Goal: Task Accomplishment & Management: Complete application form

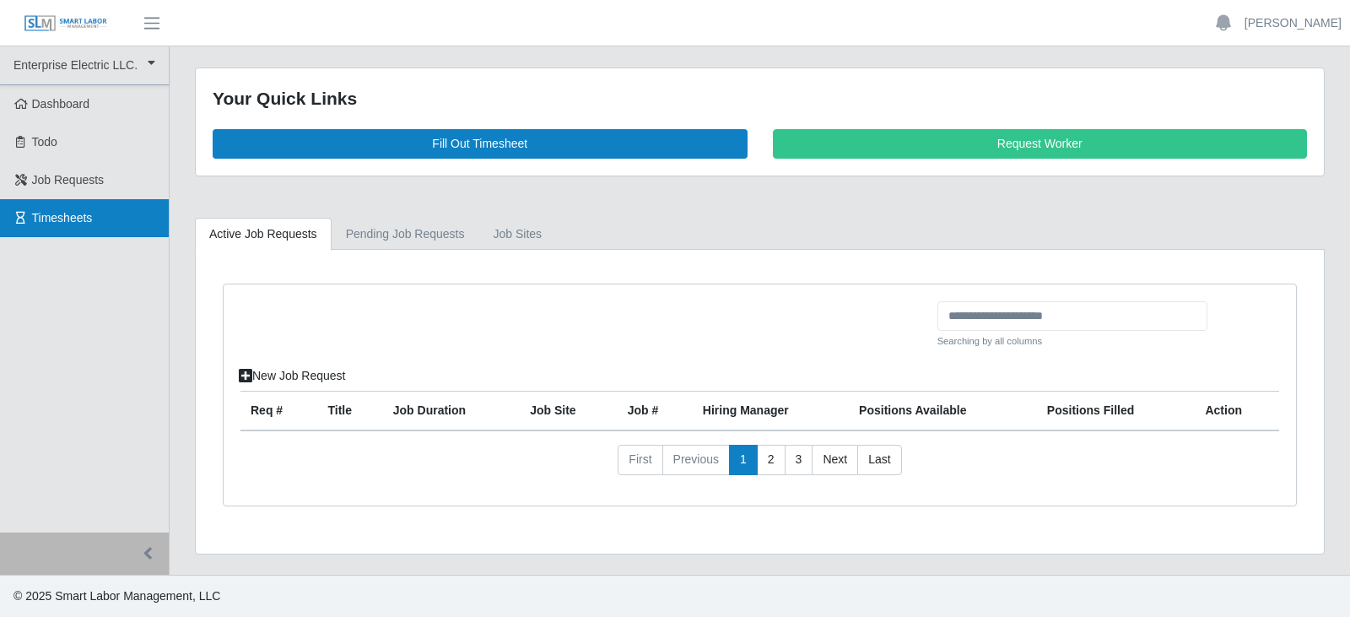
click at [57, 211] on span "Timesheets" at bounding box center [62, 217] width 61 height 13
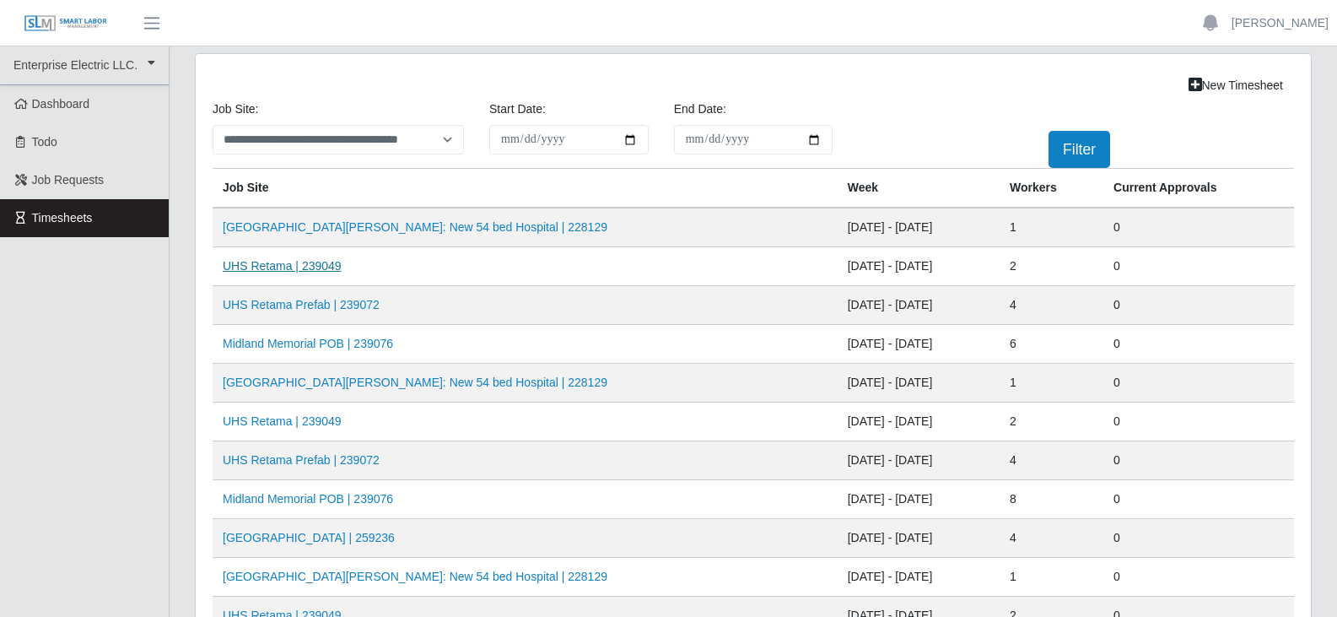
click at [307, 265] on link "UHS Retama | 239049" at bounding box center [282, 265] width 119 height 13
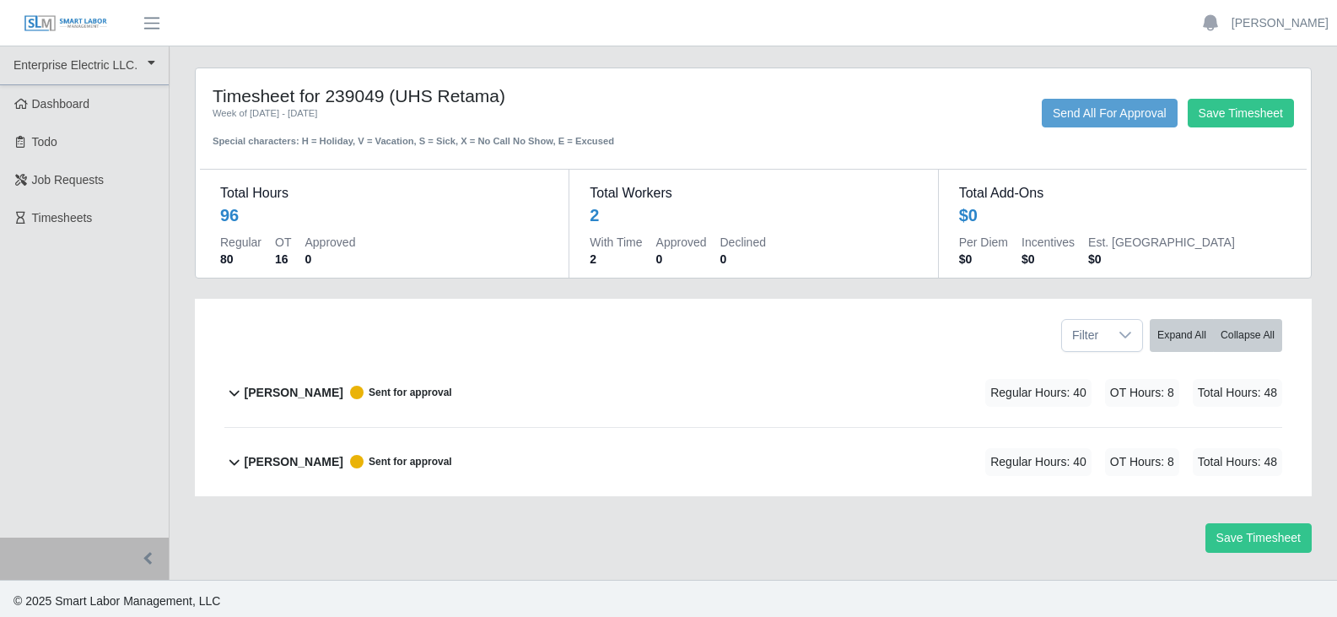
click at [323, 397] on b "Elieser Olivas-Lopez" at bounding box center [294, 393] width 99 height 18
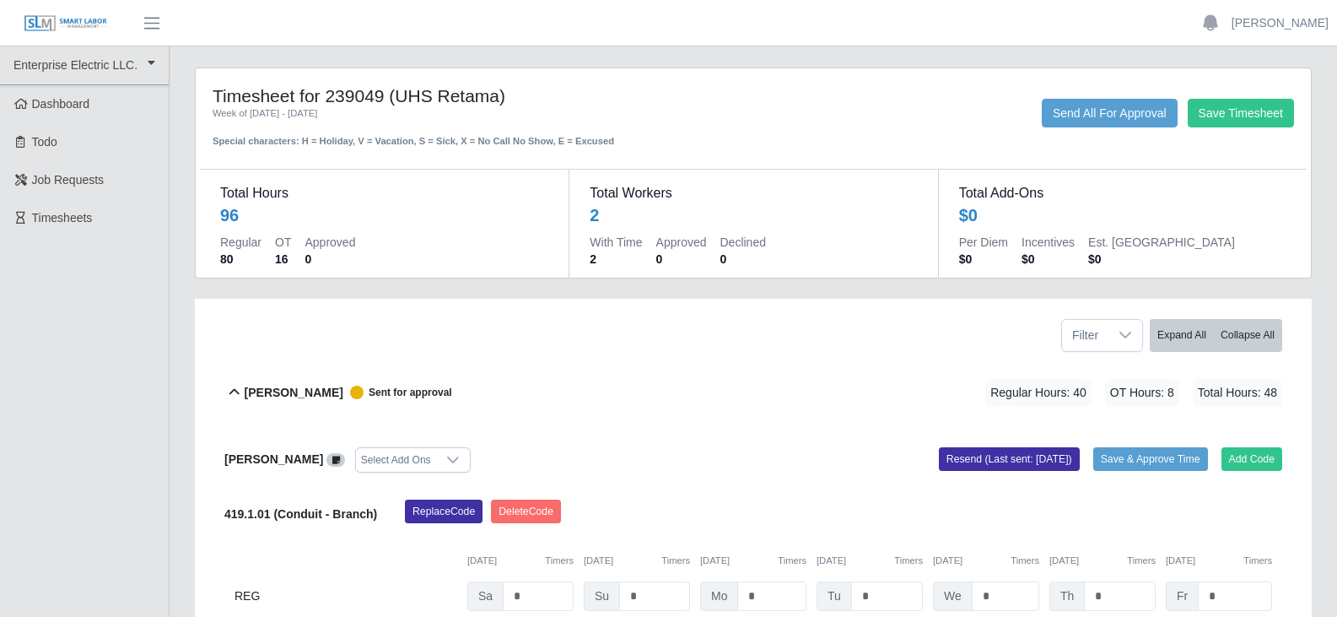
scroll to position [84, 0]
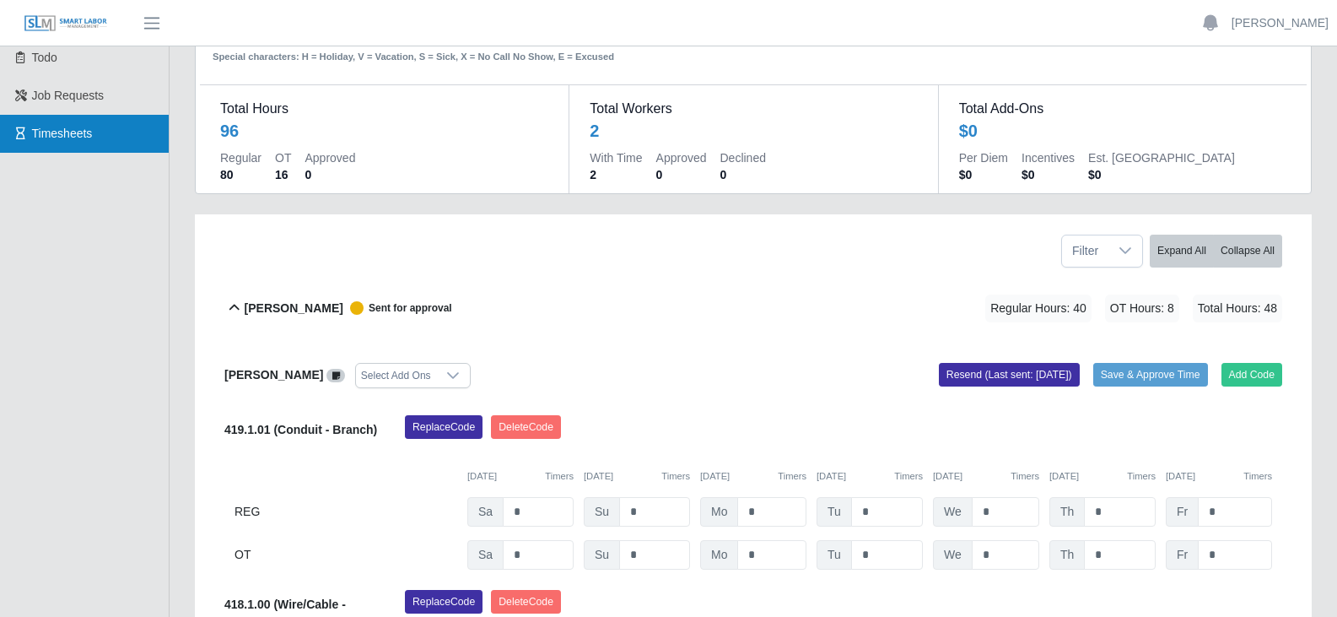
click at [75, 144] on link "Timesheets" at bounding box center [84, 134] width 169 height 38
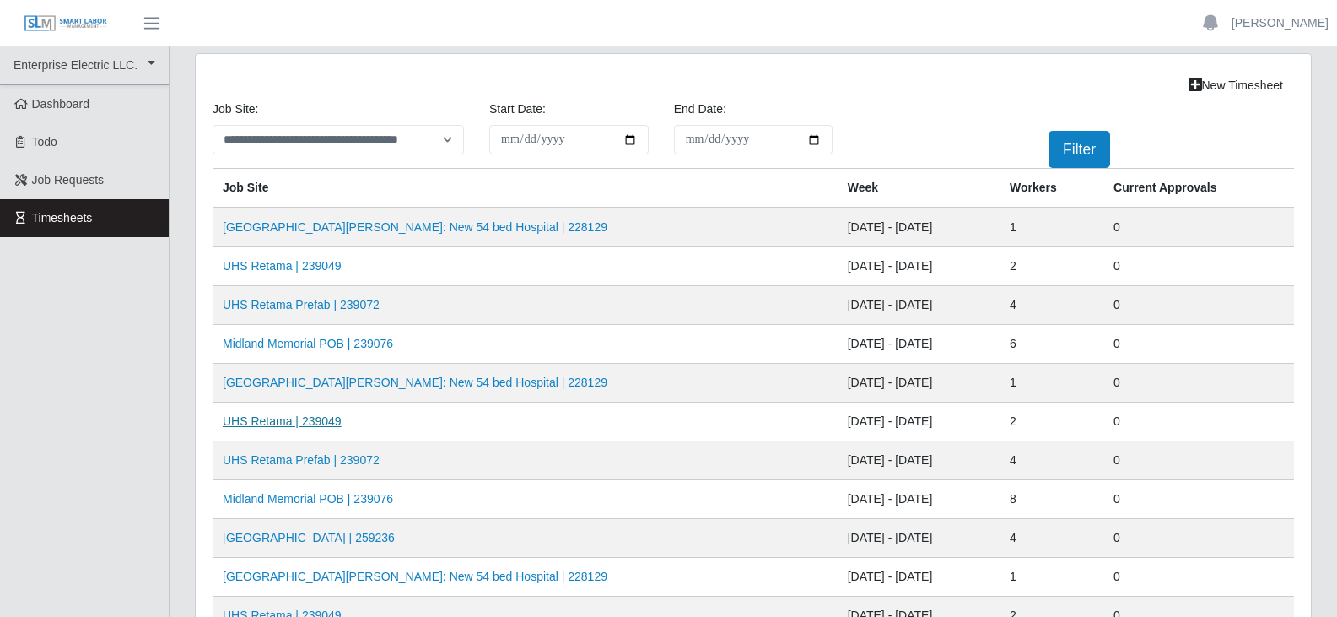
click at [300, 423] on link "UHS Retama | 239049" at bounding box center [282, 420] width 119 height 13
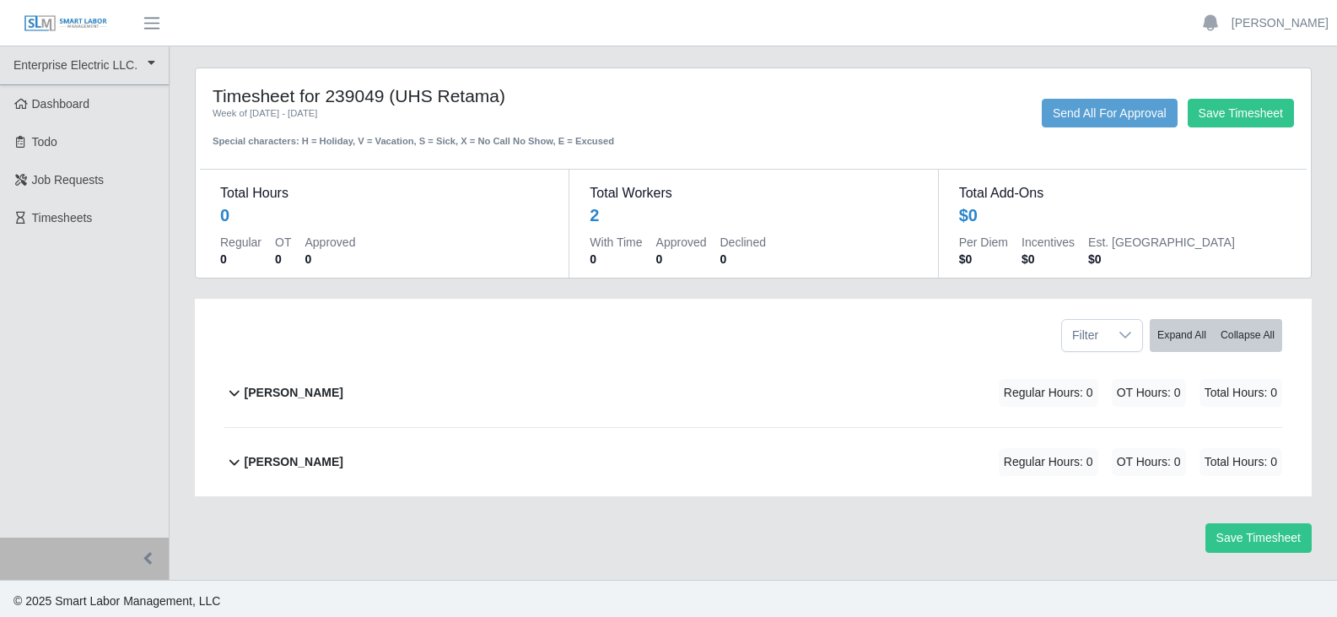
click at [273, 394] on b "Elieser Olivas-Lopez" at bounding box center [294, 393] width 99 height 18
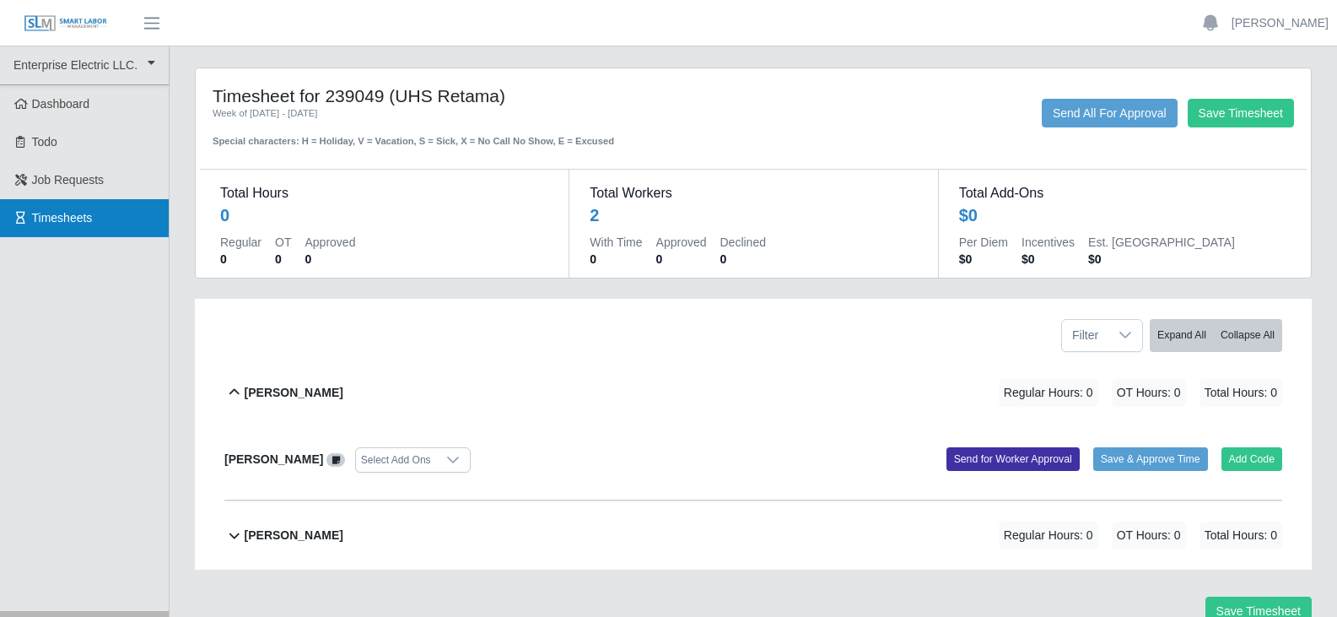
click at [83, 223] on span "Timesheets" at bounding box center [62, 217] width 61 height 13
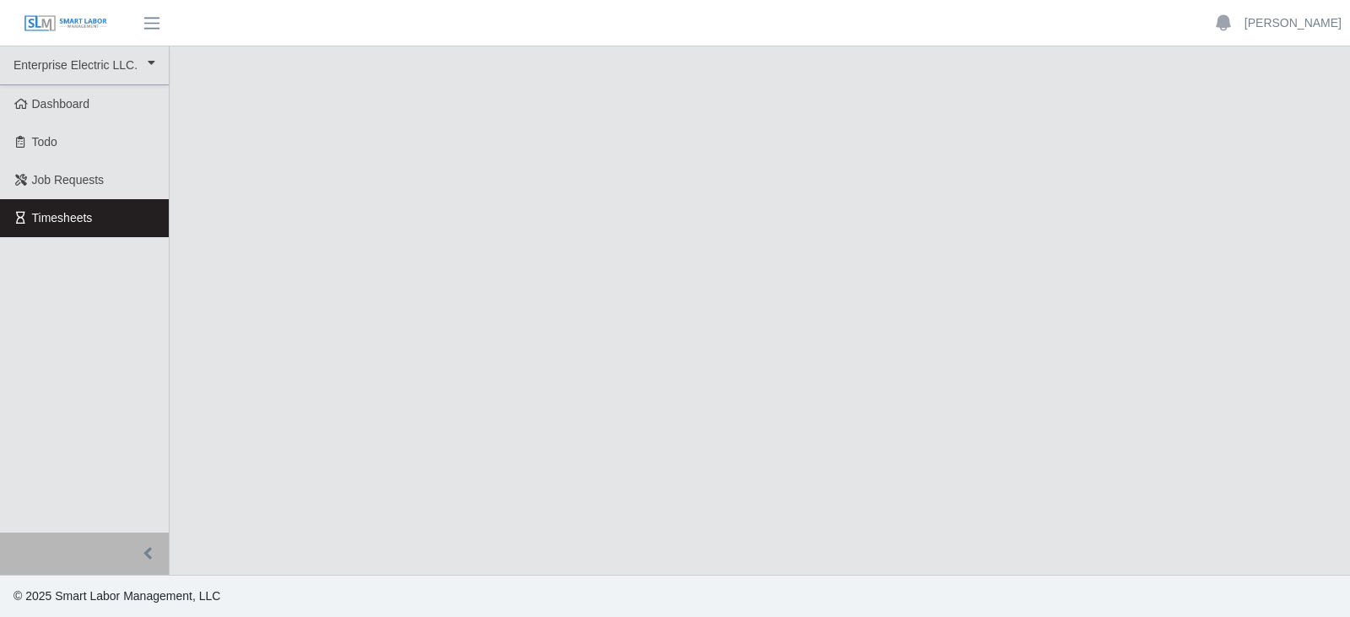
click at [84, 223] on span "Timesheets" at bounding box center [62, 217] width 61 height 13
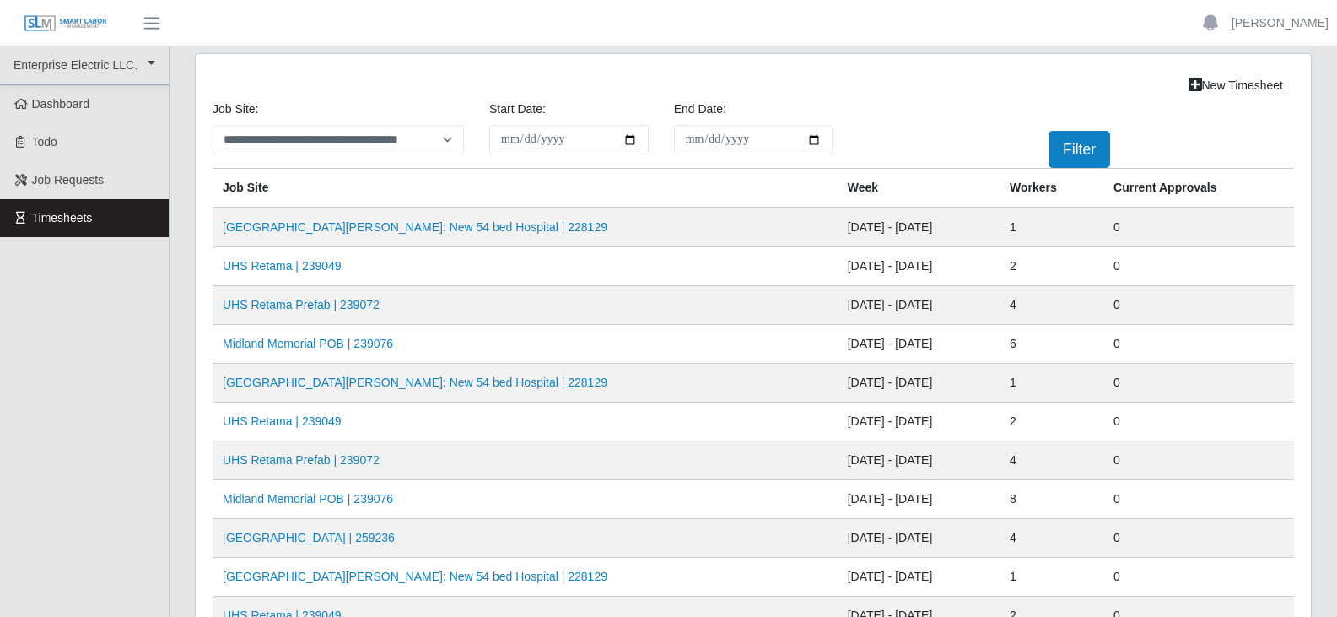
scroll to position [84, 0]
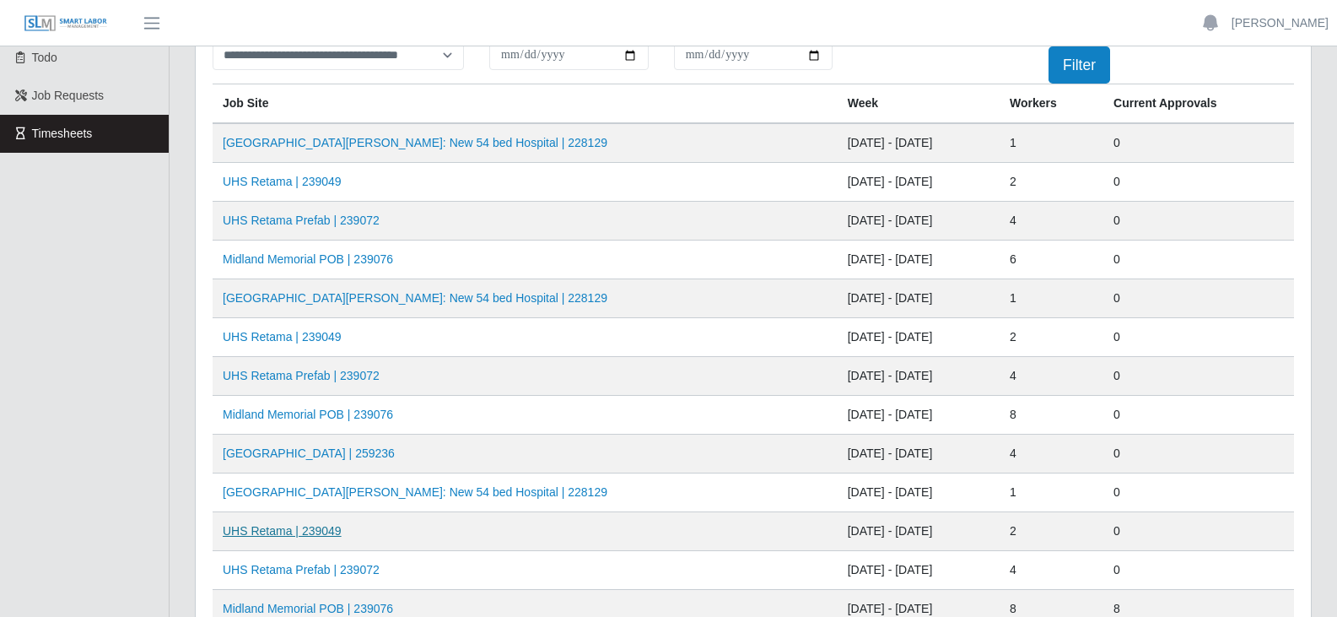
click at [282, 532] on link "UHS Retama | 239049" at bounding box center [282, 530] width 119 height 13
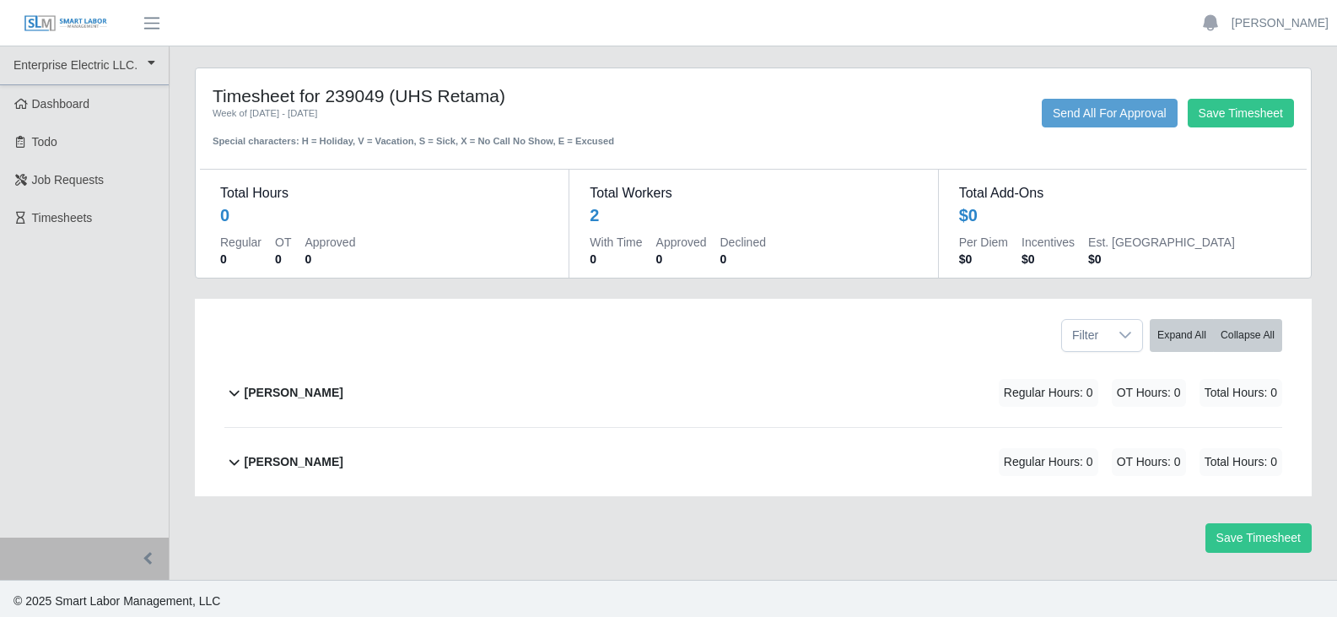
click at [304, 391] on b "Elieser Olivas-Lopez" at bounding box center [294, 393] width 99 height 18
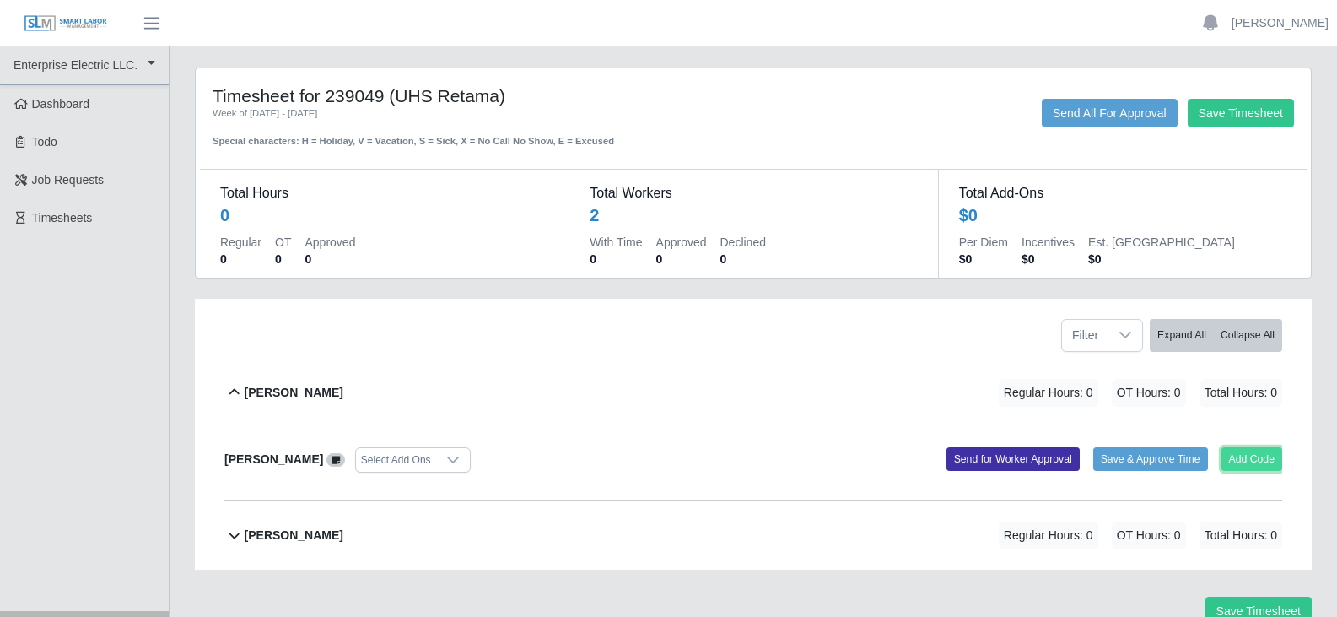
click at [1251, 465] on button "Add Code" at bounding box center [1253, 459] width 62 height 24
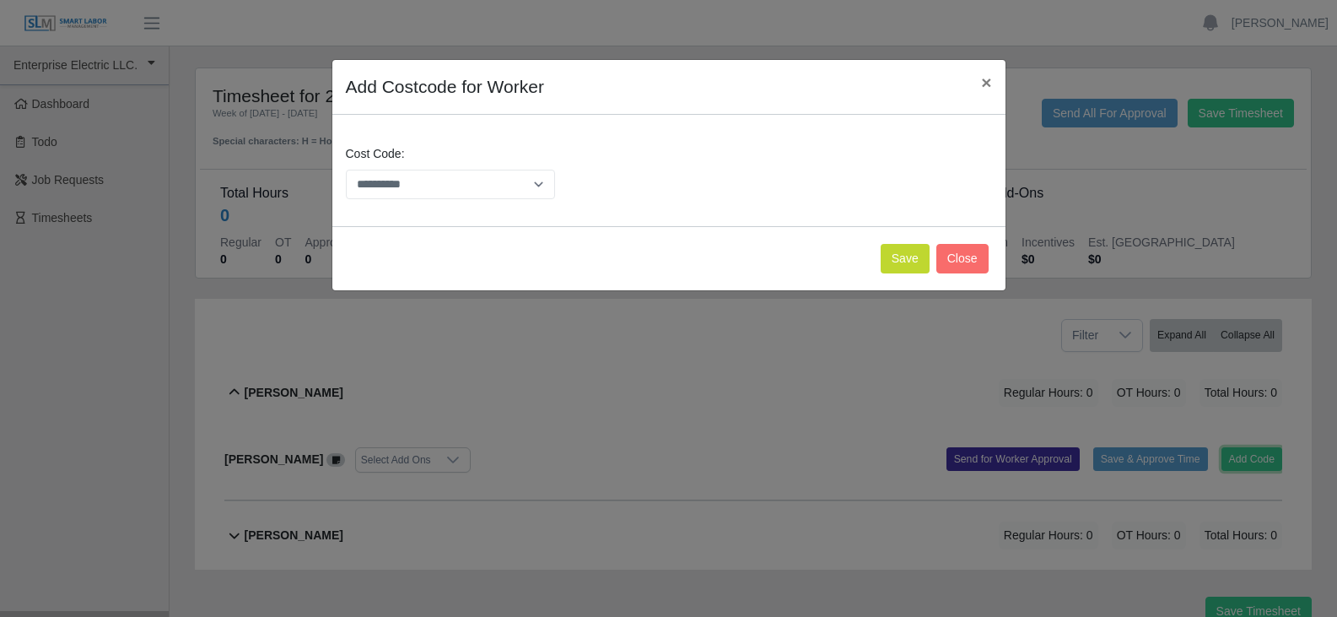
scroll to position [78, 0]
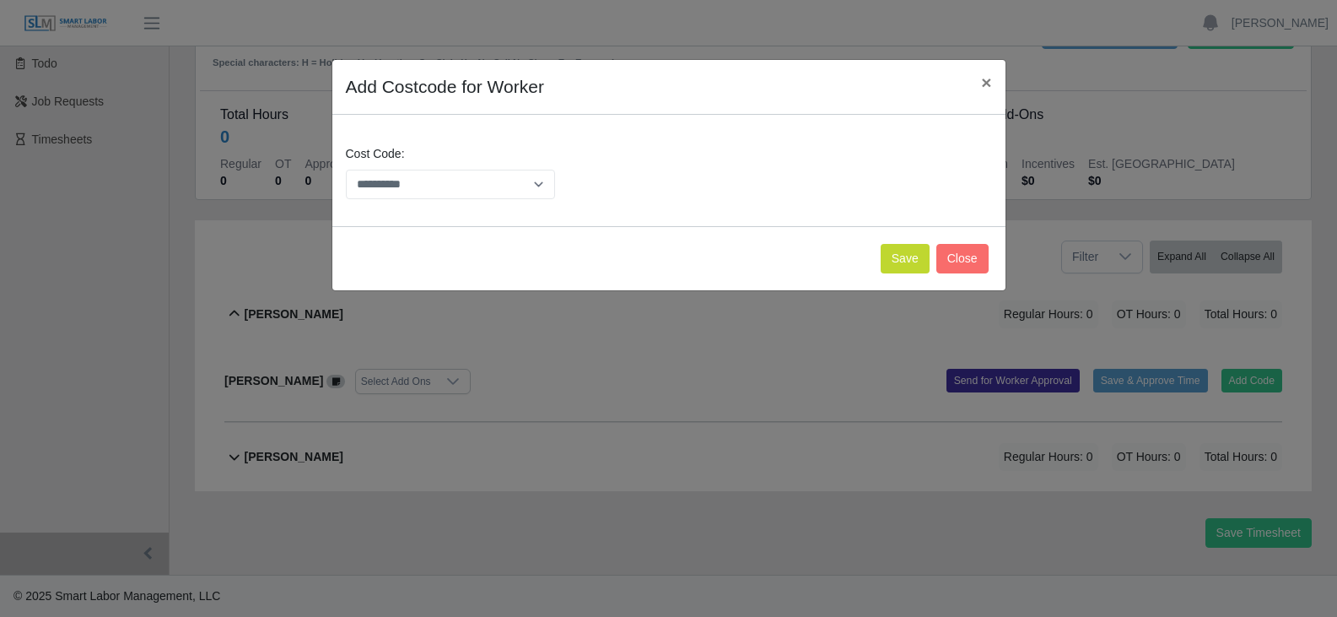
click at [399, 382] on div "**********" at bounding box center [668, 308] width 1337 height 617
click at [919, 261] on button "Save" at bounding box center [905, 259] width 49 height 30
click at [429, 189] on select "**********" at bounding box center [451, 185] width 210 height 30
click at [424, 186] on select "**********" at bounding box center [451, 185] width 210 height 30
select select "**********"
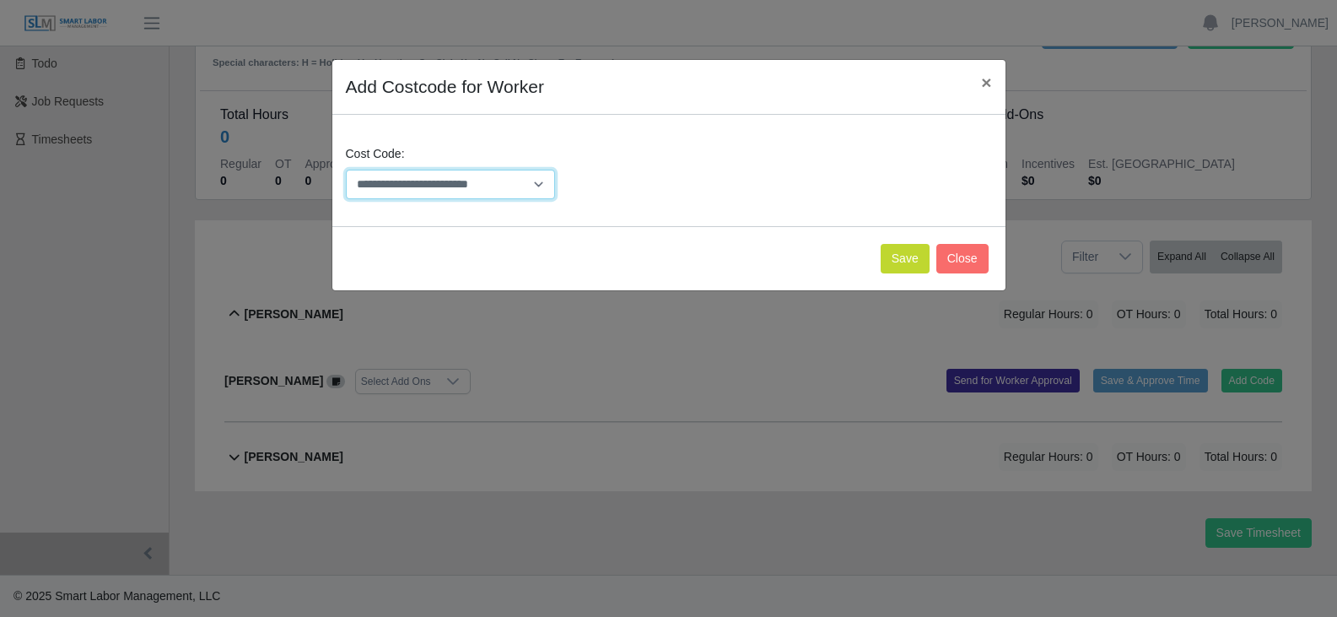
click at [346, 170] on select "**********" at bounding box center [451, 185] width 210 height 30
click at [915, 250] on button "Save" at bounding box center [905, 259] width 49 height 30
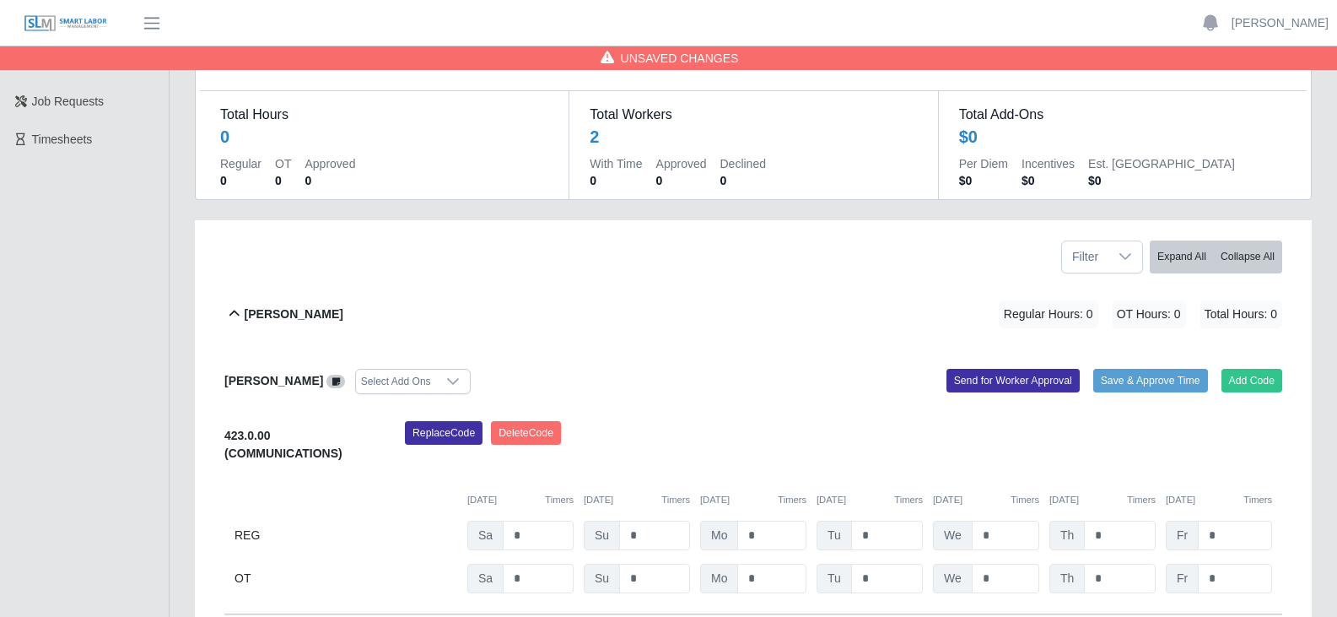
scroll to position [271, 0]
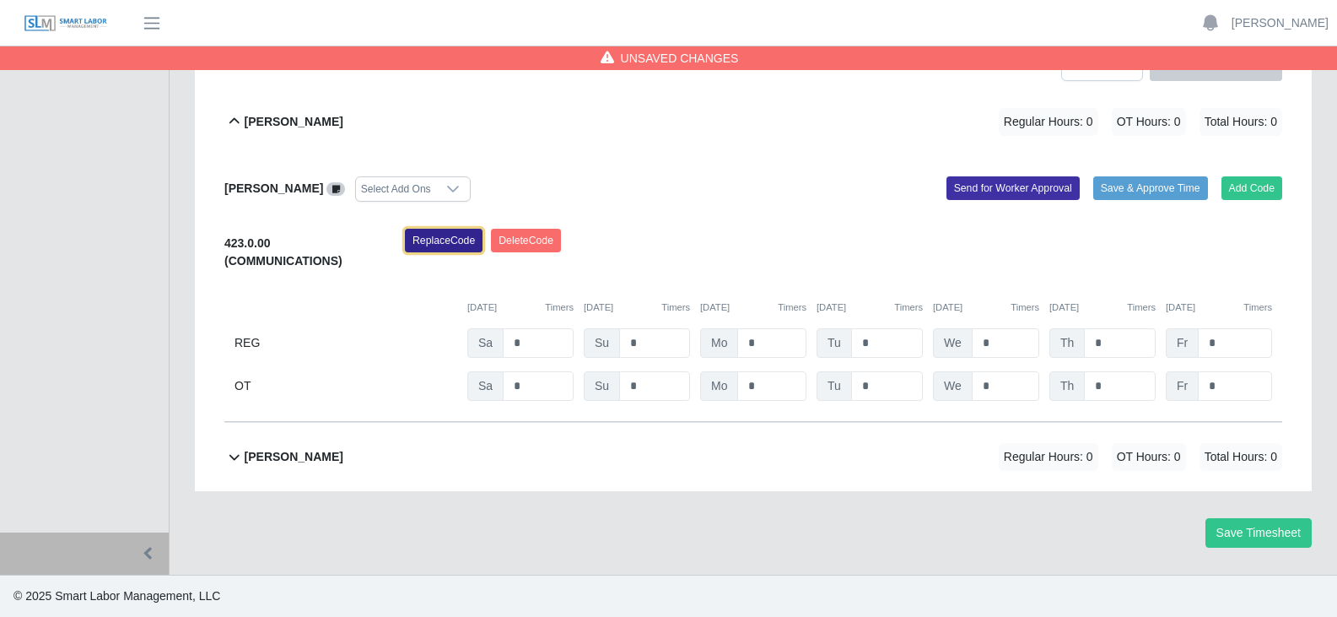
click at [445, 239] on button "Replace Code" at bounding box center [444, 241] width 78 height 24
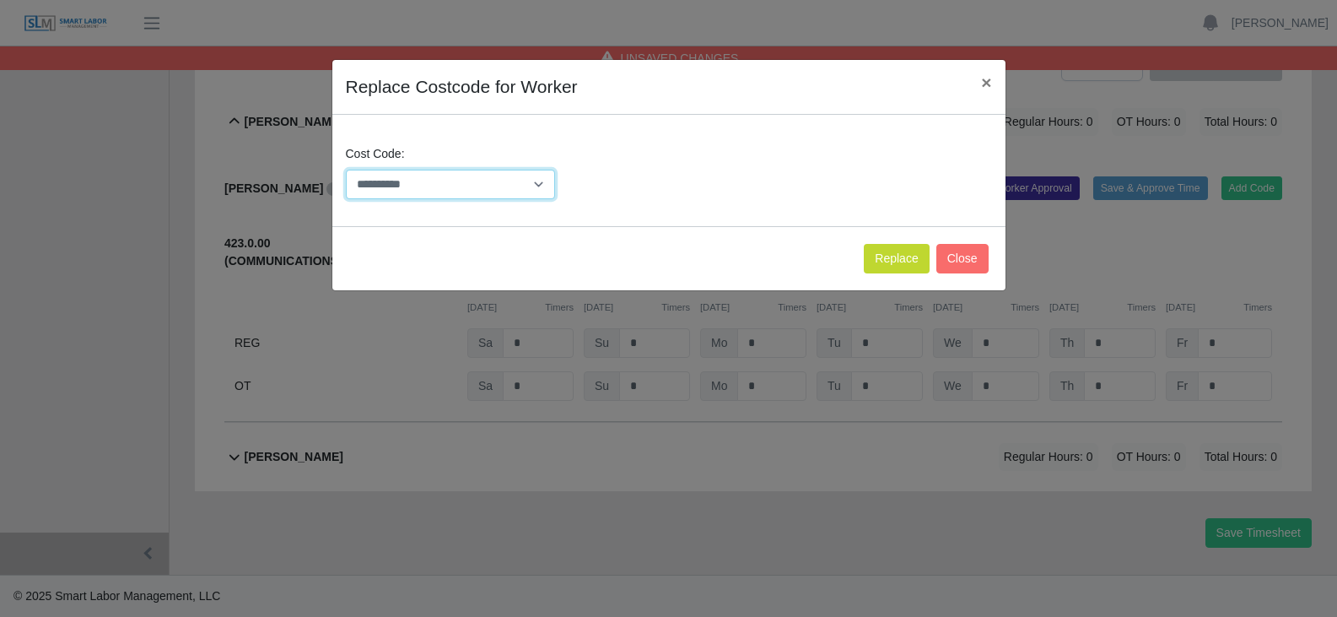
click at [420, 188] on select "**********" at bounding box center [451, 185] width 210 height 30
select select "**********"
click at [346, 170] on select "**********" at bounding box center [451, 185] width 210 height 30
click at [915, 257] on button "Replace" at bounding box center [896, 259] width 65 height 30
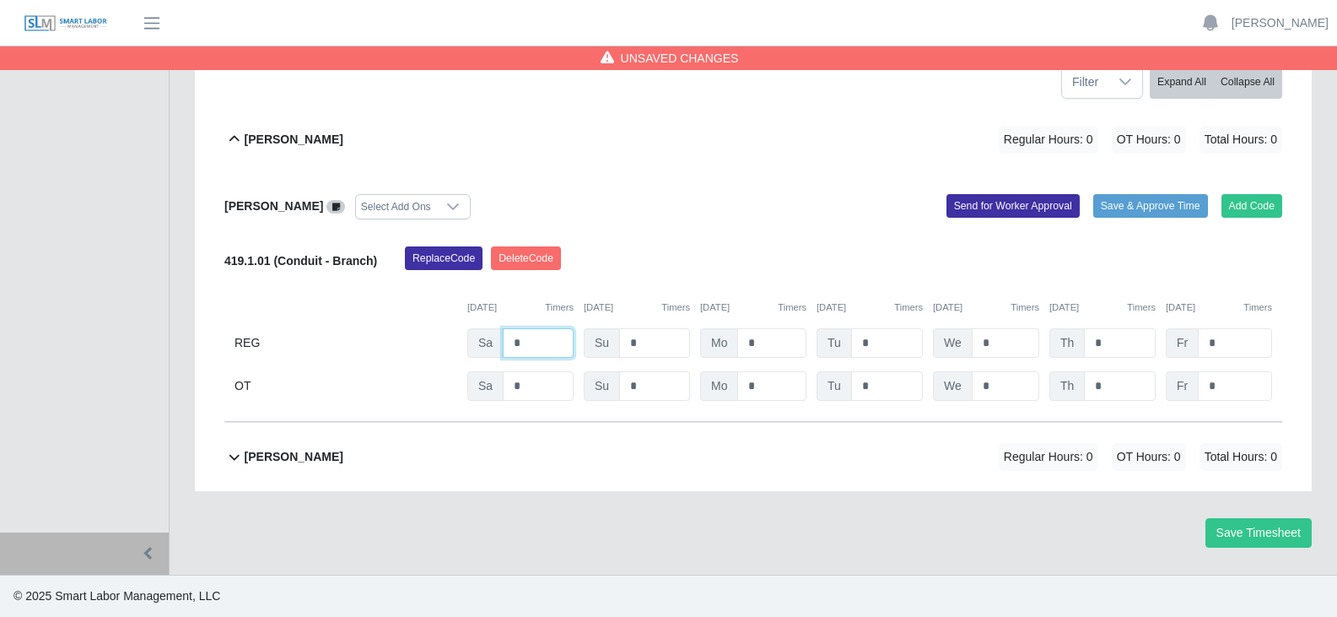
drag, startPoint x: 526, startPoint y: 341, endPoint x: 456, endPoint y: 332, distance: 71.5
click at [456, 332] on div "REG Sa * Su * Mo * Tu * We * Th * Fr *" at bounding box center [753, 343] width 1058 height 30
type input "*"
click at [652, 351] on input "*" at bounding box center [654, 343] width 71 height 30
click at [307, 461] on b "[PERSON_NAME]" at bounding box center [294, 457] width 99 height 18
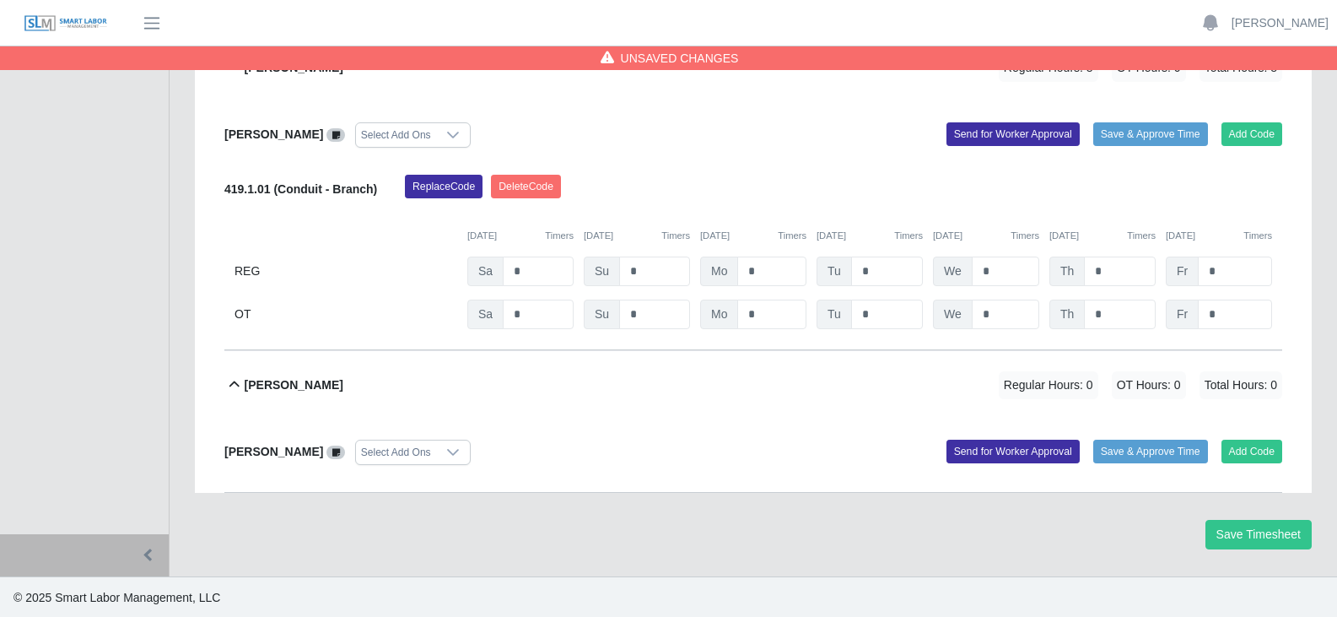
scroll to position [327, 0]
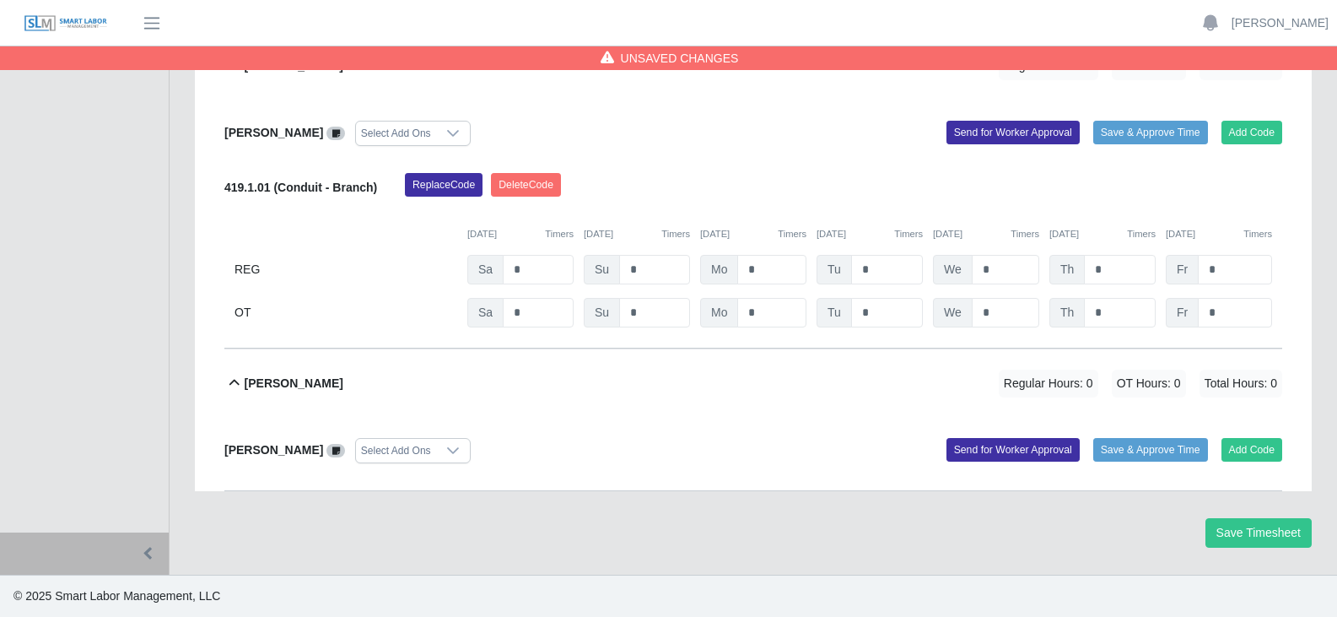
click at [387, 455] on div "Select Add Ons" at bounding box center [396, 451] width 80 height 24
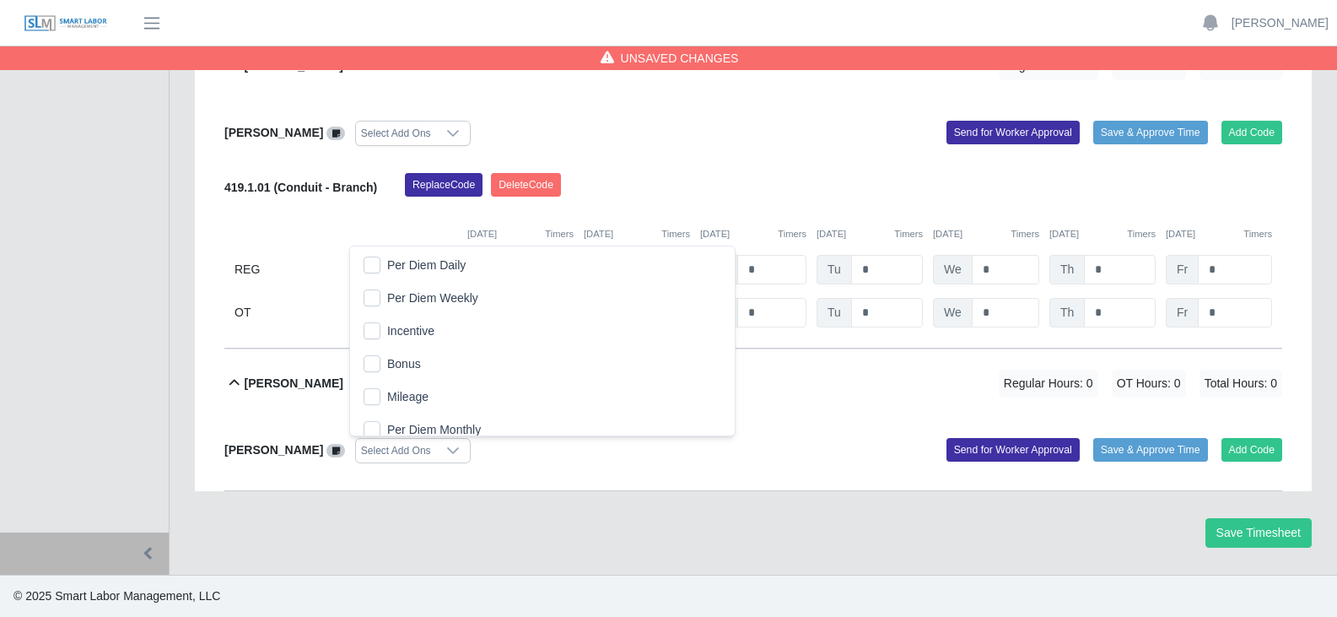
scroll to position [10, 0]
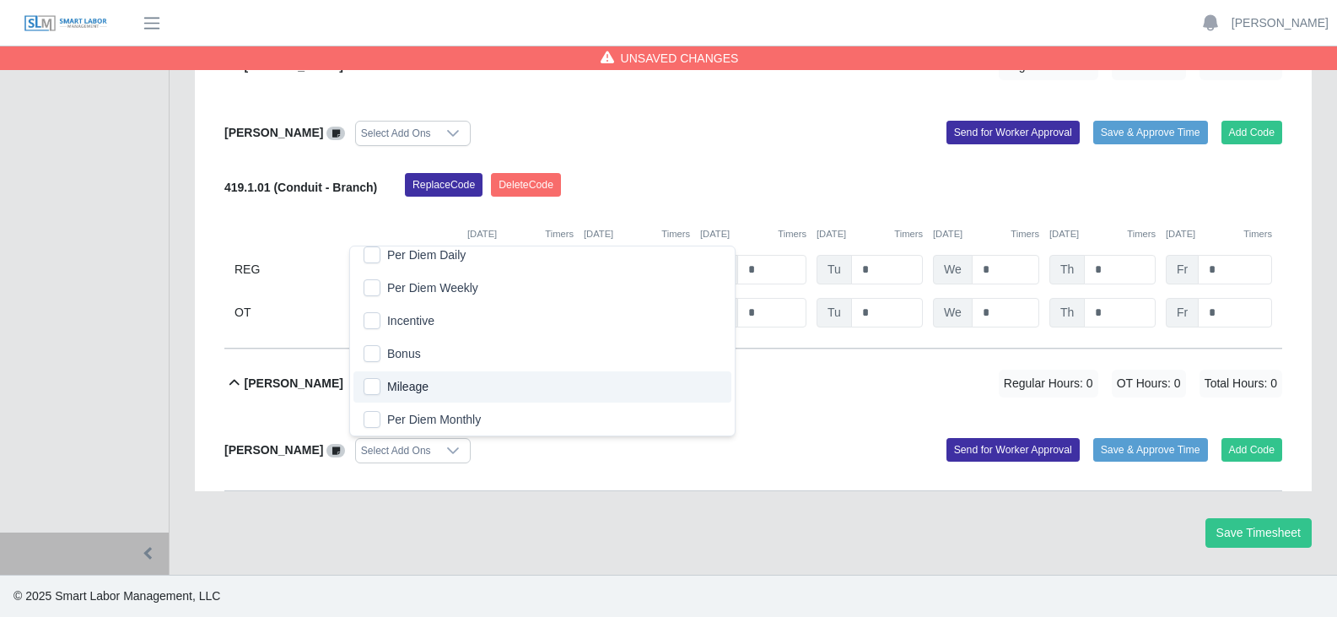
click at [280, 458] on div "Joel Gomes Valle Select Add Ons" at bounding box center [483, 450] width 542 height 25
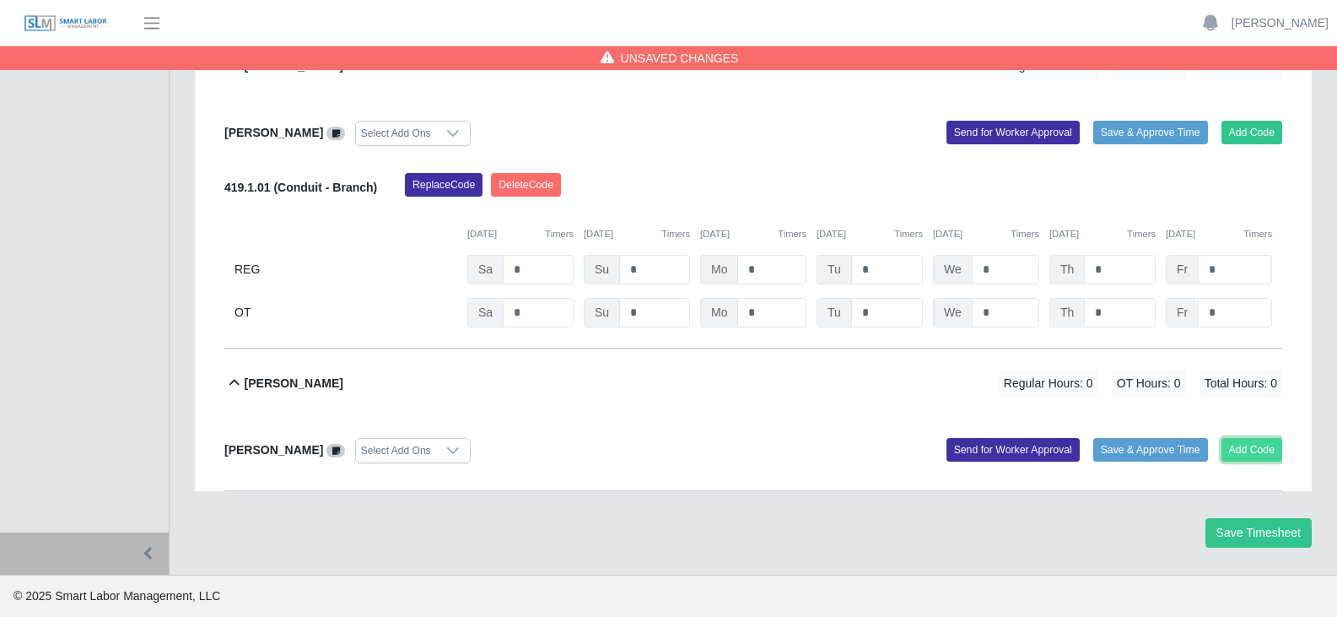
click at [1231, 455] on button "Add Code" at bounding box center [1253, 450] width 62 height 24
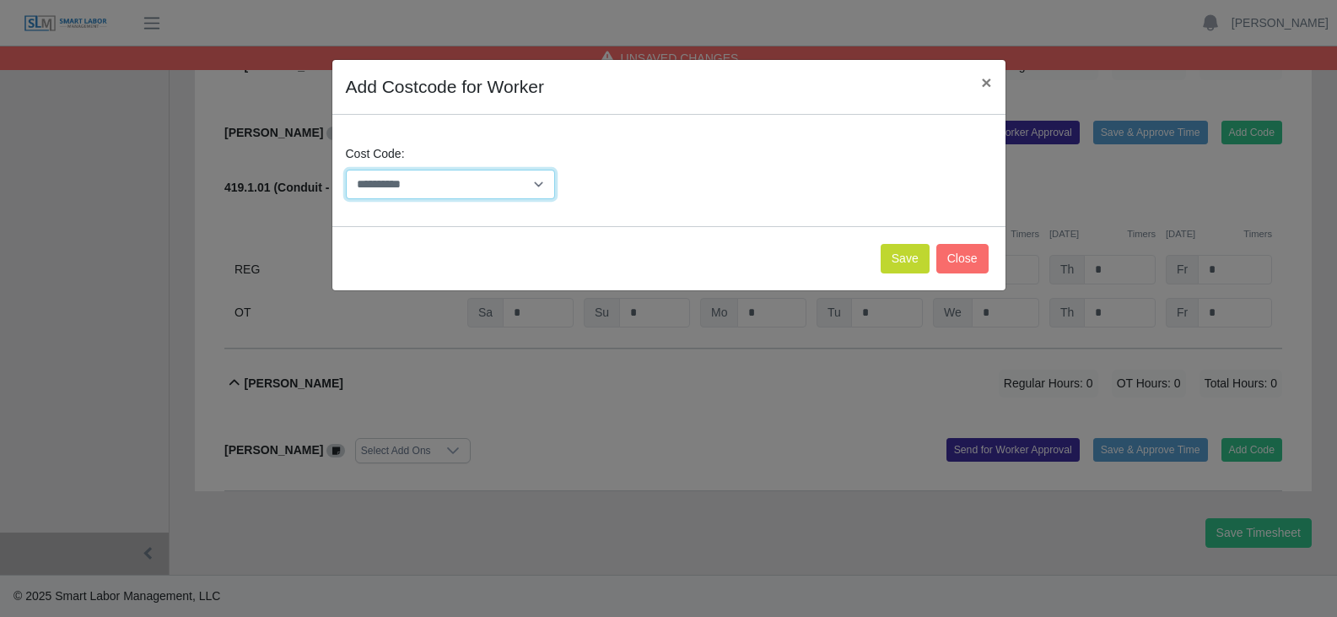
click at [402, 184] on select "**********" at bounding box center [451, 185] width 210 height 30
select select "**********"
click at [346, 170] on select "**********" at bounding box center [451, 185] width 210 height 30
click at [912, 258] on button "Save" at bounding box center [905, 259] width 49 height 30
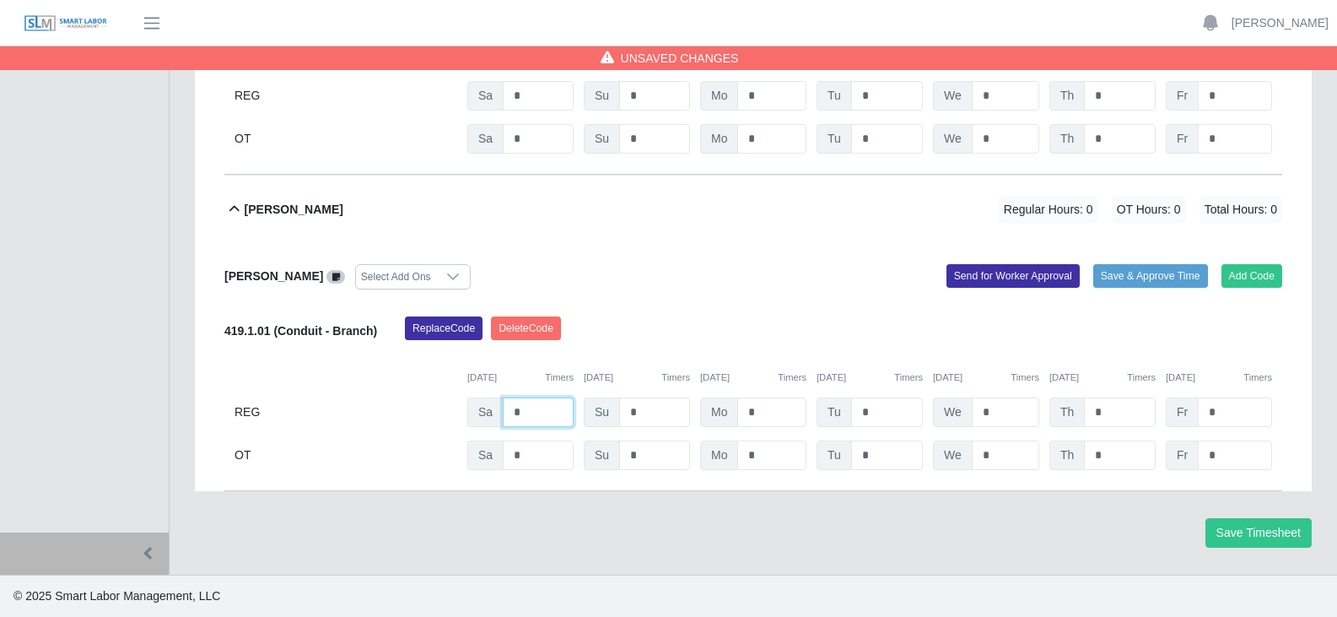
drag, startPoint x: 535, startPoint y: 407, endPoint x: 479, endPoint y: 409, distance: 55.7
click at [479, 409] on div "Sa *" at bounding box center [520, 412] width 106 height 30
type input "*"
click at [640, 409] on input "*" at bounding box center [654, 412] width 71 height 30
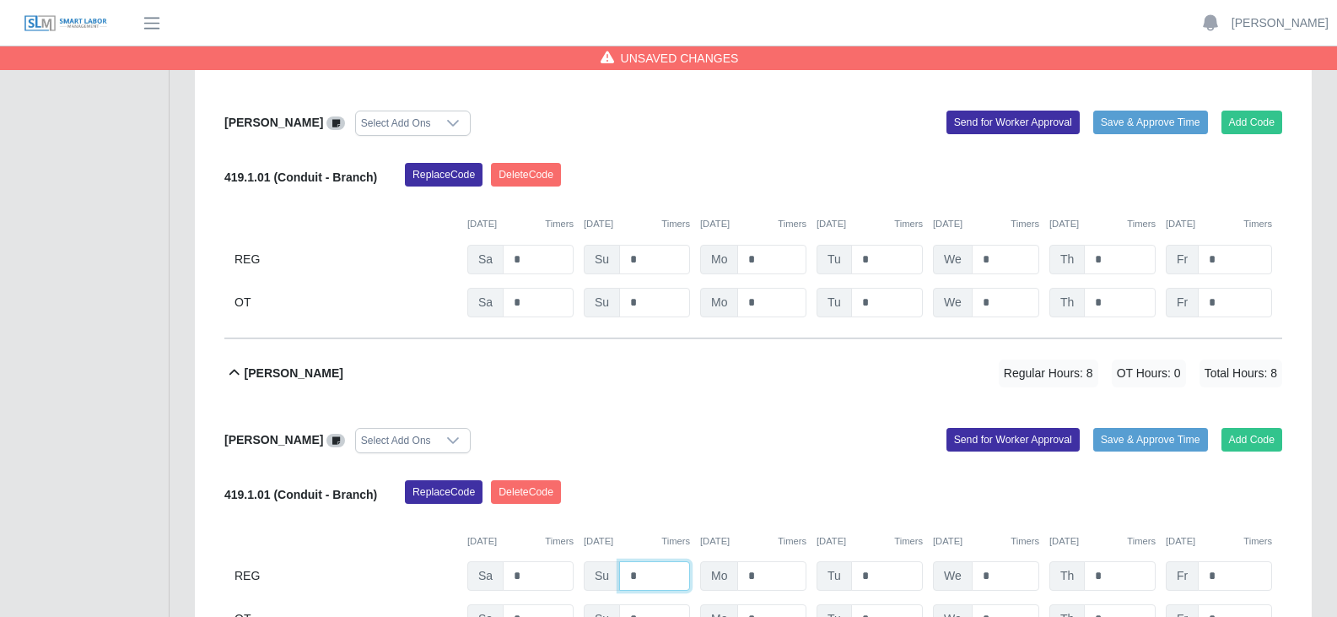
scroll to position [332, 0]
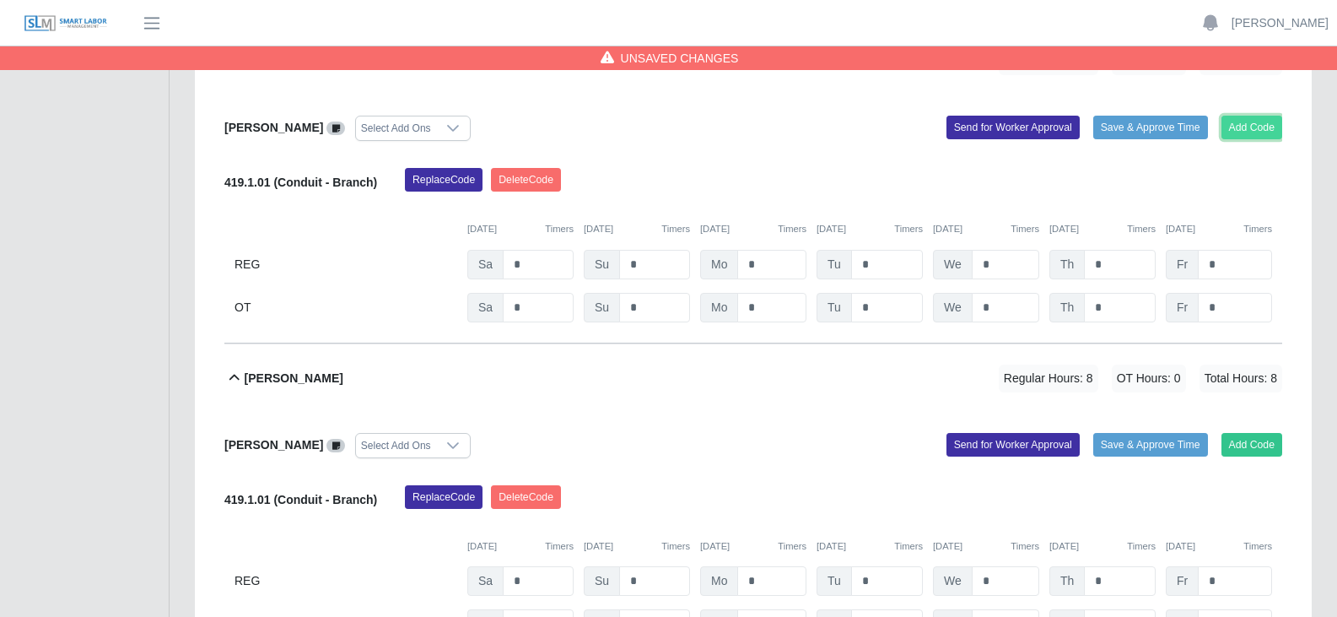
click at [1242, 132] on button "Add Code" at bounding box center [1253, 128] width 62 height 24
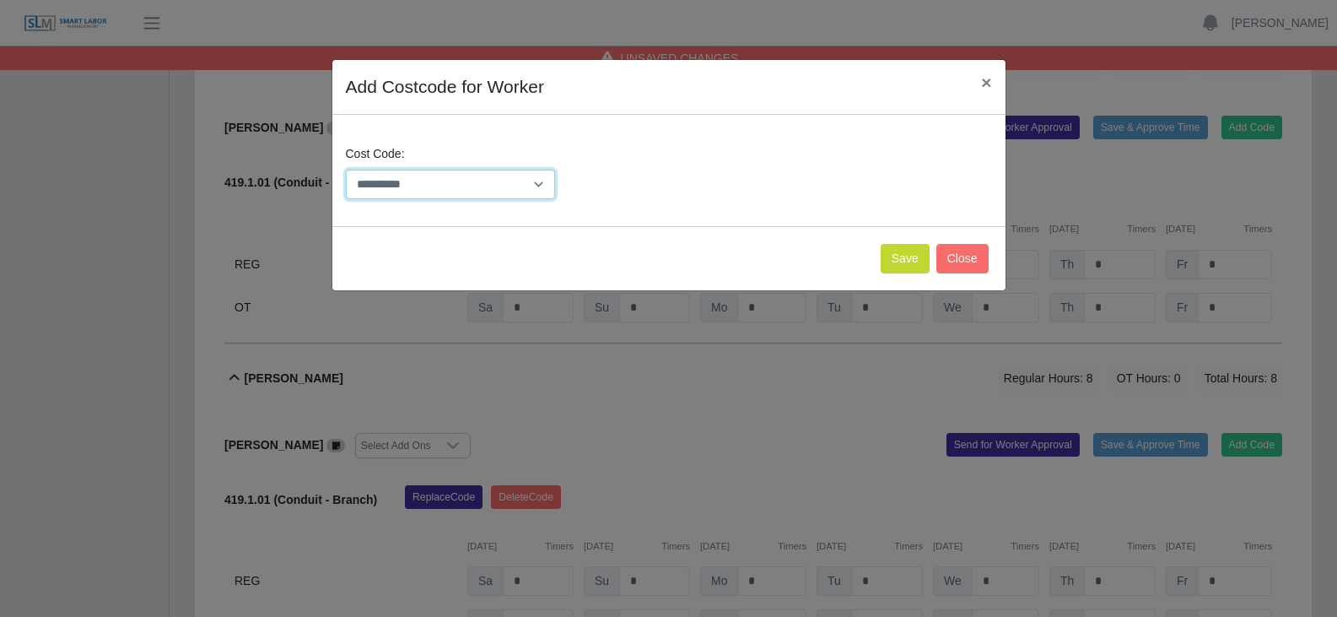
click at [453, 188] on select "**********" at bounding box center [451, 185] width 210 height 30
select select "**********"
click at [346, 170] on select "**********" at bounding box center [451, 185] width 210 height 30
click at [909, 264] on button "Save" at bounding box center [905, 259] width 49 height 30
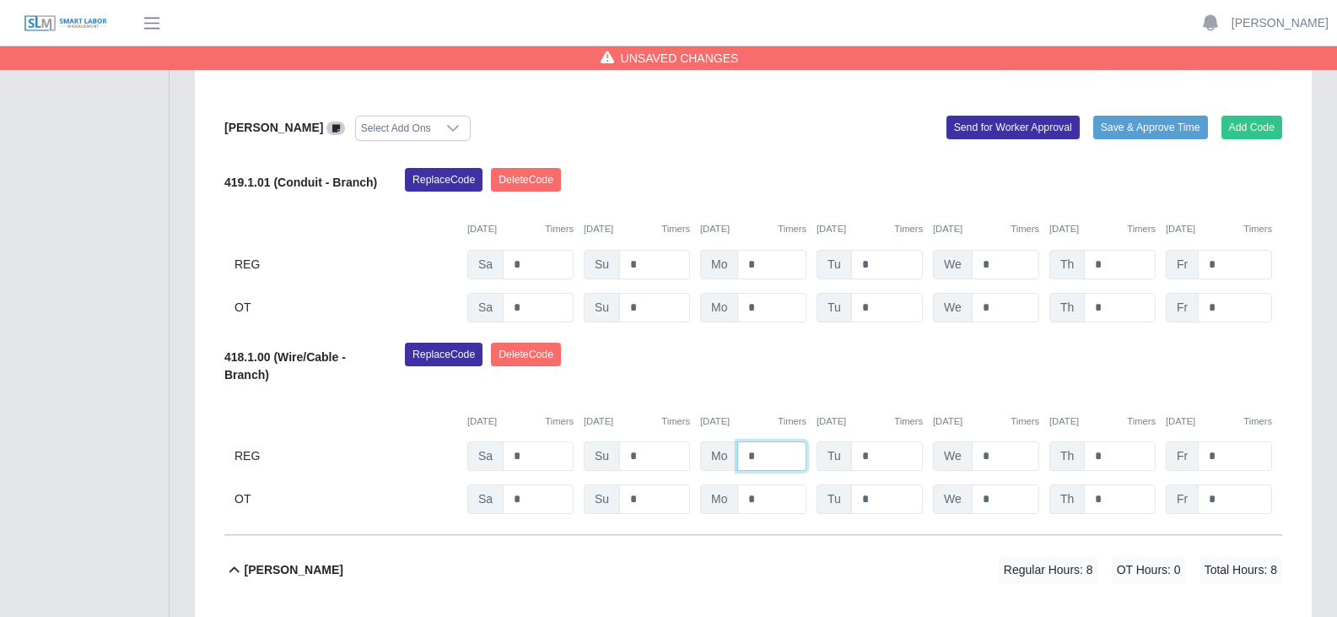
drag, startPoint x: 761, startPoint y: 460, endPoint x: 728, endPoint y: 454, distance: 33.4
click at [728, 454] on div "Mo *" at bounding box center [753, 456] width 106 height 30
type input "*"
click at [869, 456] on input "*" at bounding box center [887, 456] width 72 height 30
drag, startPoint x: 882, startPoint y: 445, endPoint x: 823, endPoint y: 446, distance: 59.1
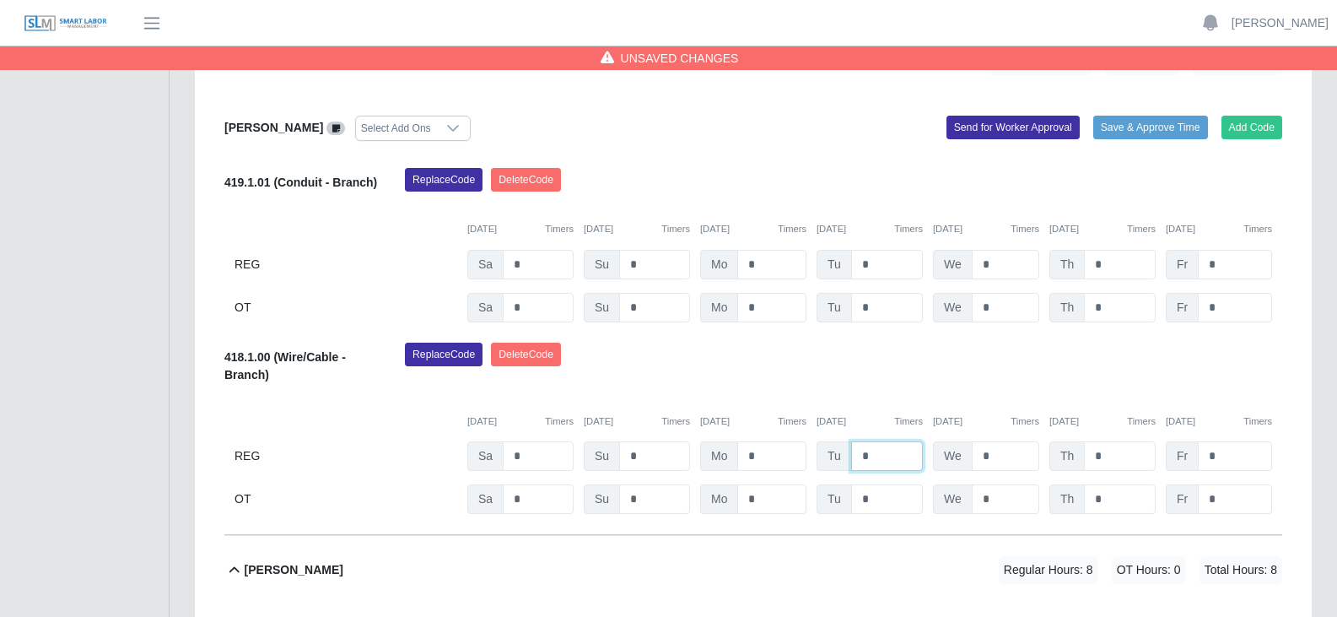
click at [823, 446] on div "Tu *" at bounding box center [870, 456] width 106 height 30
type input "*"
drag, startPoint x: 1007, startPoint y: 457, endPoint x: 936, endPoint y: 449, distance: 70.5
click at [936, 449] on div "We *" at bounding box center [986, 456] width 106 height 30
type input "*"
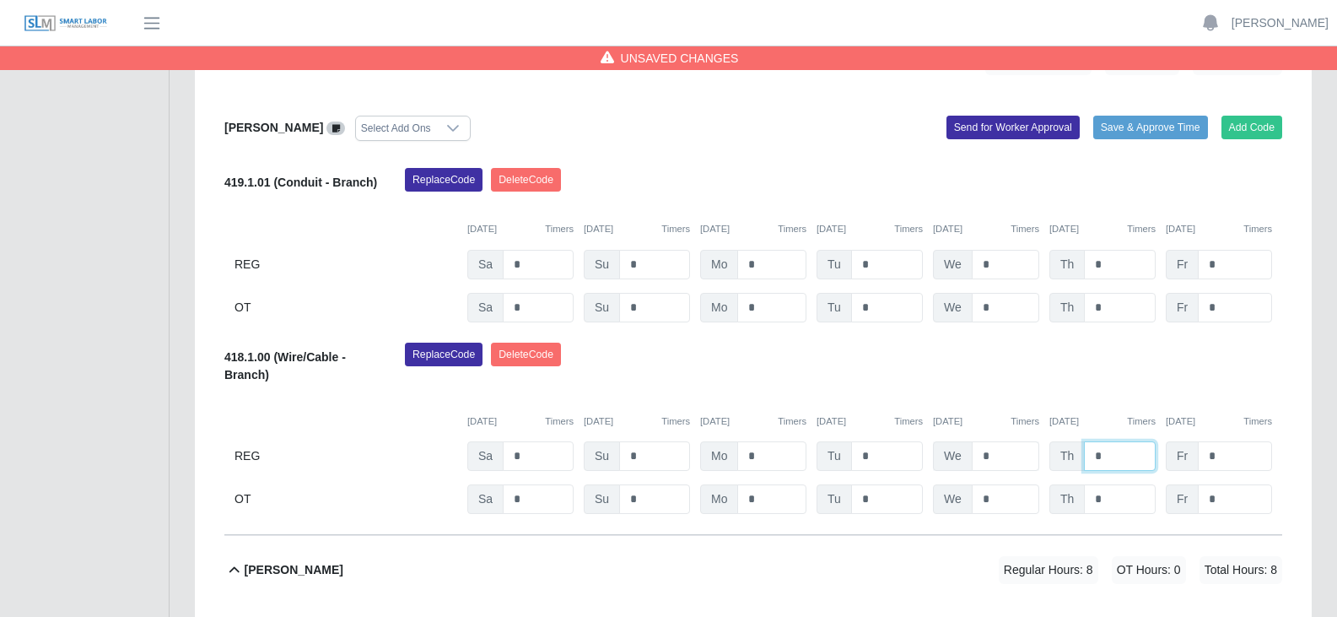
drag, startPoint x: 1088, startPoint y: 451, endPoint x: 997, endPoint y: 443, distance: 91.4
click at [1005, 443] on div "REG Sa * Su * Mo * Tu * We * Th * Fr *" at bounding box center [753, 456] width 1058 height 30
type input "*"
drag, startPoint x: 1217, startPoint y: 501, endPoint x: 1182, endPoint y: 496, distance: 35.8
click at [1182, 496] on div "Fr *" at bounding box center [1219, 499] width 106 height 30
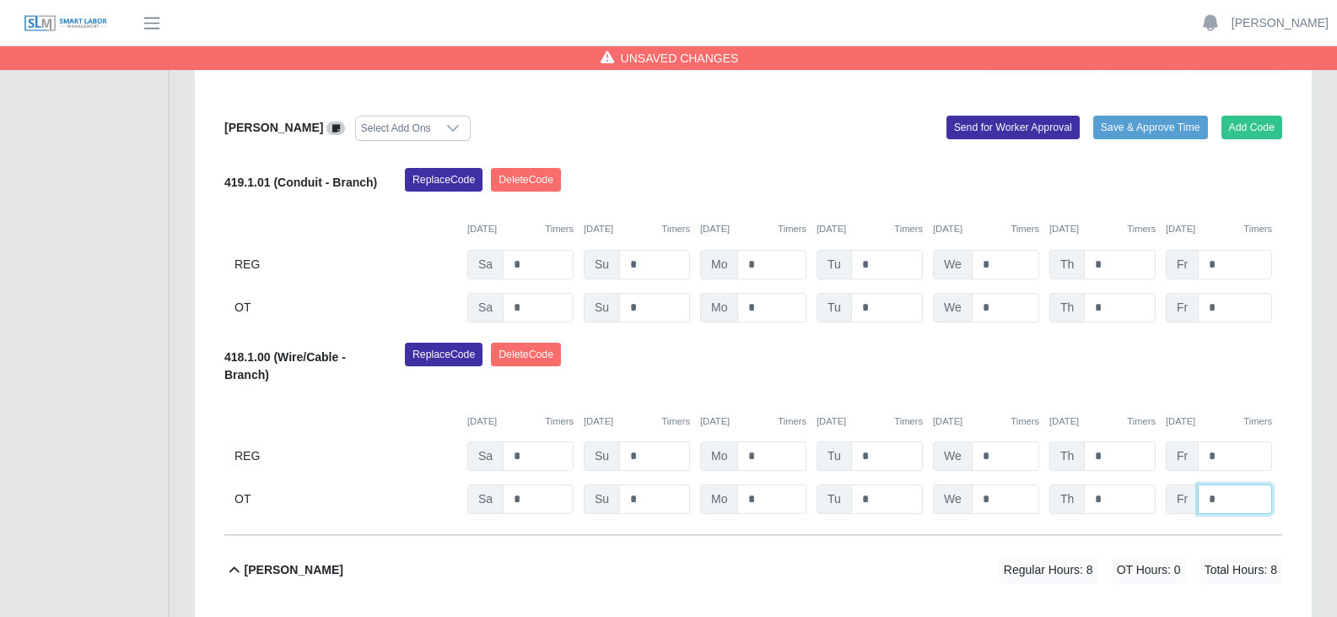
type input "*"
click at [1228, 456] on input "*" at bounding box center [1235, 456] width 74 height 30
click at [974, 133] on button "Send for Worker Approval" at bounding box center [1013, 128] width 133 height 24
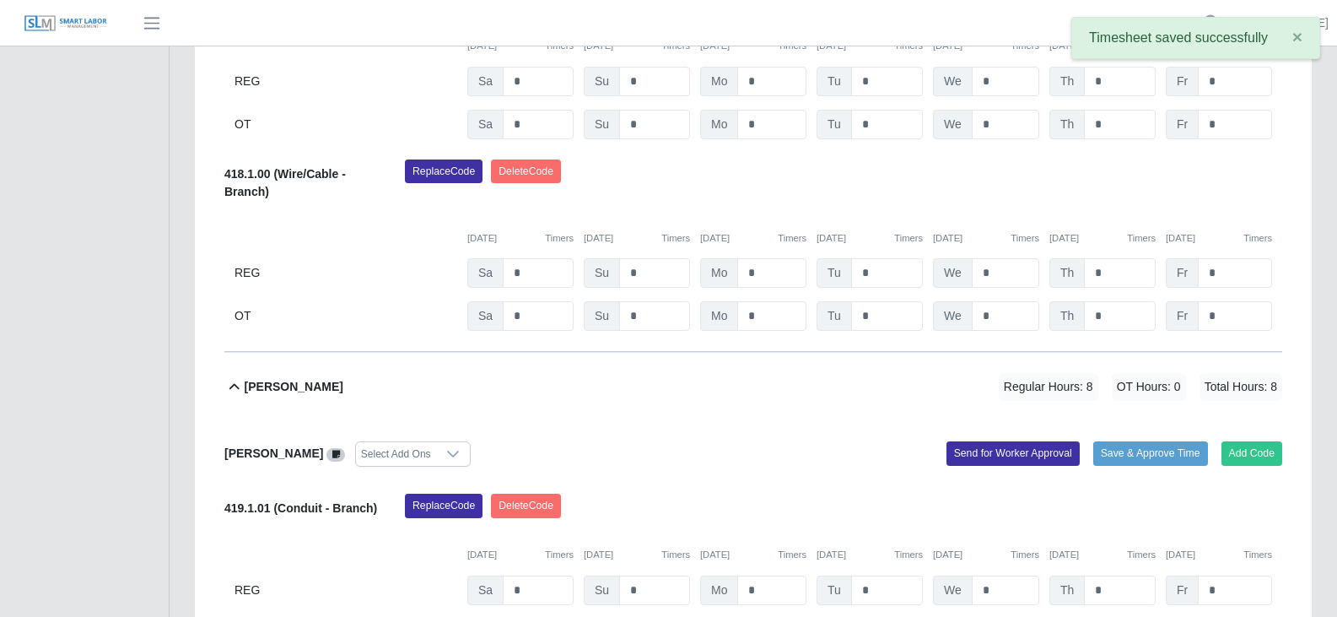
scroll to position [693, 0]
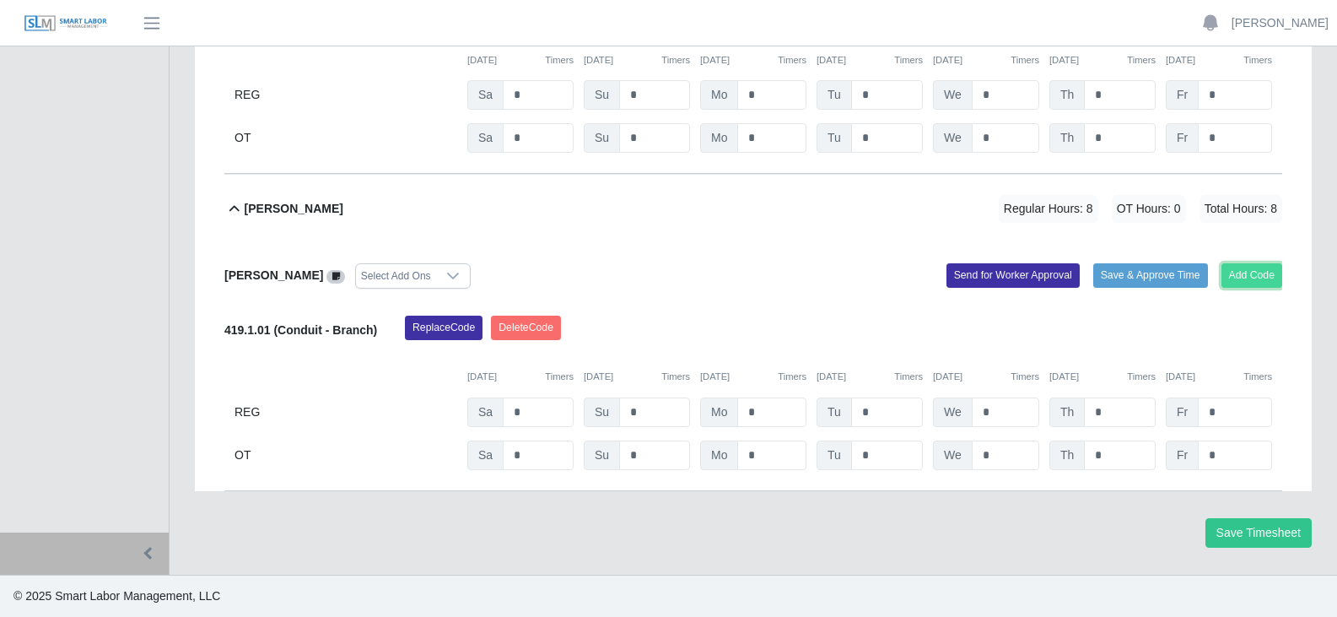
click at [1239, 276] on button "Add Code" at bounding box center [1253, 275] width 62 height 24
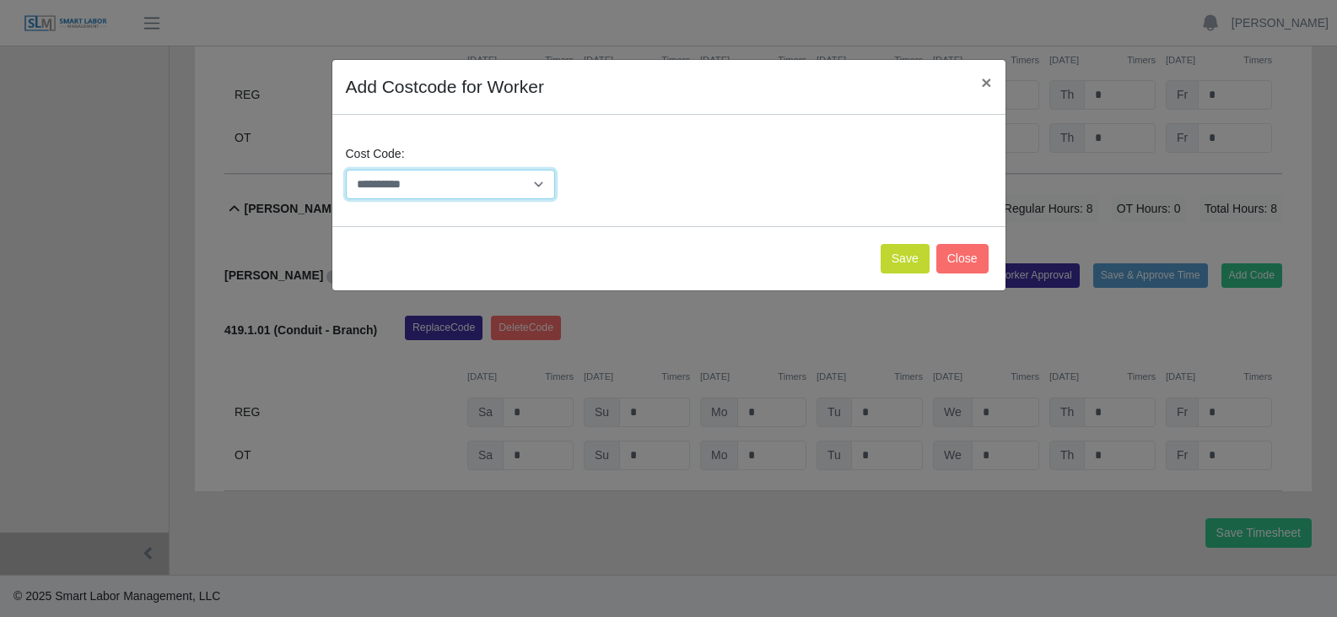
click at [483, 188] on select "**********" at bounding box center [451, 185] width 210 height 30
select select "**********"
click at [346, 170] on select "**********" at bounding box center [451, 185] width 210 height 30
click at [914, 263] on button "Save" at bounding box center [905, 259] width 49 height 30
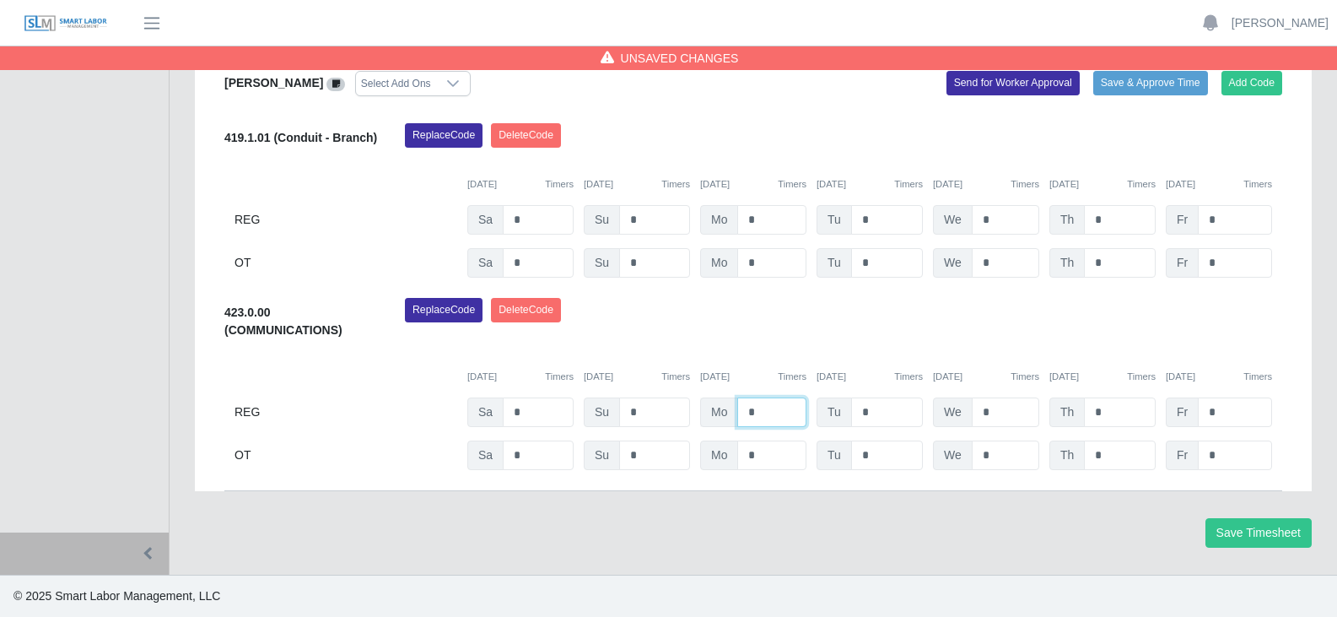
drag, startPoint x: 764, startPoint y: 415, endPoint x: 741, endPoint y: 411, distance: 24.0
click at [741, 411] on input "*" at bounding box center [771, 412] width 69 height 30
type input "*"
drag, startPoint x: 892, startPoint y: 422, endPoint x: 817, endPoint y: 405, distance: 77.0
click at [827, 408] on div "Tu *" at bounding box center [870, 412] width 106 height 30
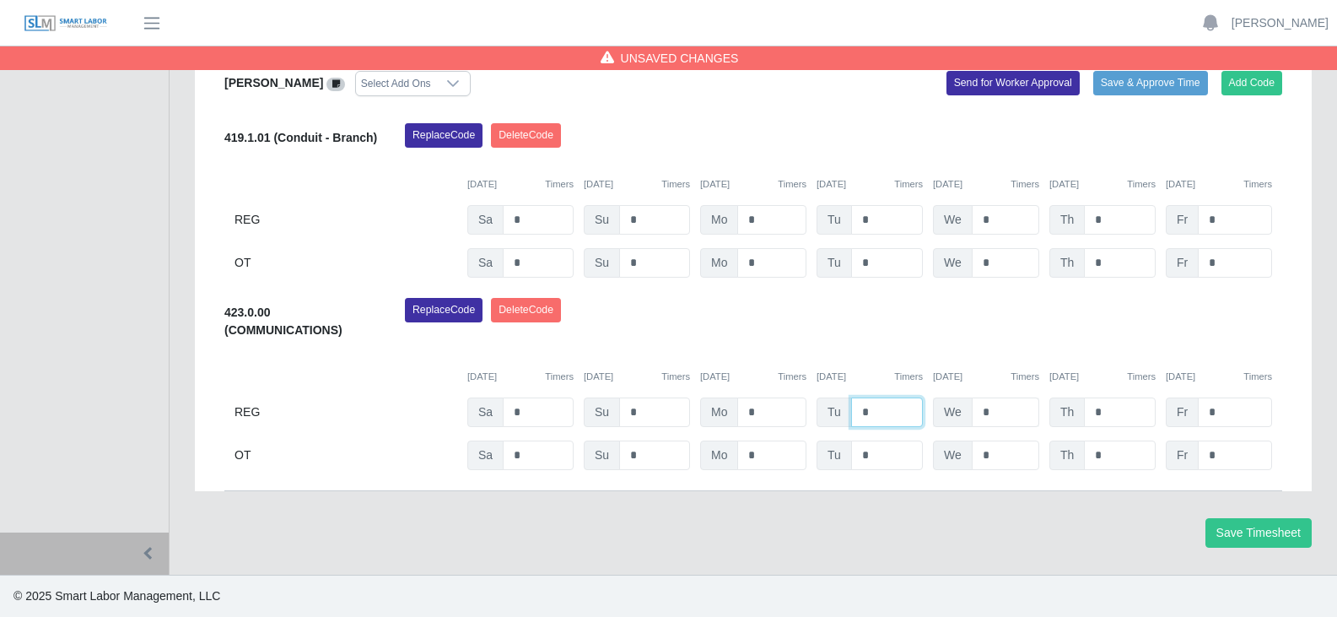
type input "*"
drag, startPoint x: 1002, startPoint y: 410, endPoint x: 828, endPoint y: 390, distance: 175.8
click at [853, 391] on div "423.0.00 (COMMUNICATIONS) Replace Code Delete Code 08/16/2025 Timers 08/17/2025…" at bounding box center [753, 384] width 1058 height 172
type input "*"
click at [1043, 405] on div "REG Sa * Su * Mo * Tu * We * Th * Fr *" at bounding box center [753, 412] width 1058 height 30
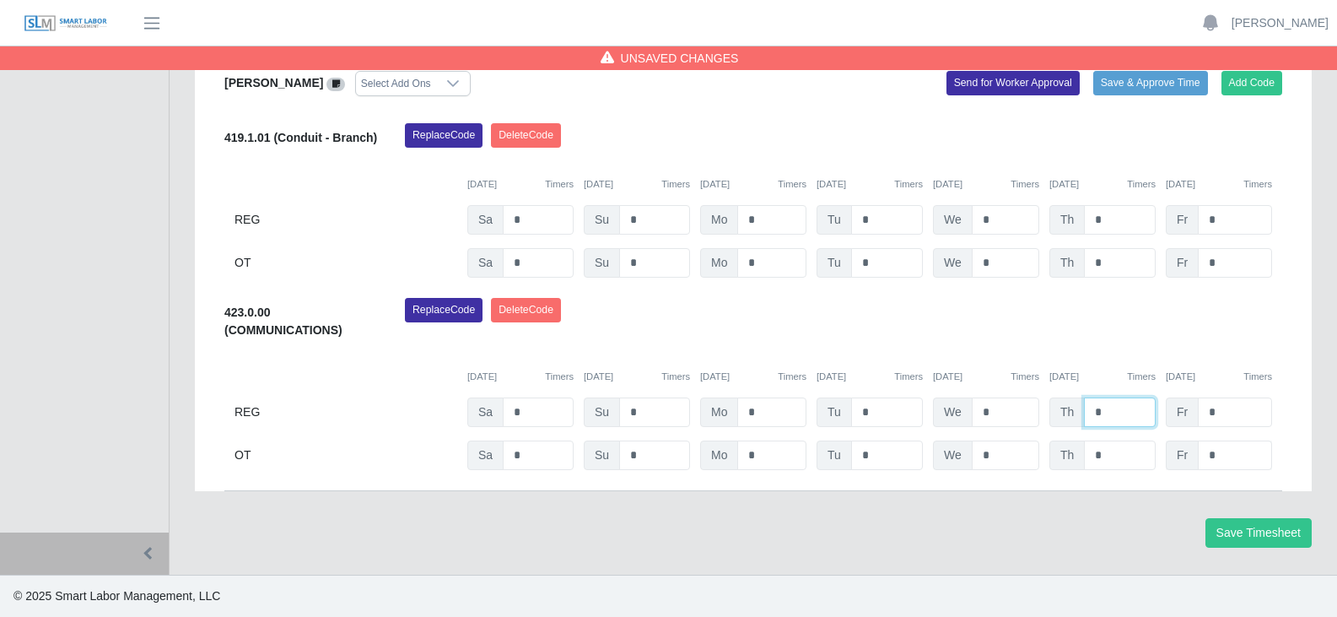
type input "*"
drag, startPoint x: 1248, startPoint y: 457, endPoint x: 1139, endPoint y: 447, distance: 109.3
click at [1134, 447] on div "OT Sa * Su * Mo * Tu * We * Th * Fr *" at bounding box center [753, 455] width 1058 height 30
type input "*"
click at [1243, 417] on input "*" at bounding box center [1235, 412] width 74 height 30
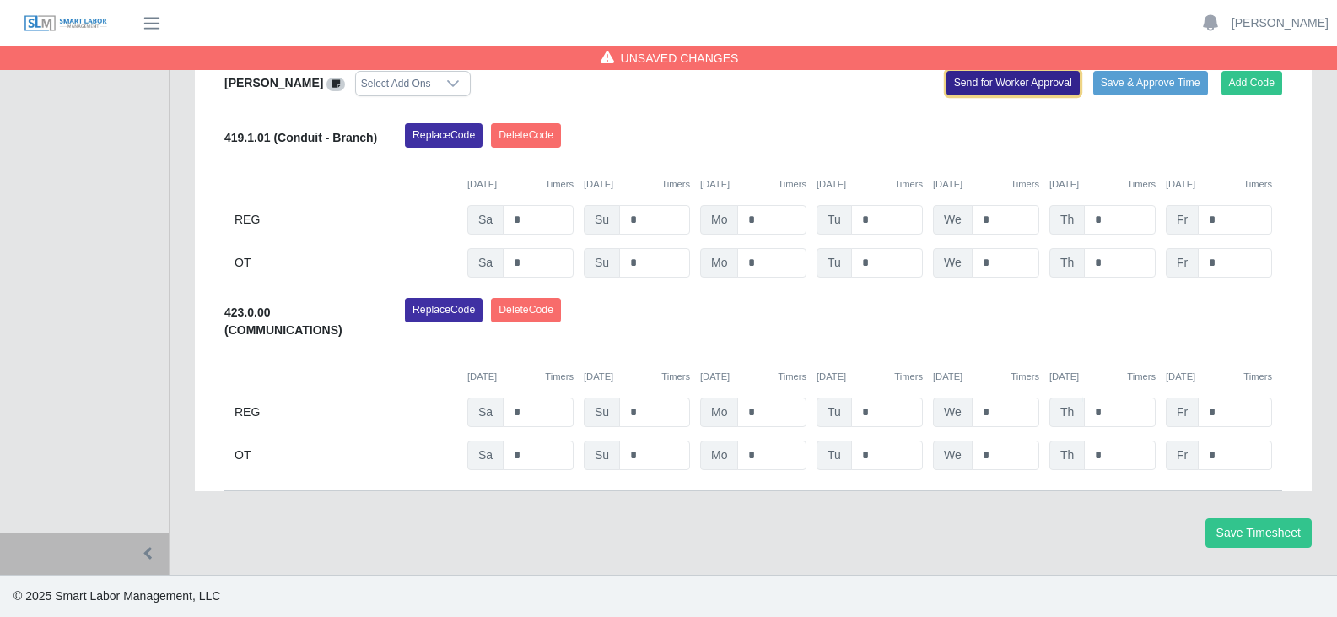
click at [1004, 84] on button "Send for Worker Approval" at bounding box center [1013, 83] width 133 height 24
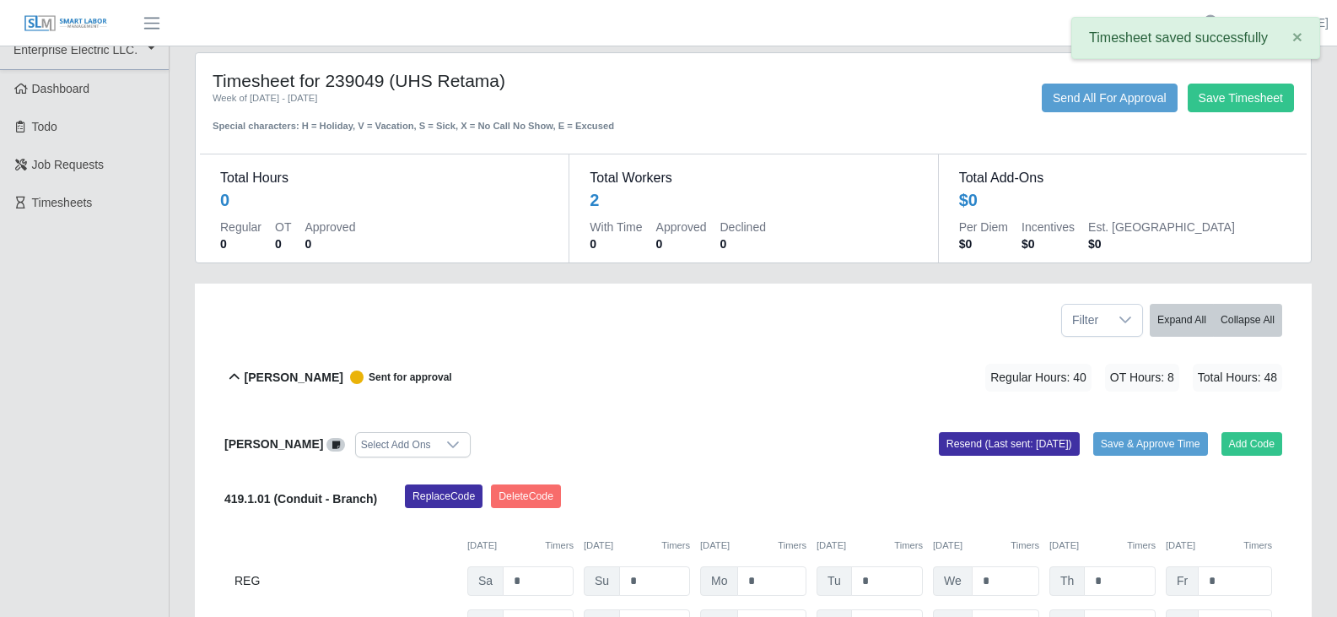
scroll to position [0, 0]
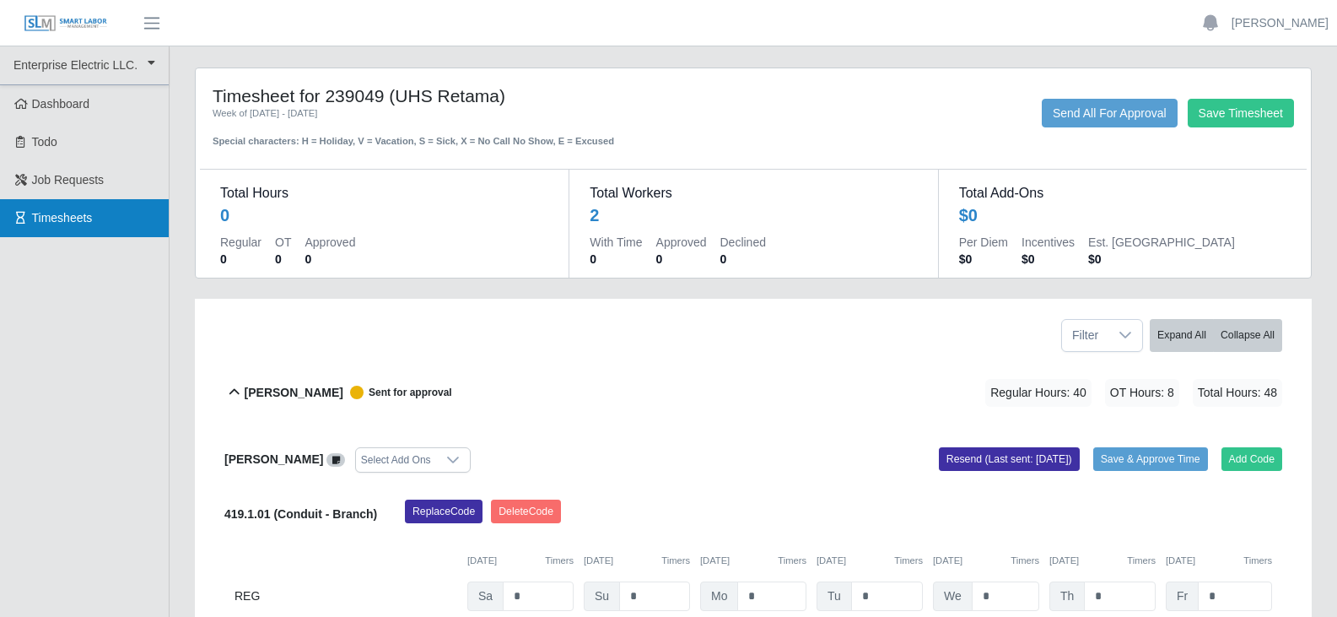
click at [59, 223] on span "Timesheets" at bounding box center [62, 217] width 61 height 13
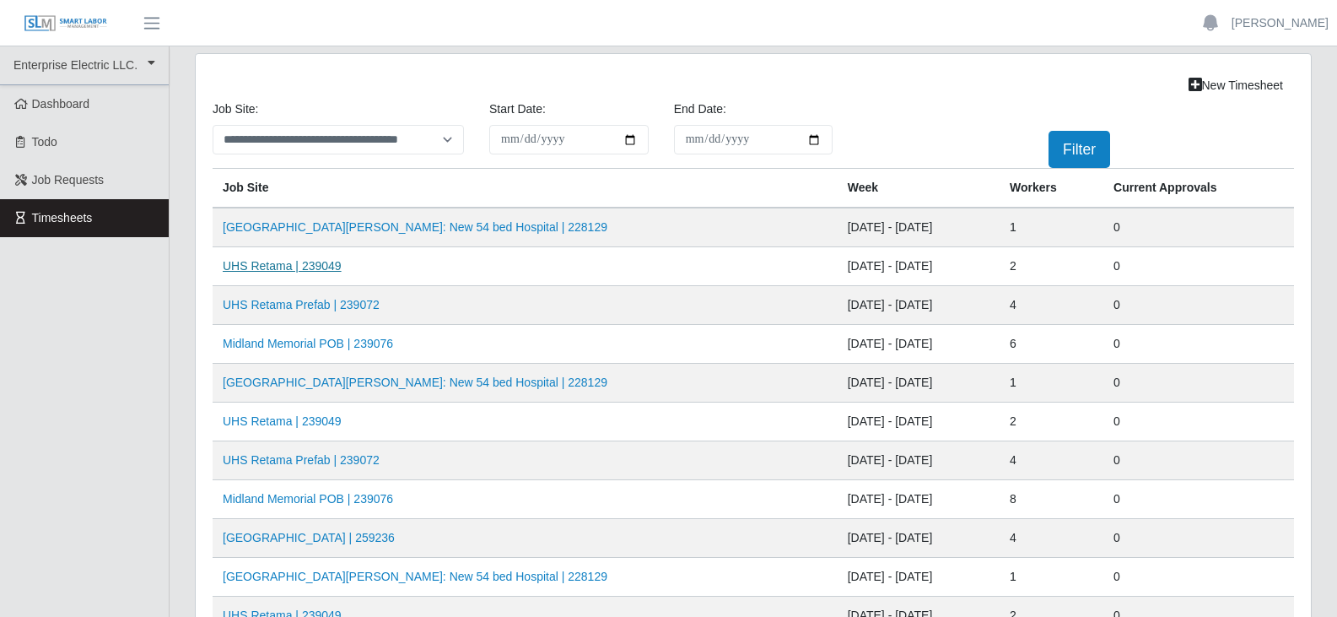
click at [317, 267] on link "UHS Retama | 239049" at bounding box center [282, 265] width 119 height 13
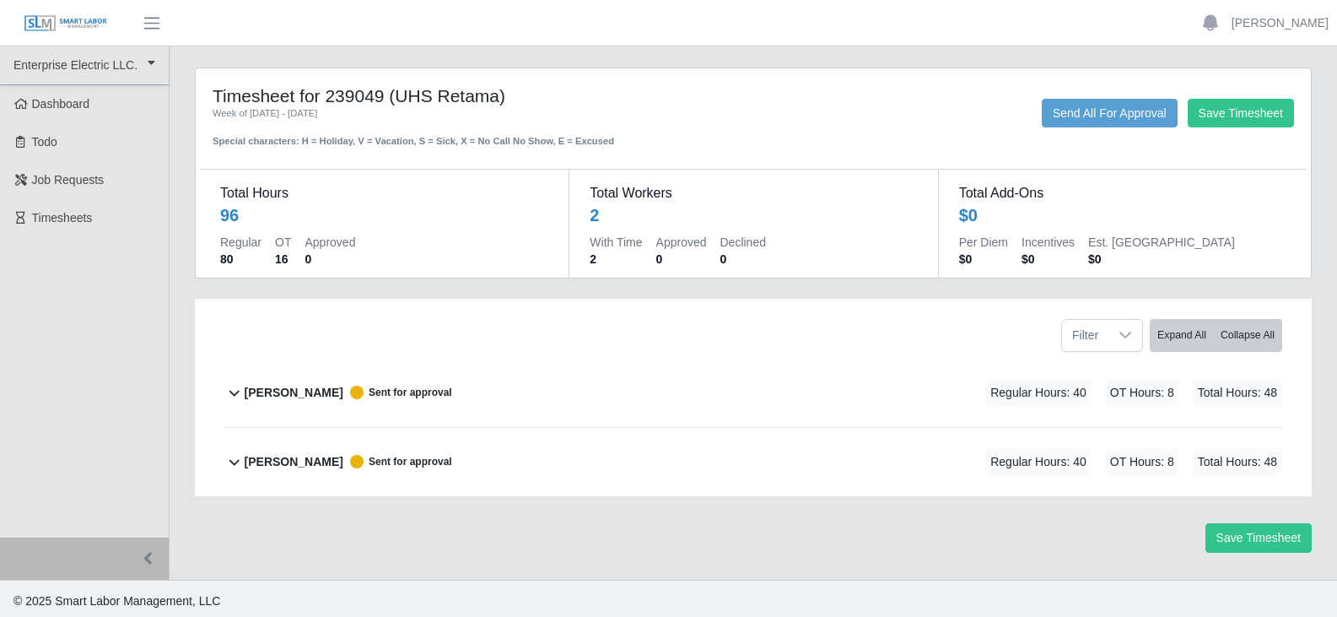
click at [258, 385] on b "[PERSON_NAME]" at bounding box center [294, 393] width 99 height 18
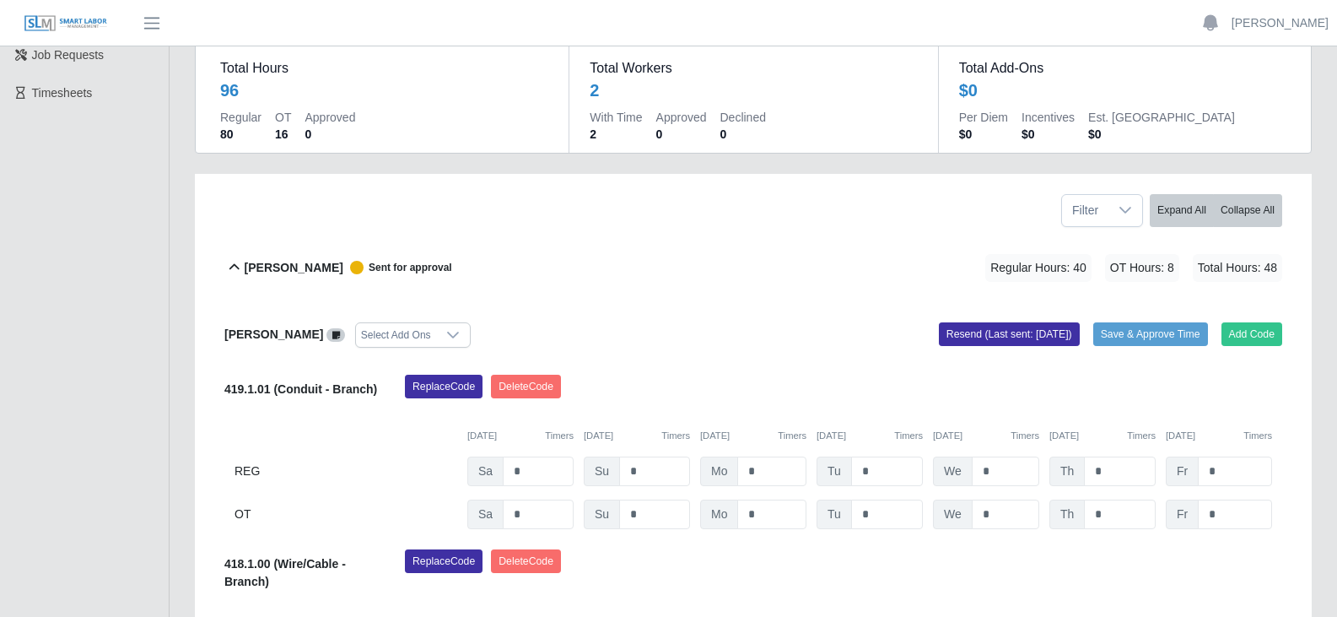
scroll to position [169, 0]
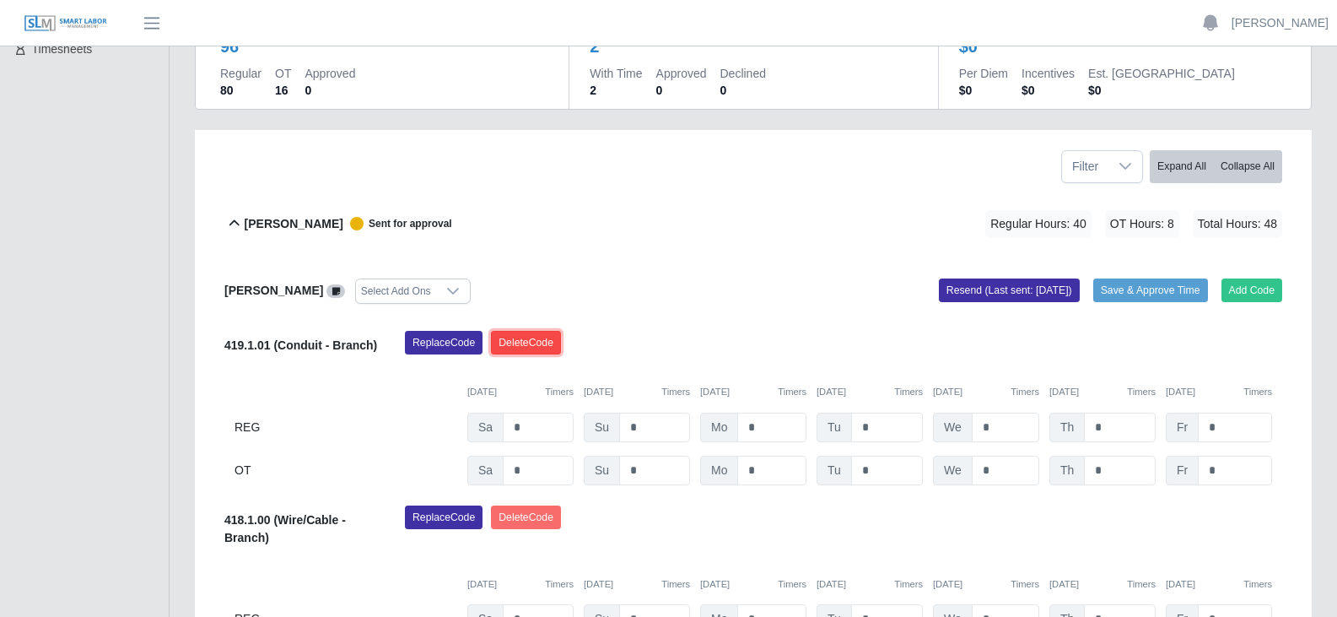
click at [535, 347] on button "Delete Code" at bounding box center [526, 343] width 70 height 24
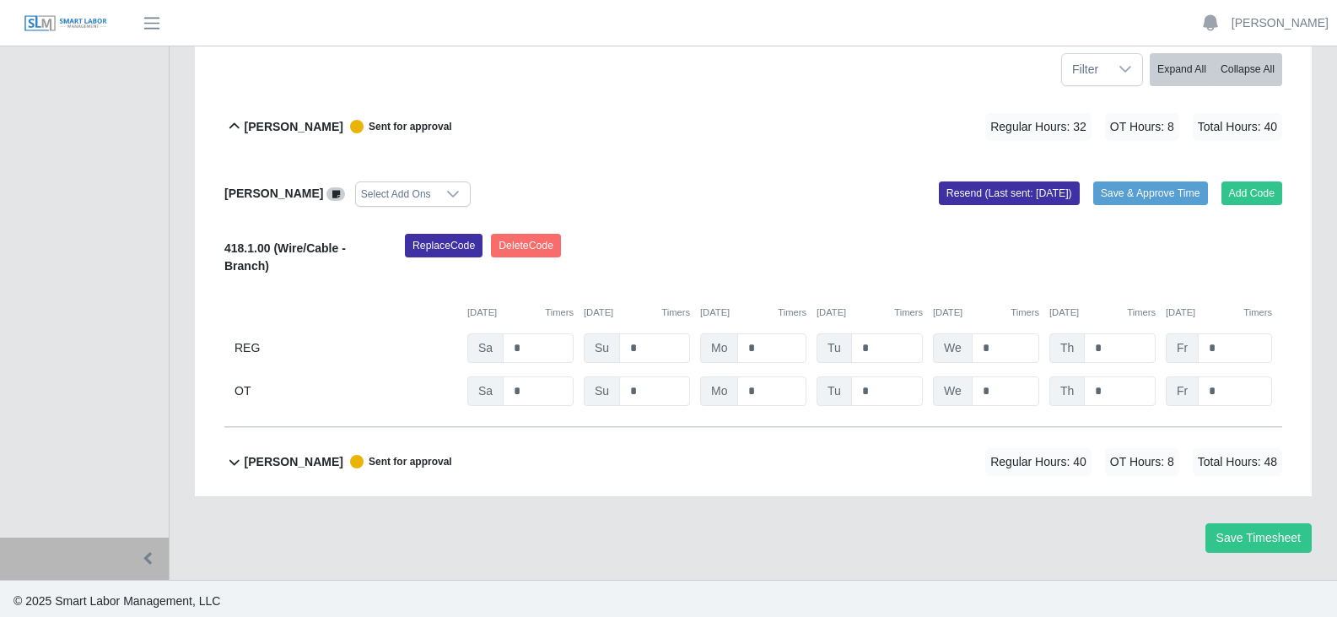
scroll to position [271, 0]
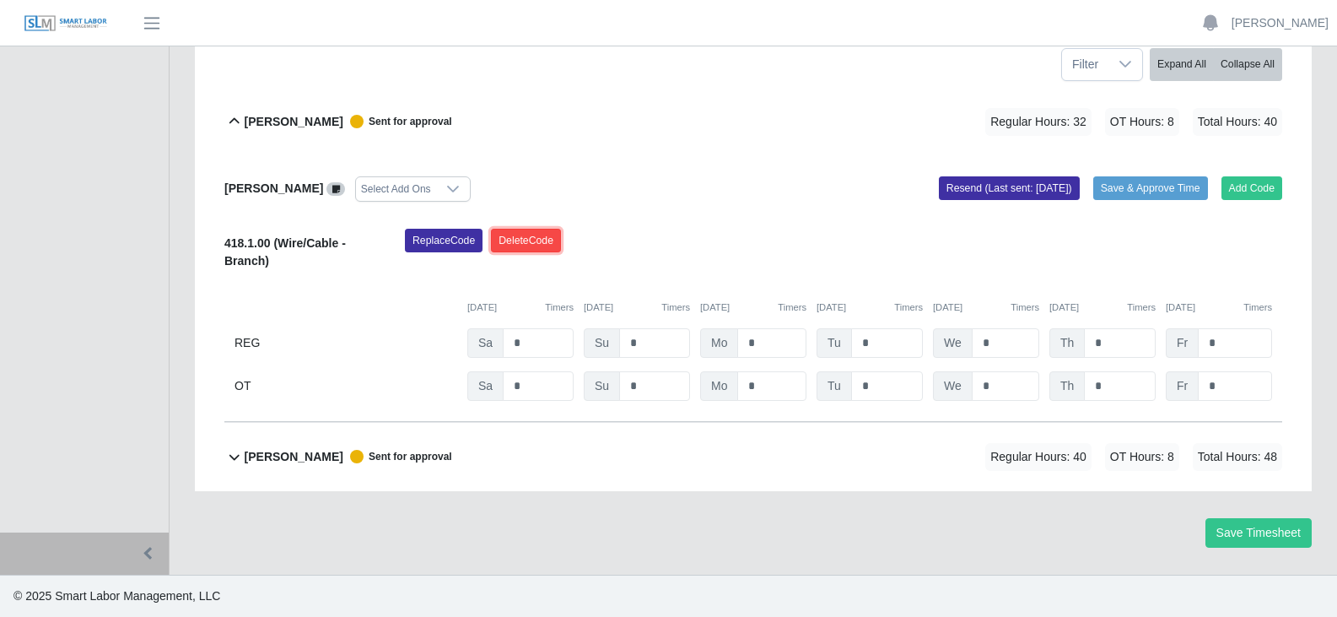
click at [528, 240] on button "Delete Code" at bounding box center [526, 241] width 70 height 24
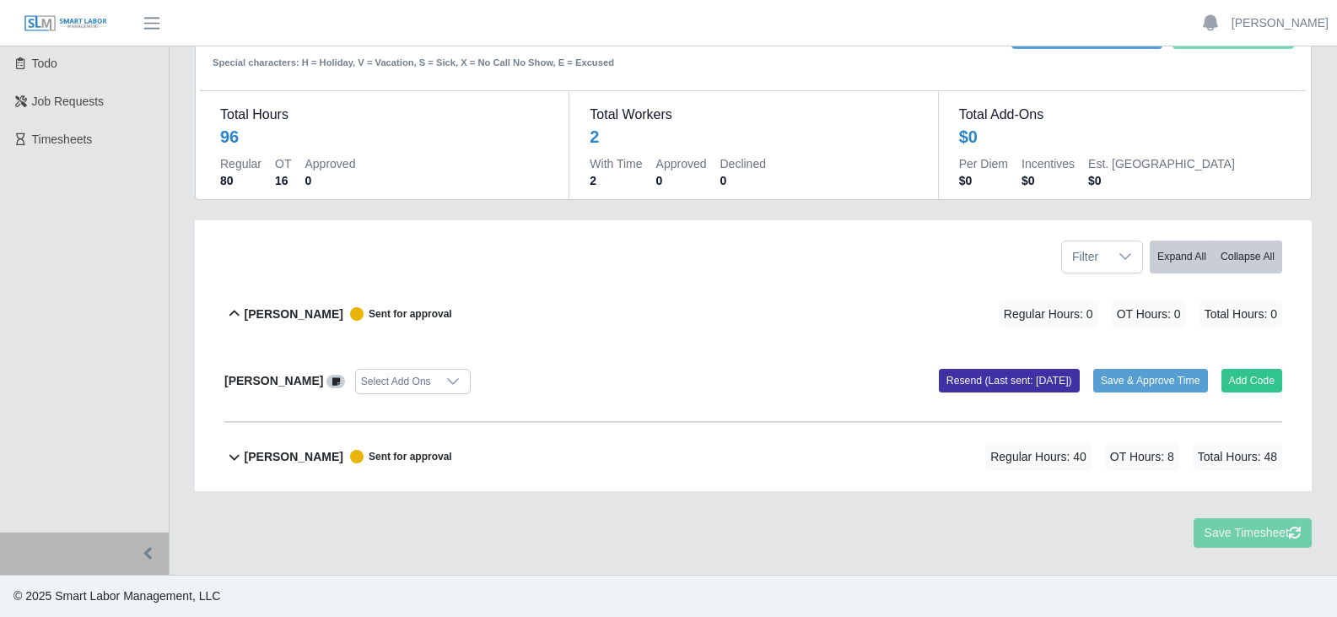
scroll to position [78, 0]
click at [314, 451] on b "[PERSON_NAME]" at bounding box center [294, 457] width 99 height 18
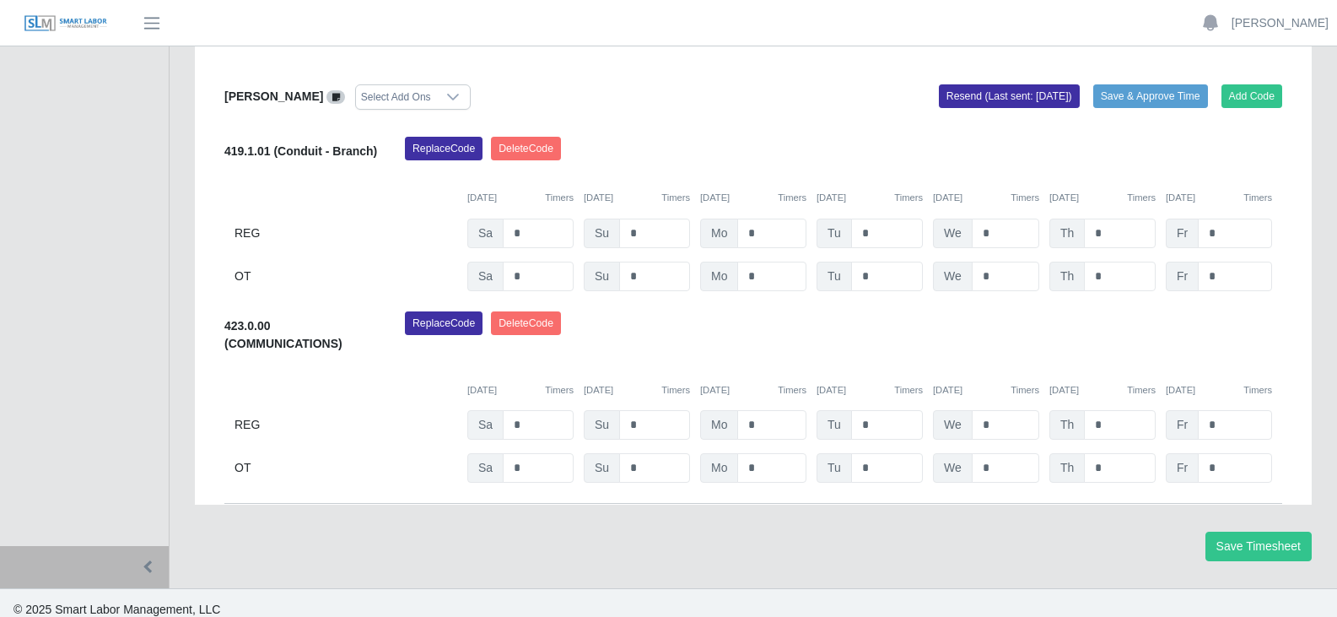
scroll to position [518, 0]
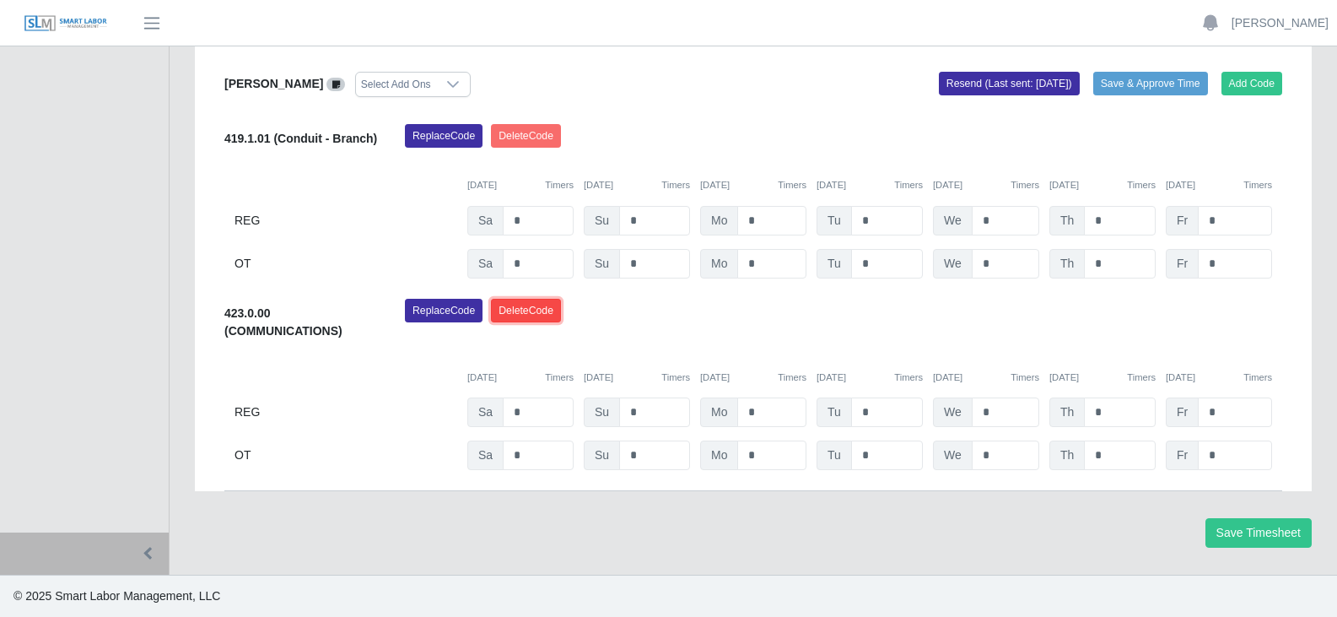
click at [531, 319] on button "Delete Code" at bounding box center [526, 311] width 70 height 24
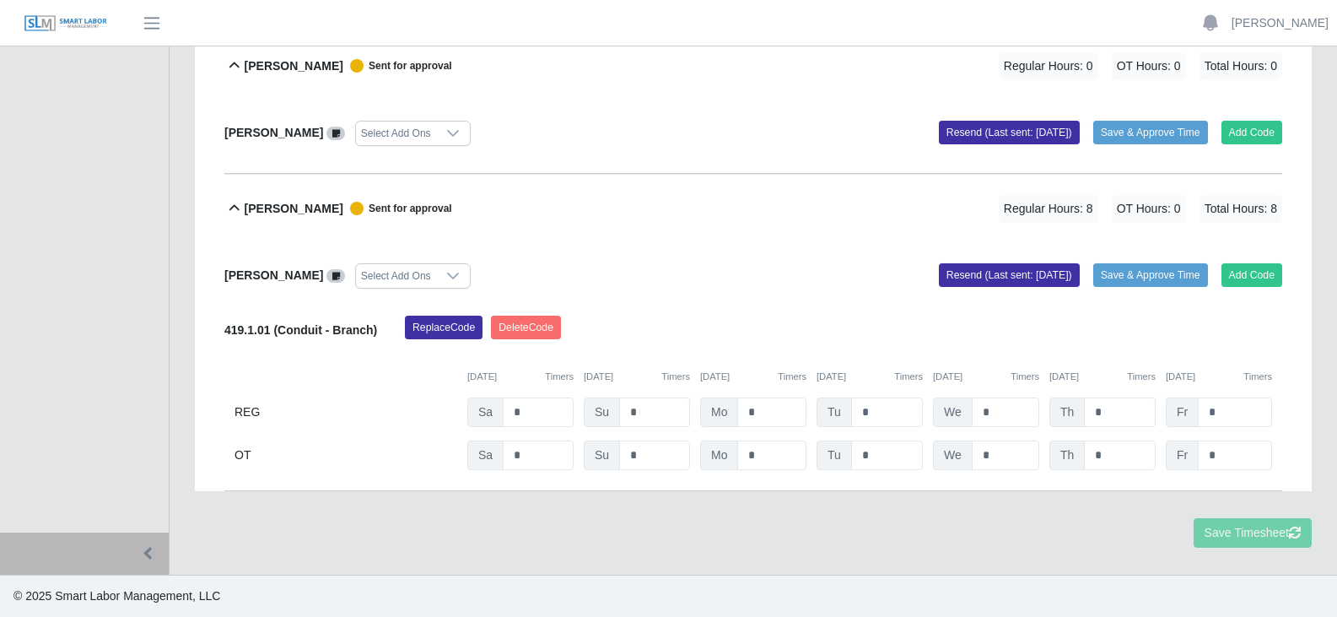
scroll to position [327, 0]
click at [526, 328] on button "Delete Code" at bounding box center [526, 328] width 70 height 24
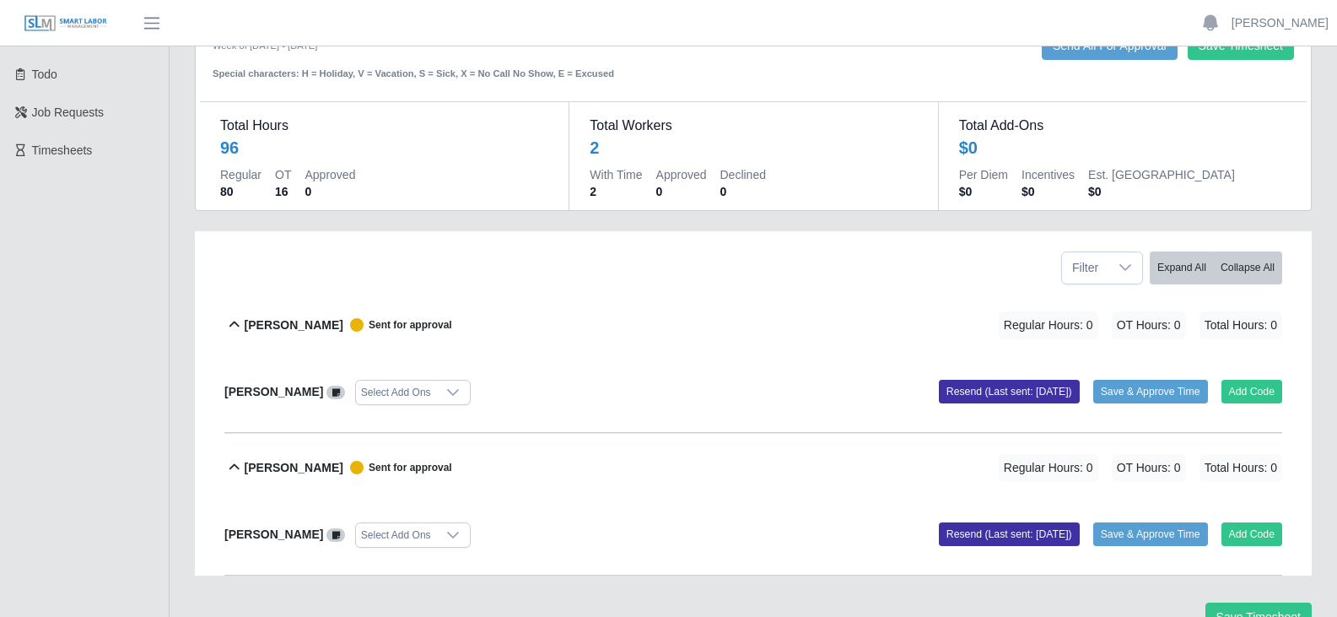
scroll to position [0, 0]
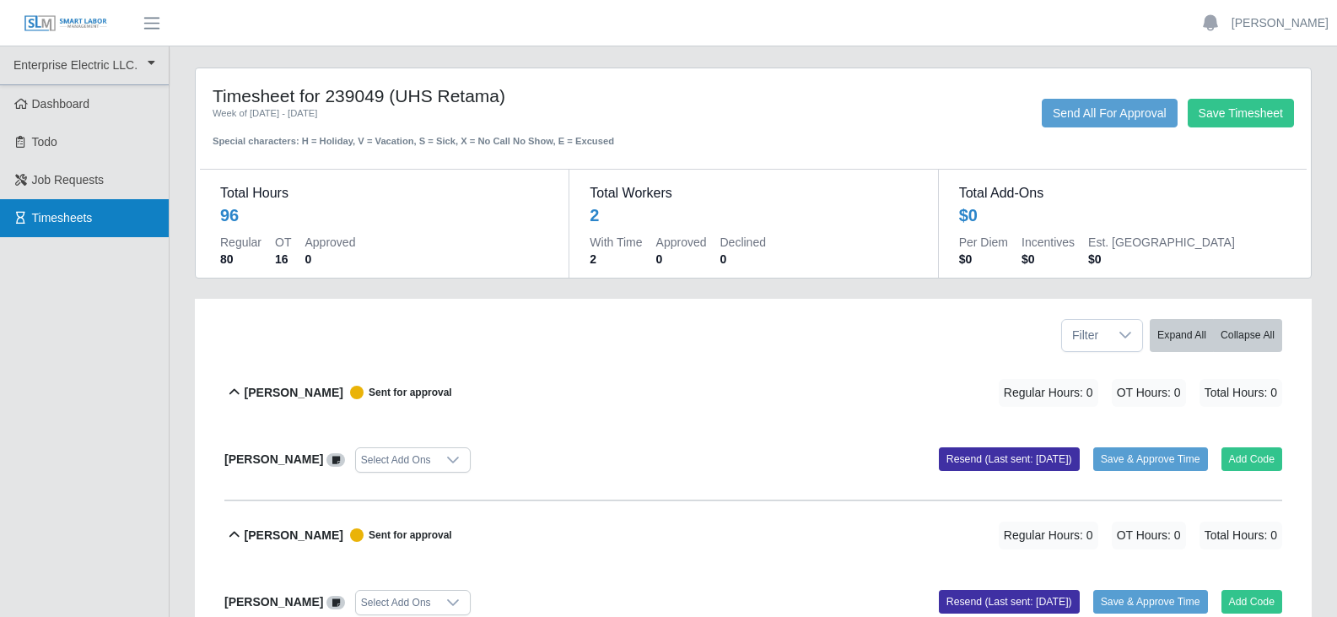
click at [92, 222] on link "Timesheets" at bounding box center [84, 218] width 169 height 38
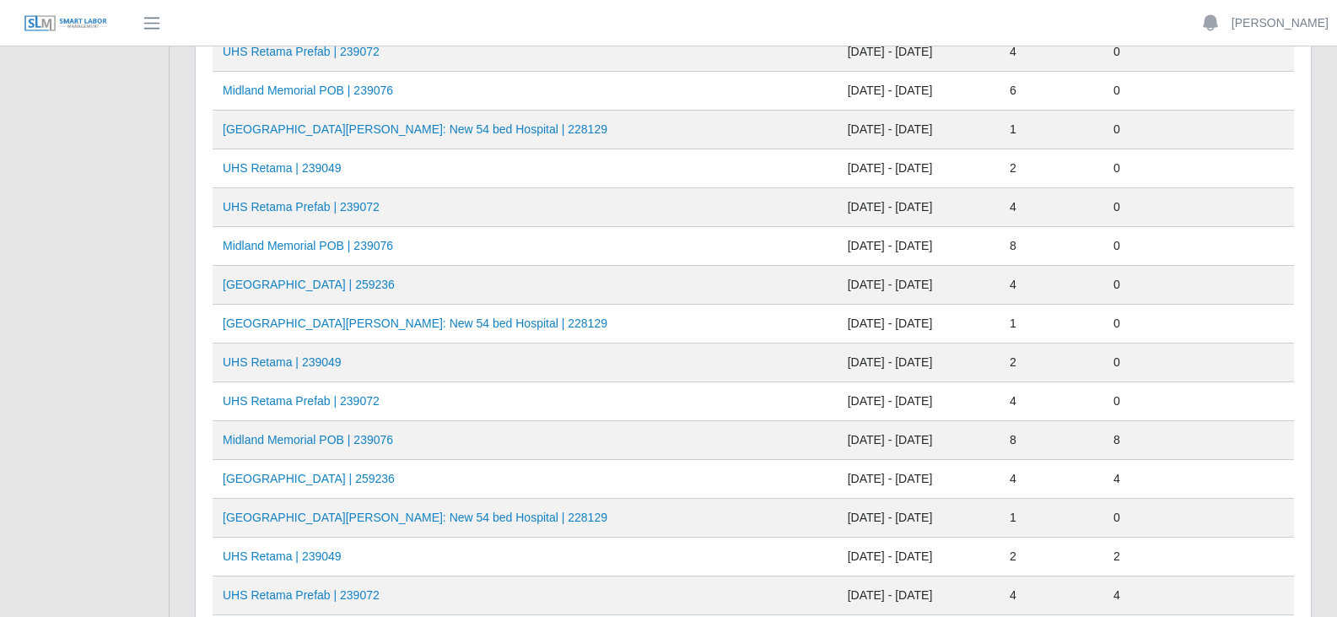
scroll to position [337, 0]
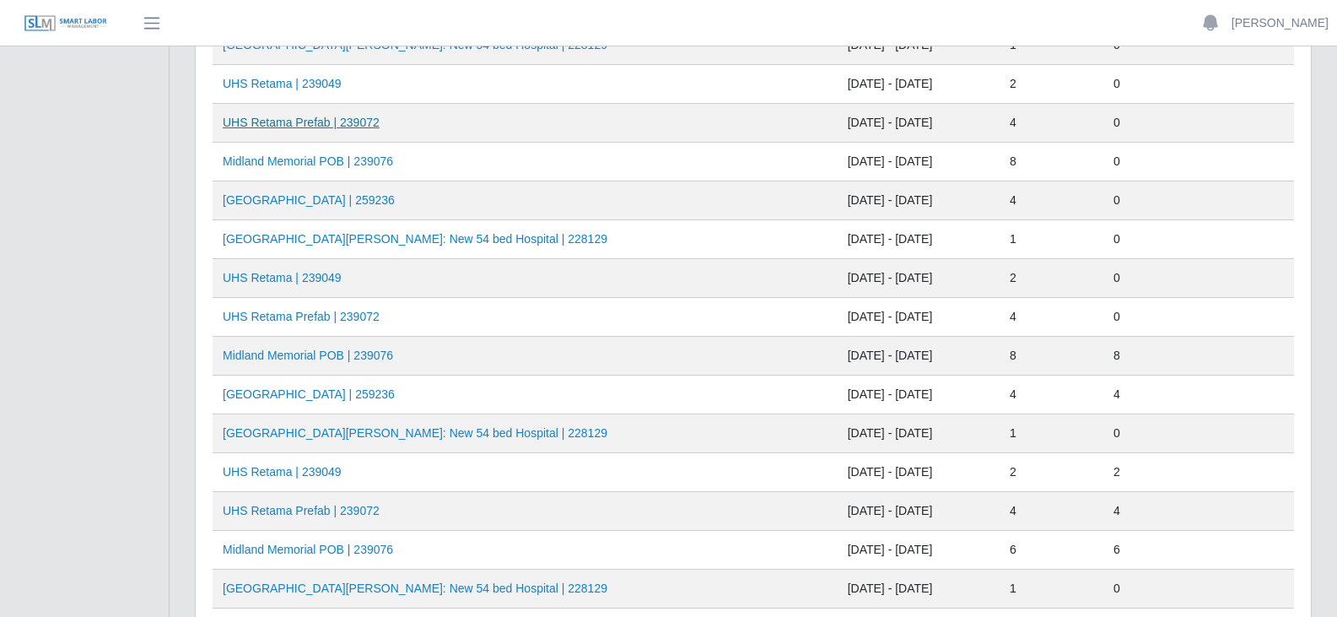
click at [319, 126] on link "UHS Retama Prefab | 239072" at bounding box center [301, 122] width 157 height 13
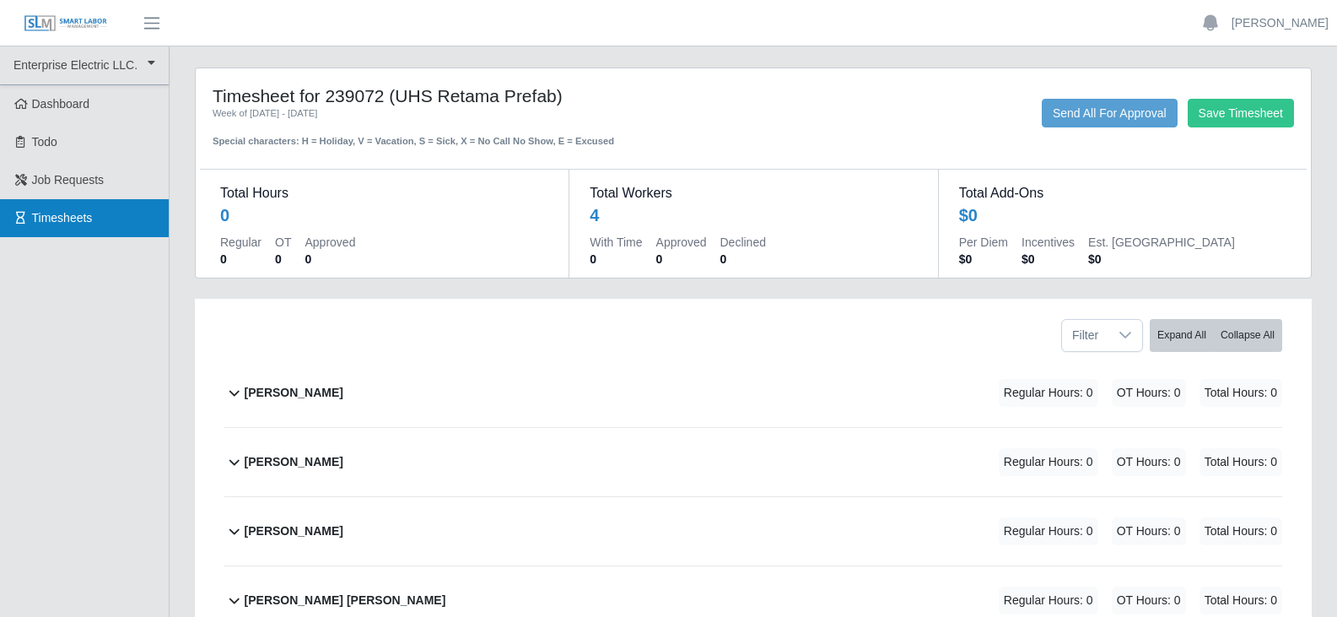
click at [46, 211] on span "Timesheets" at bounding box center [62, 217] width 61 height 13
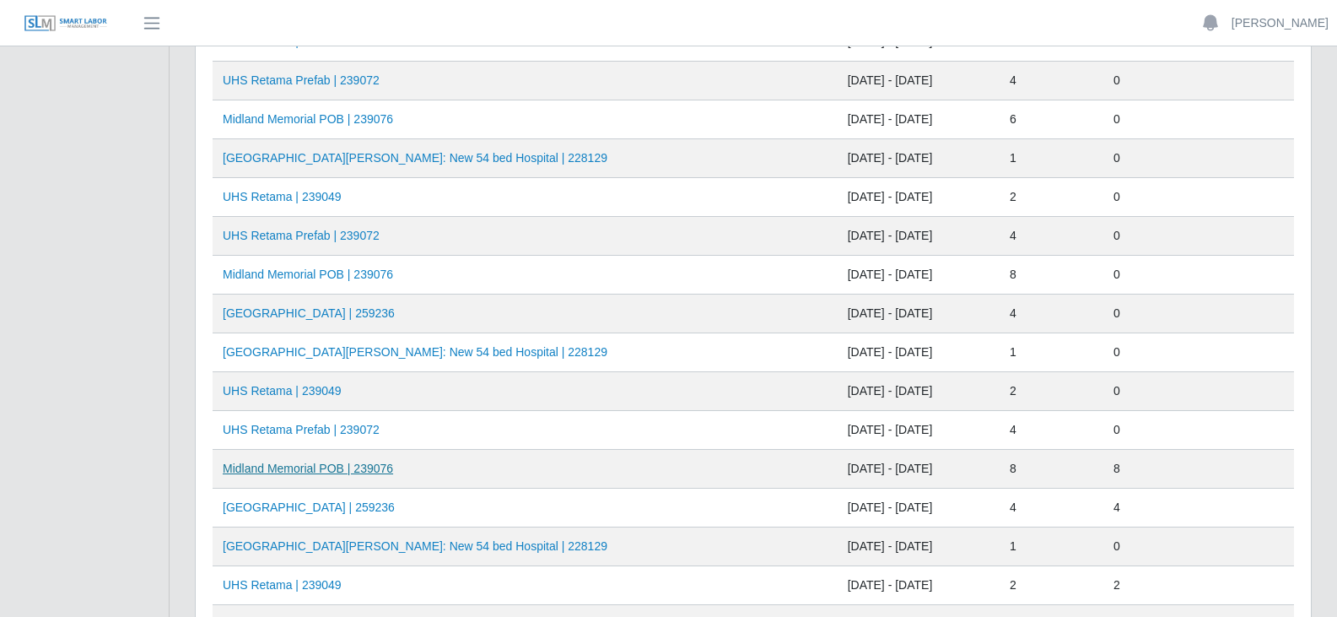
scroll to position [253, 0]
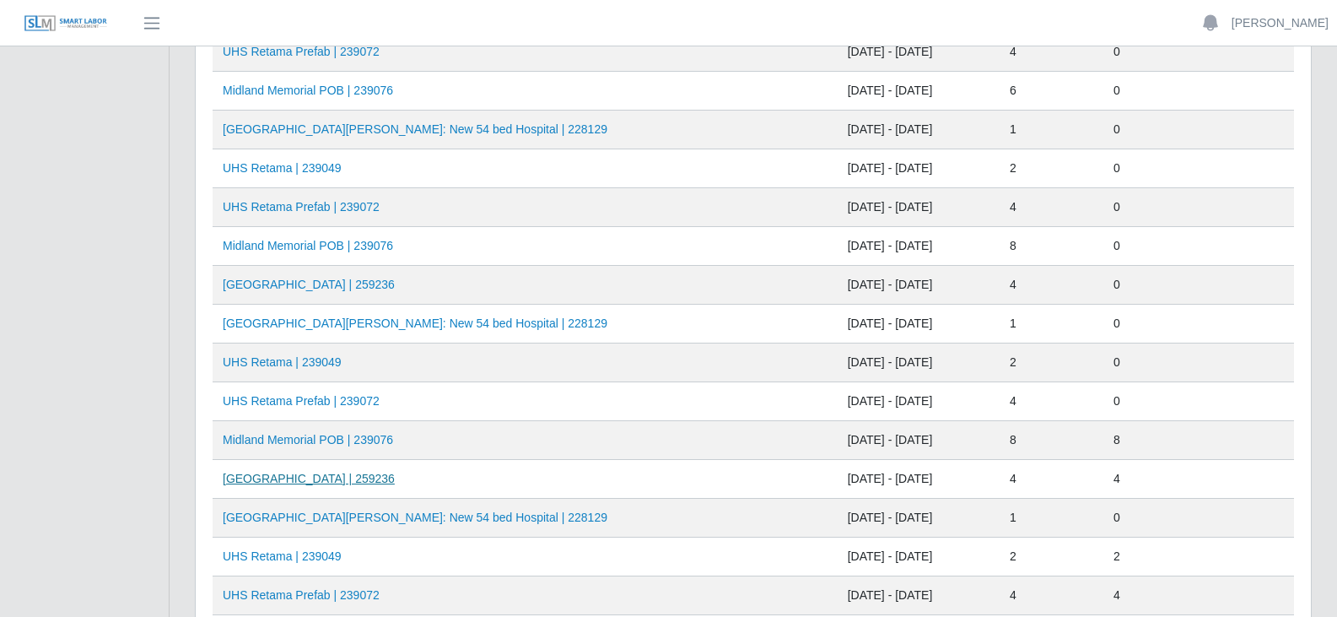
click at [313, 479] on link "[GEOGRAPHIC_DATA] | 259236" at bounding box center [309, 478] width 172 height 13
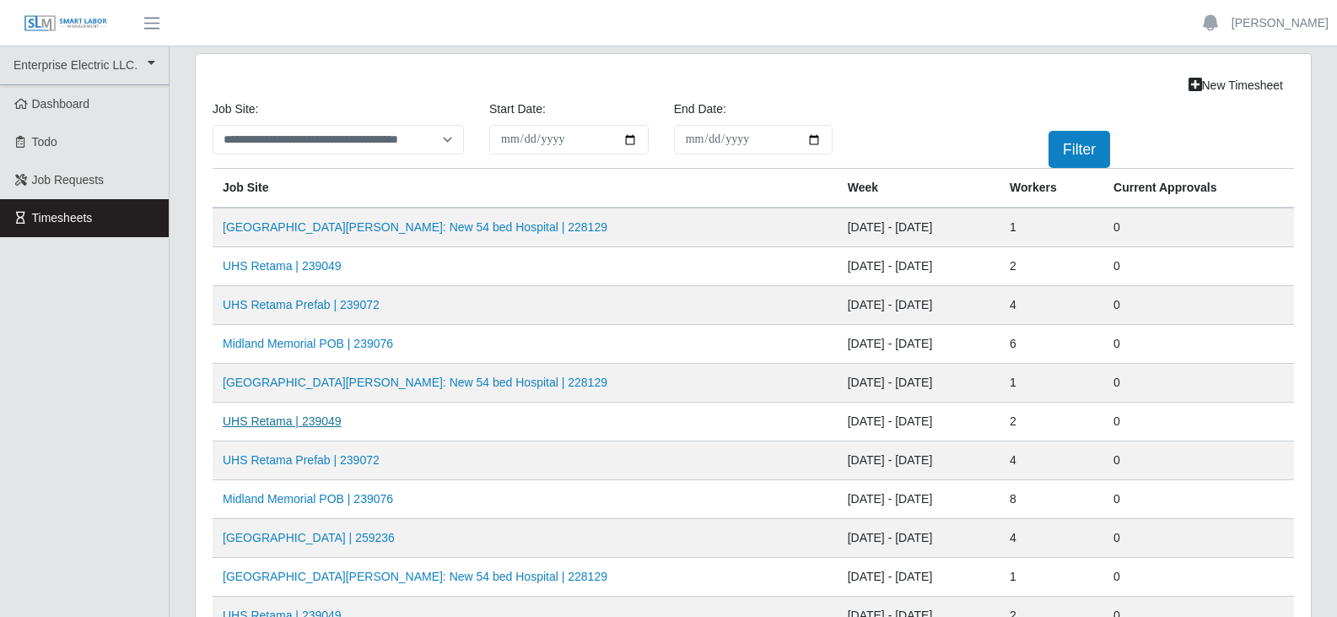
click at [278, 423] on link "UHS Retama | 239049" at bounding box center [282, 420] width 119 height 13
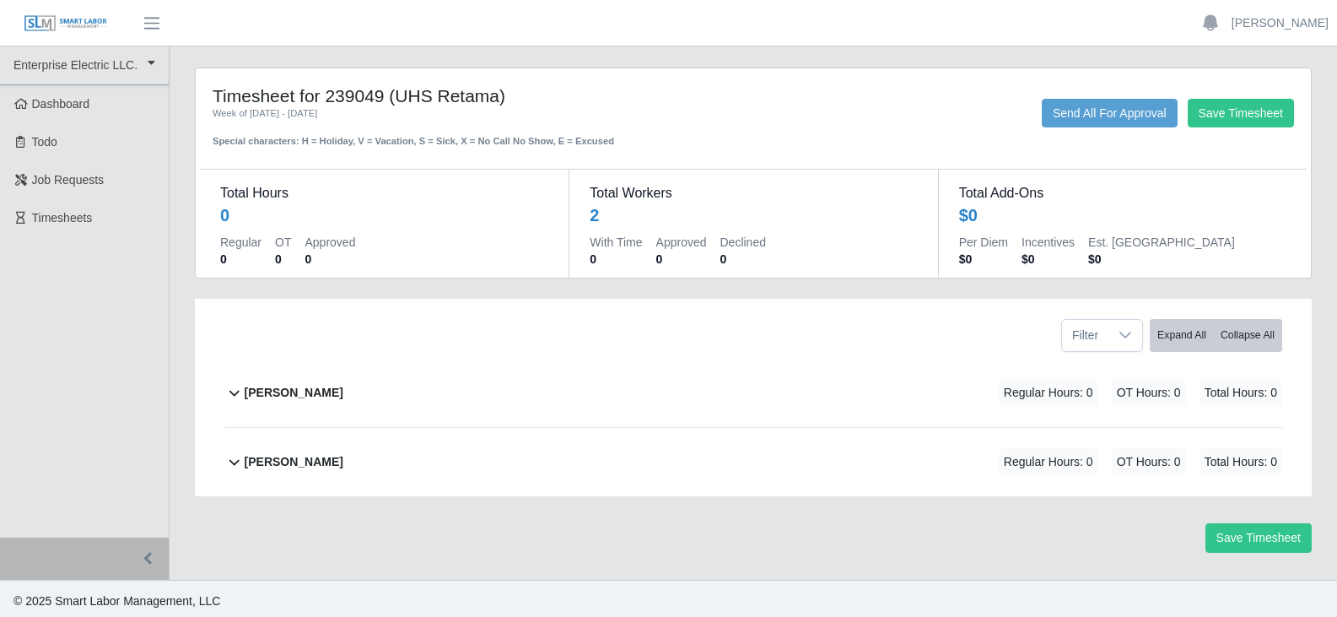
click at [267, 389] on b "[PERSON_NAME]" at bounding box center [294, 393] width 99 height 18
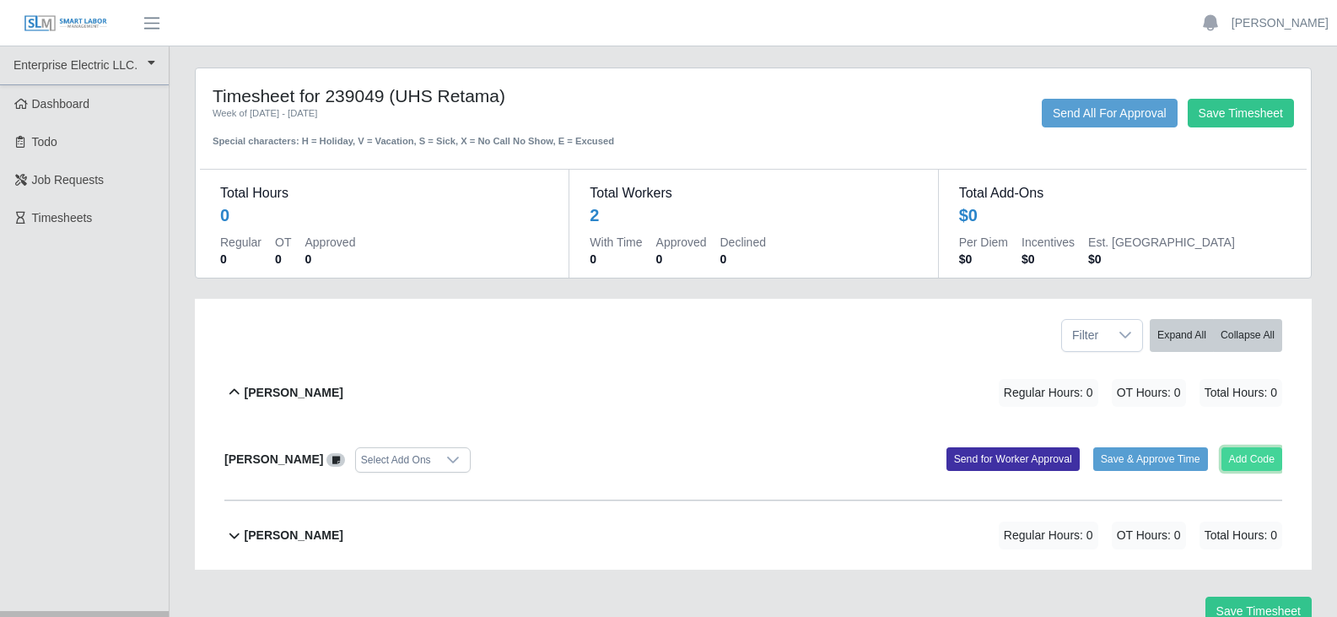
click at [1242, 462] on button "Add Code" at bounding box center [1253, 459] width 62 height 24
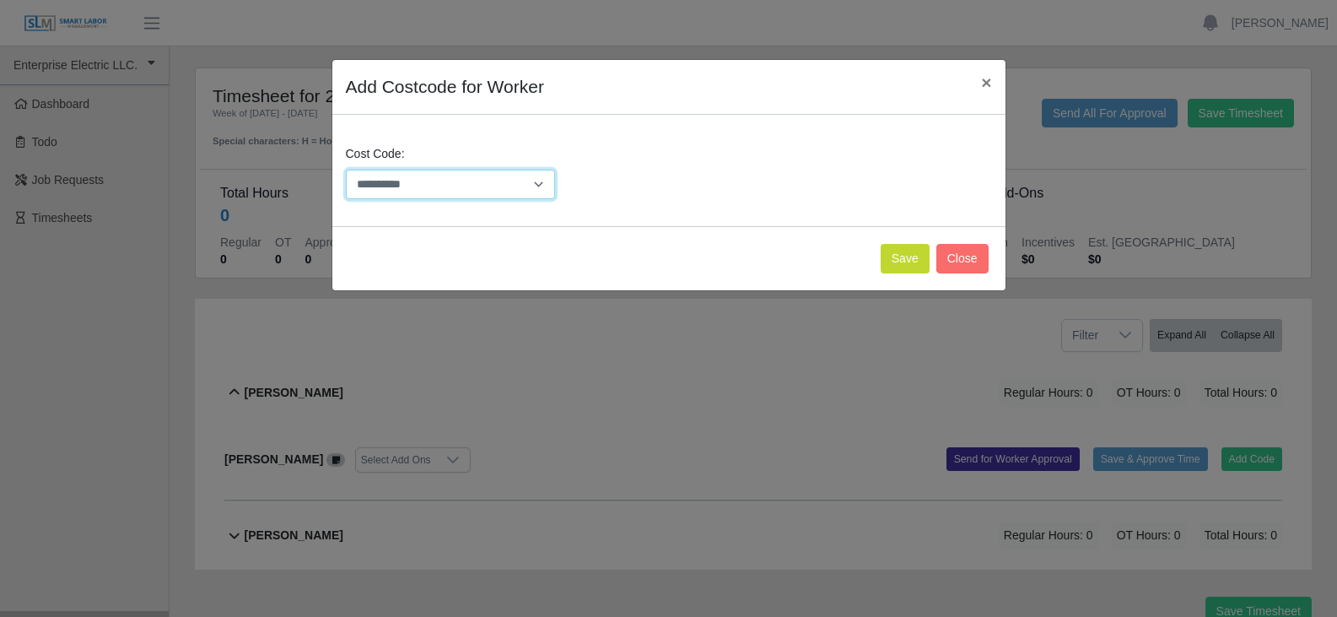
click at [435, 186] on select "**********" at bounding box center [451, 185] width 210 height 30
select select "**********"
click at [346, 170] on select "**********" at bounding box center [451, 185] width 210 height 30
click at [899, 261] on button "Save" at bounding box center [905, 259] width 49 height 30
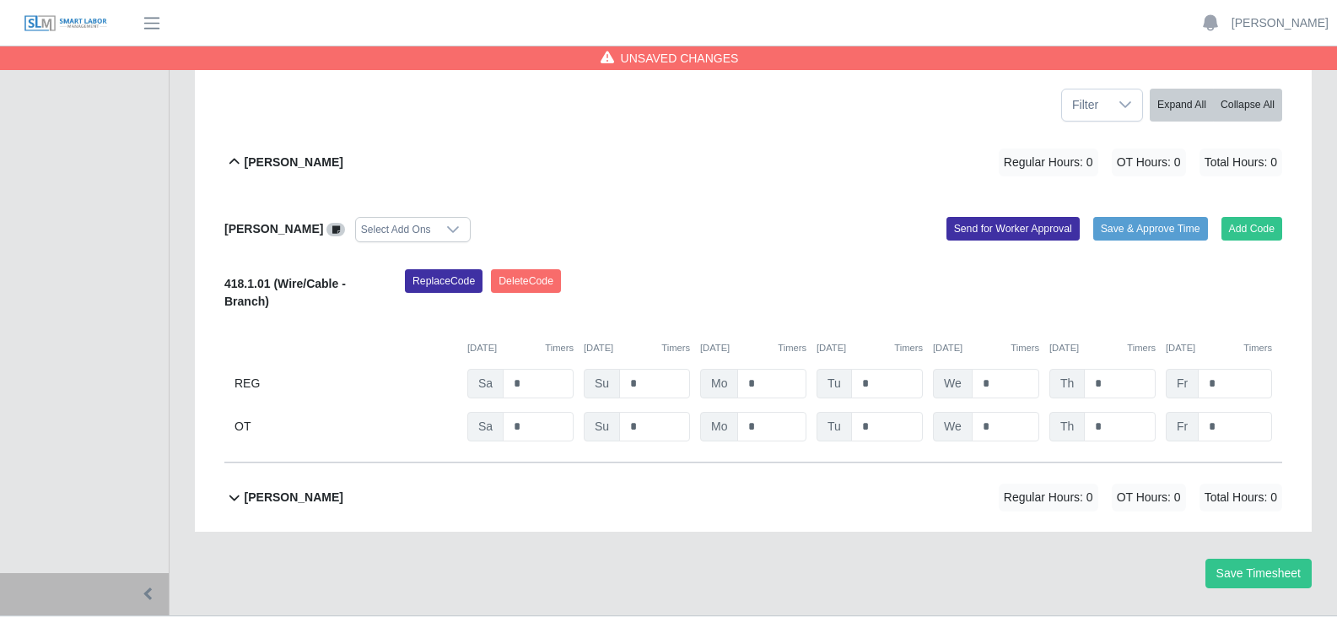
scroll to position [253, 0]
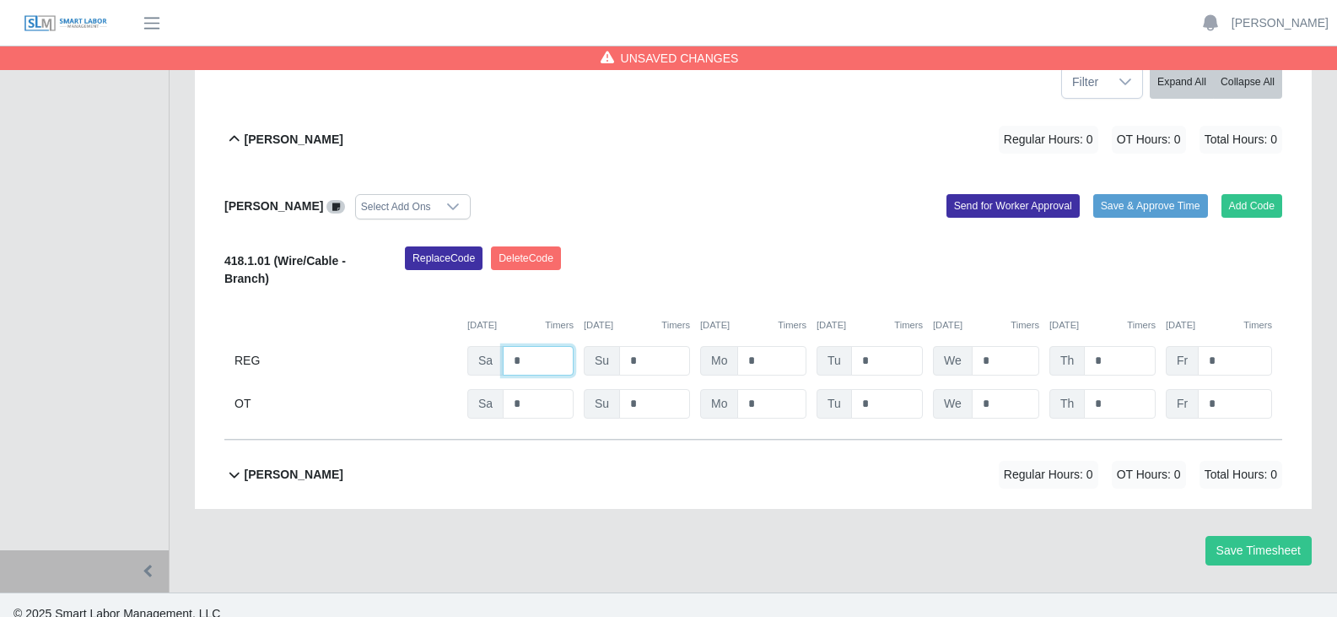
drag, startPoint x: 518, startPoint y: 359, endPoint x: 496, endPoint y: 354, distance: 22.3
click at [496, 354] on div "Sa *" at bounding box center [520, 361] width 106 height 30
type input "*"
click at [1248, 212] on button "Add Code" at bounding box center [1253, 206] width 62 height 24
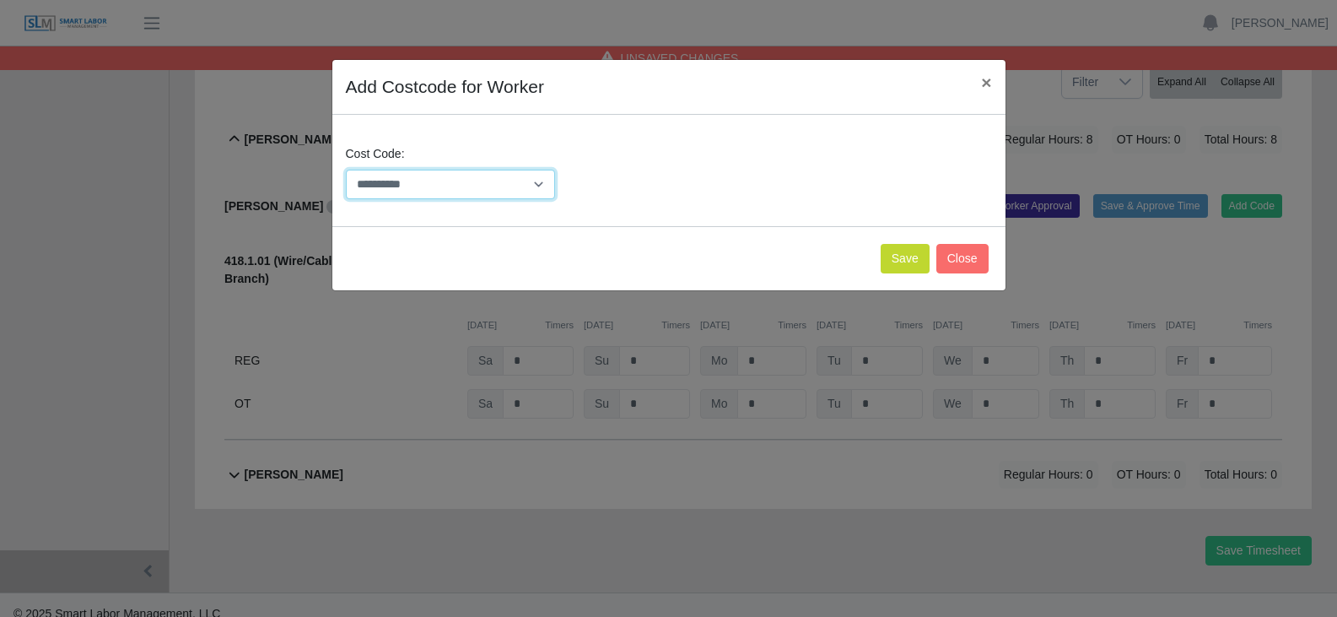
click at [422, 179] on select "**********" at bounding box center [451, 185] width 210 height 30
select select "**********"
click at [346, 170] on select "**********" at bounding box center [451, 185] width 210 height 30
click at [915, 263] on button "Save" at bounding box center [905, 259] width 49 height 30
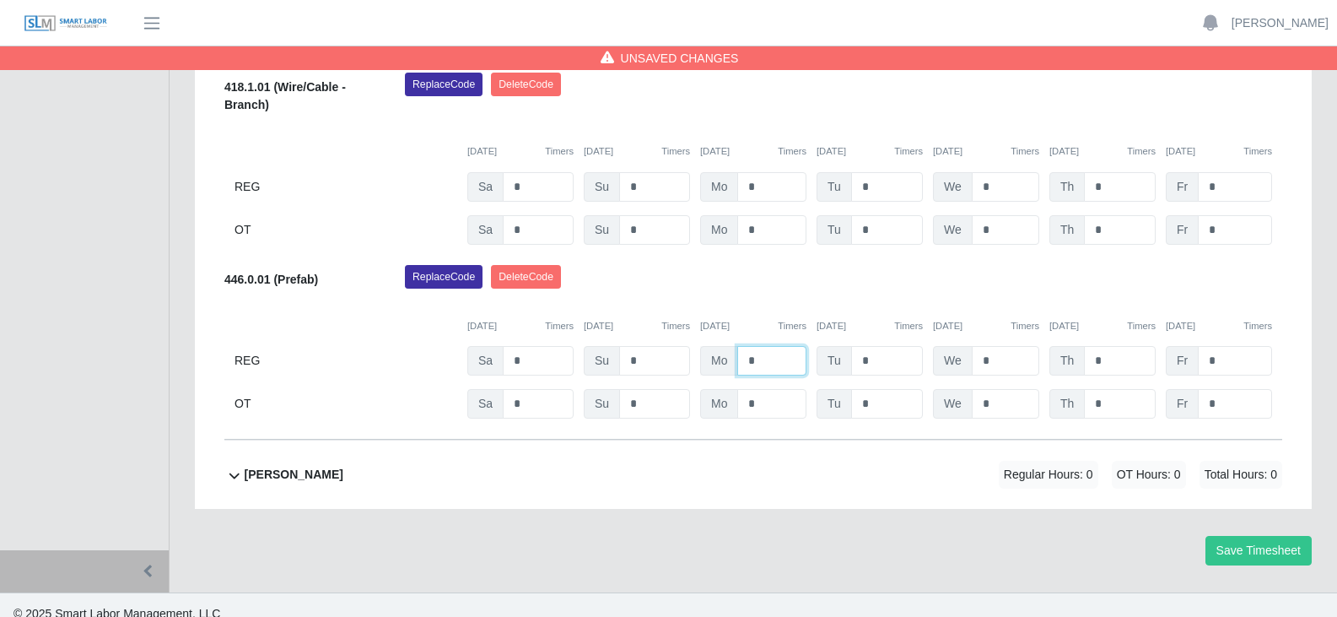
drag, startPoint x: 762, startPoint y: 359, endPoint x: 715, endPoint y: 356, distance: 46.5
click at [716, 356] on div "Mo *" at bounding box center [753, 361] width 106 height 30
type input "*"
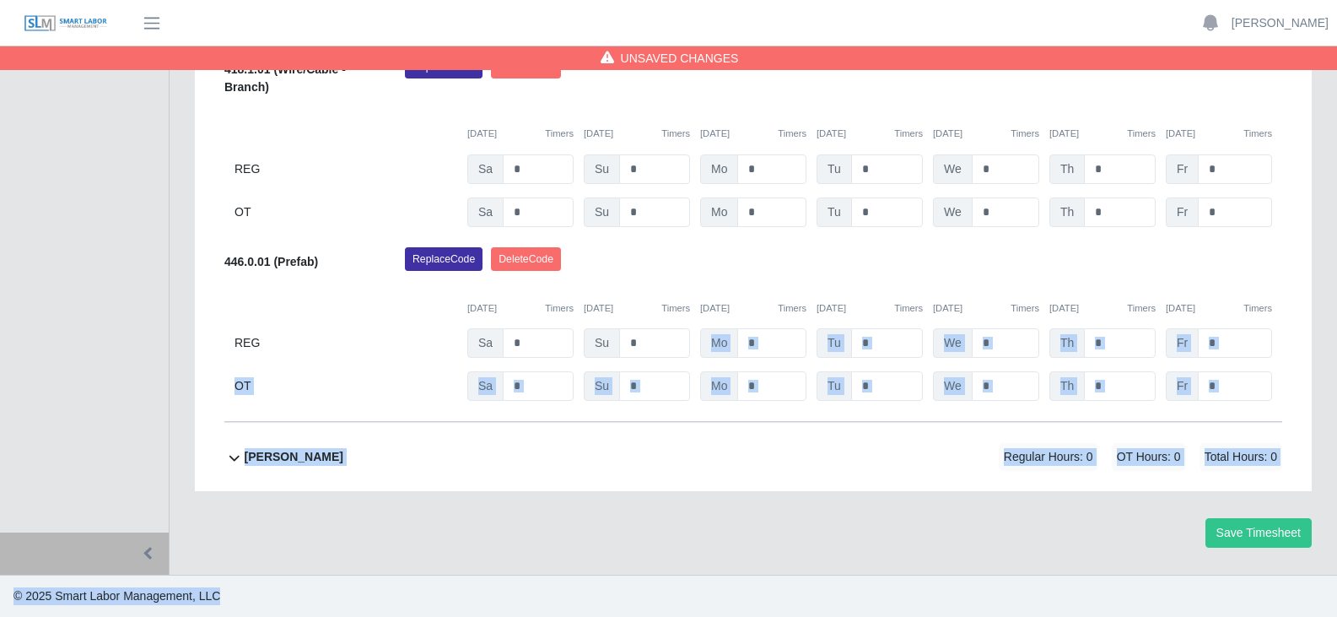
drag, startPoint x: 699, startPoint y: 352, endPoint x: 942, endPoint y: 656, distance: 390.1
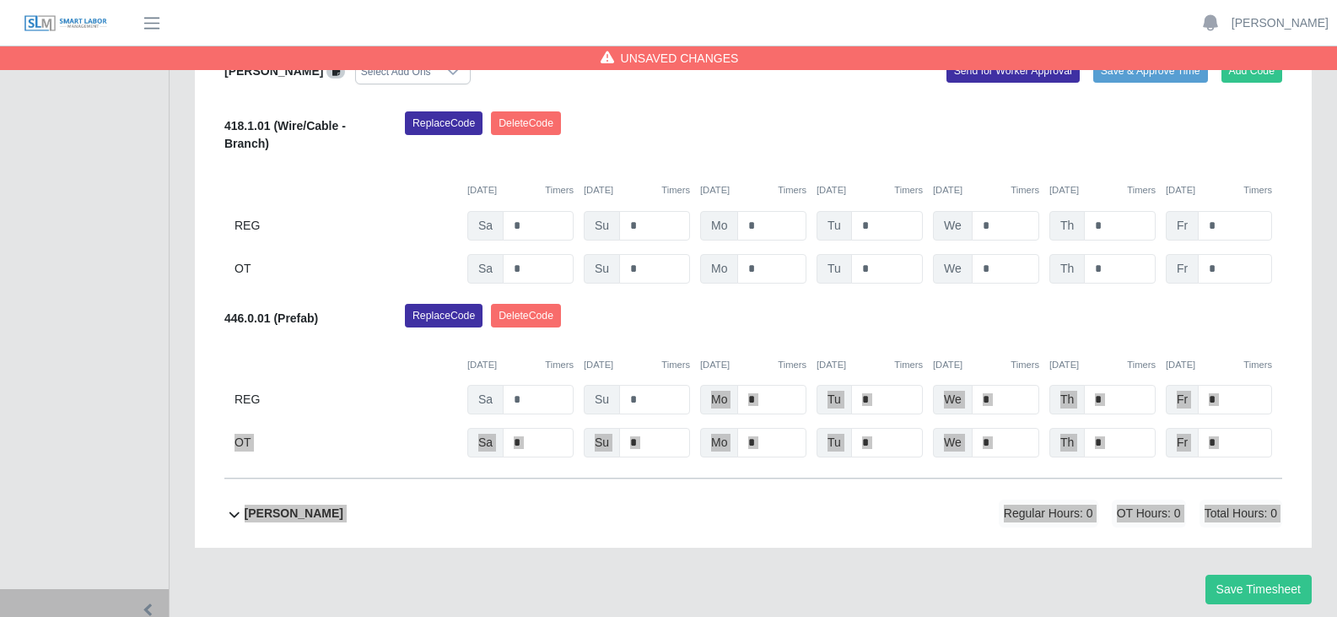
scroll to position [360, 0]
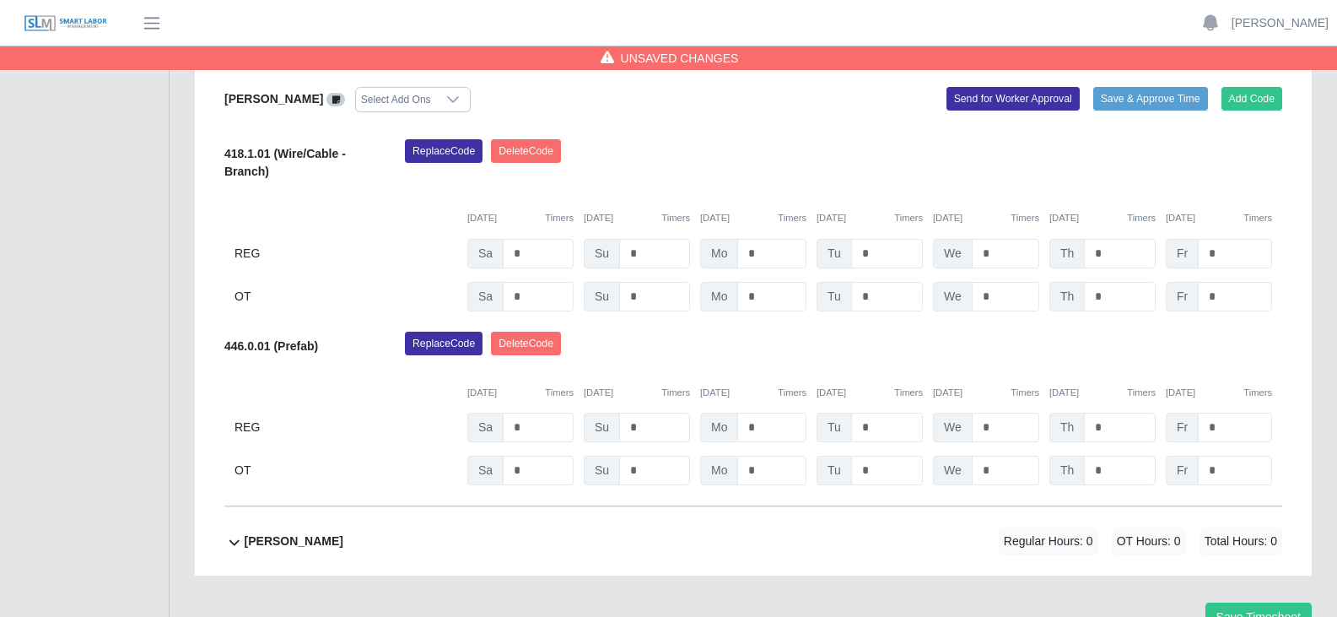
click at [393, 433] on div "REG" at bounding box center [346, 428] width 223 height 30
drag, startPoint x: 885, startPoint y: 253, endPoint x: 828, endPoint y: 248, distance: 56.8
click at [828, 248] on div "Tu *" at bounding box center [870, 254] width 106 height 30
type input "*"
click at [1249, 609] on button "Save Timesheet" at bounding box center [1259, 617] width 106 height 30
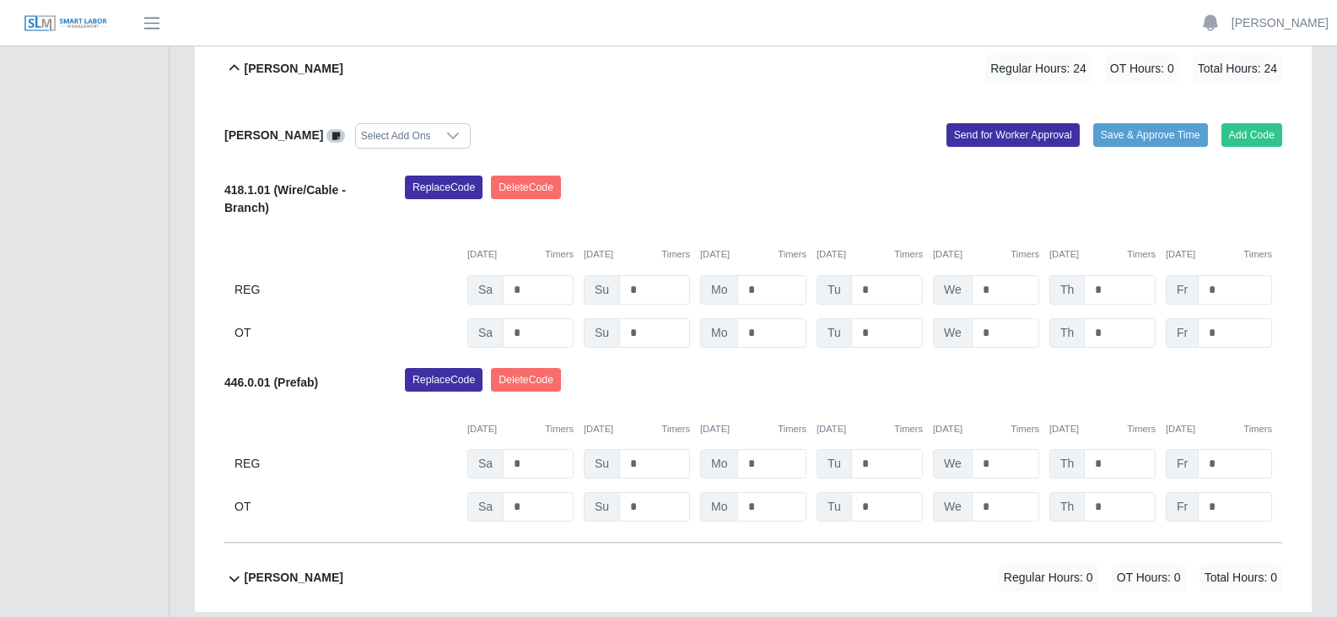
scroll to position [445, 0]
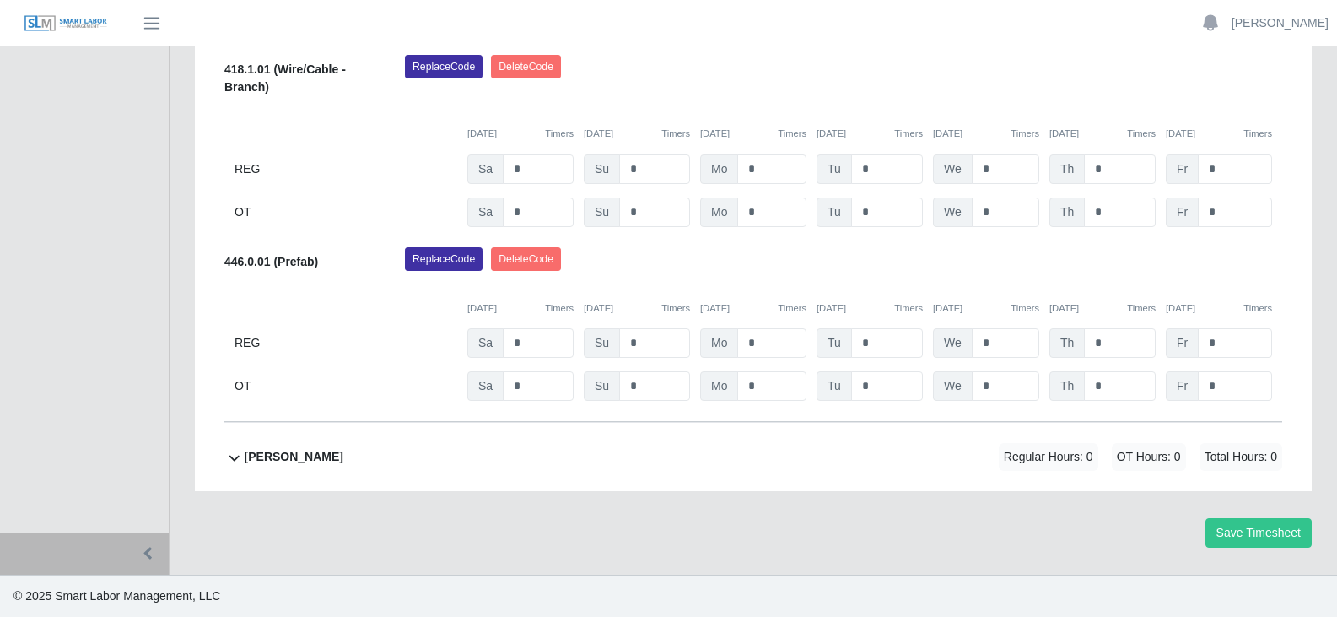
click at [289, 456] on b "[PERSON_NAME]" at bounding box center [294, 457] width 99 height 18
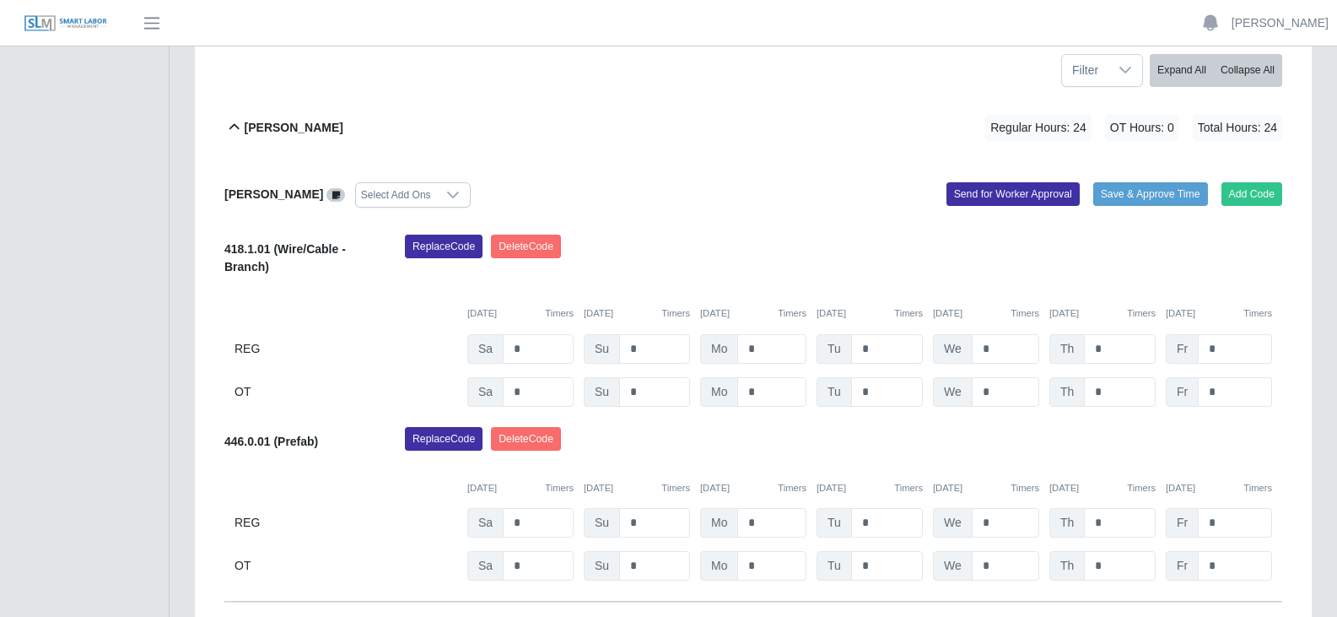
scroll to position [518, 0]
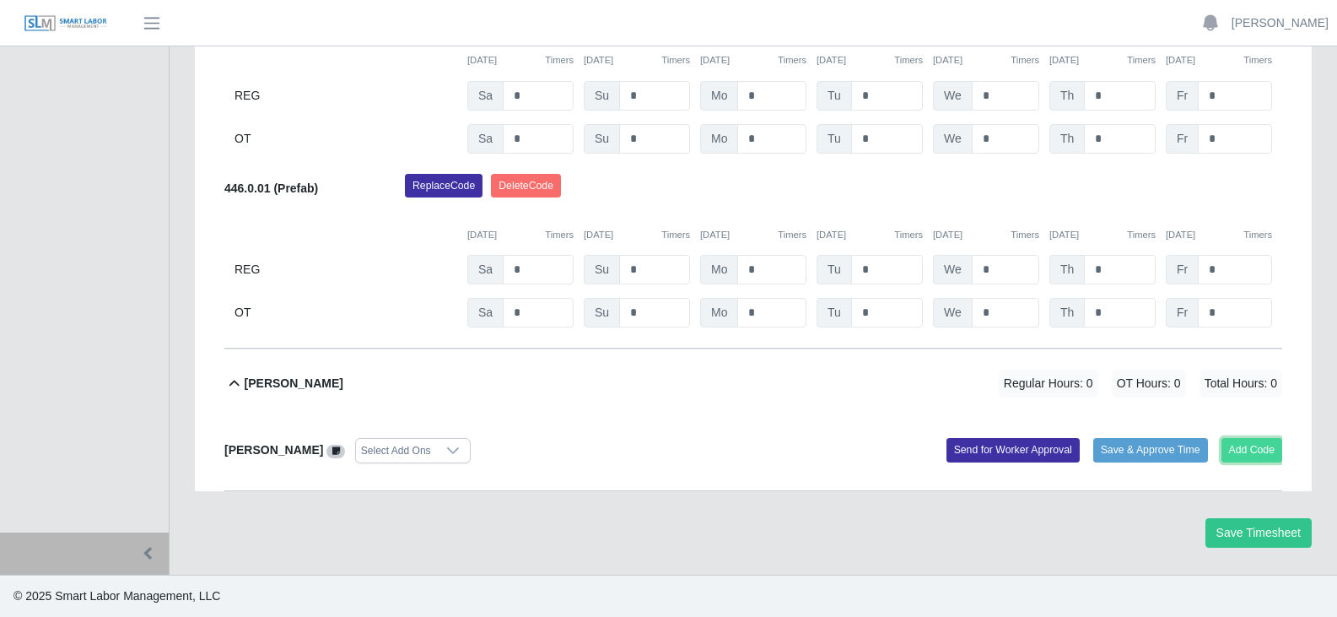
click at [1244, 445] on button "Add Code" at bounding box center [1253, 450] width 62 height 24
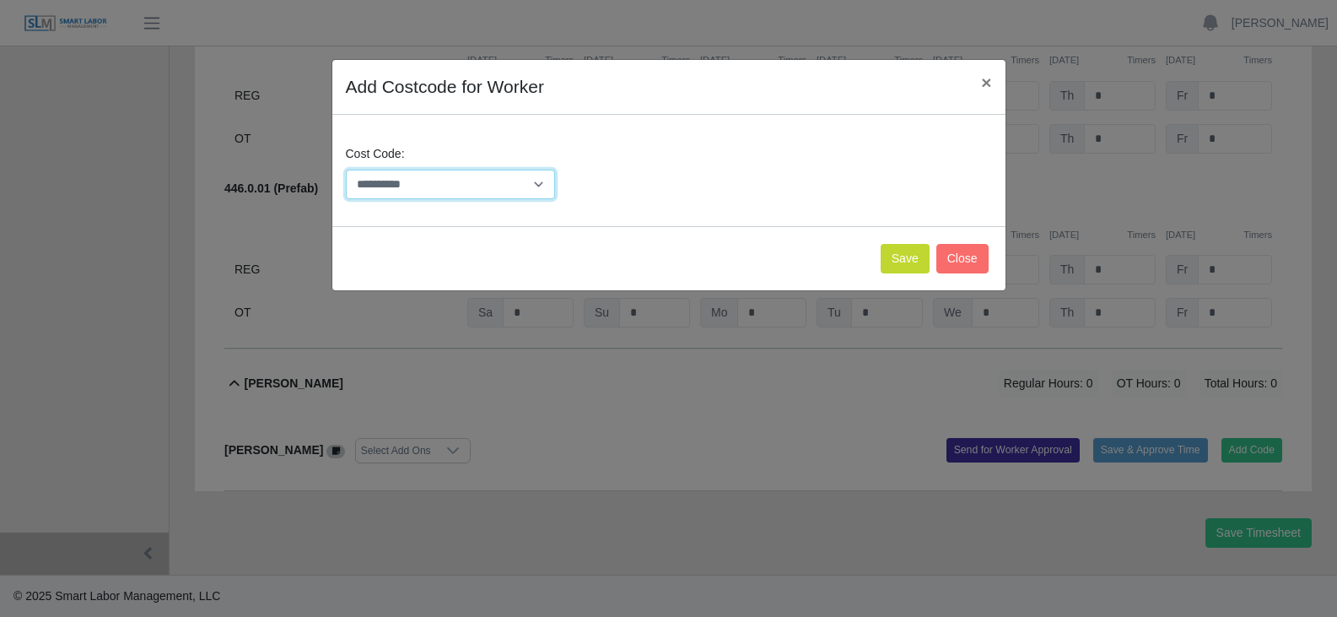
click at [452, 192] on select "**********" at bounding box center [451, 185] width 210 height 30
select select "**********"
click at [346, 170] on select "**********" at bounding box center [451, 185] width 210 height 30
click at [917, 260] on button "Save" at bounding box center [905, 259] width 49 height 30
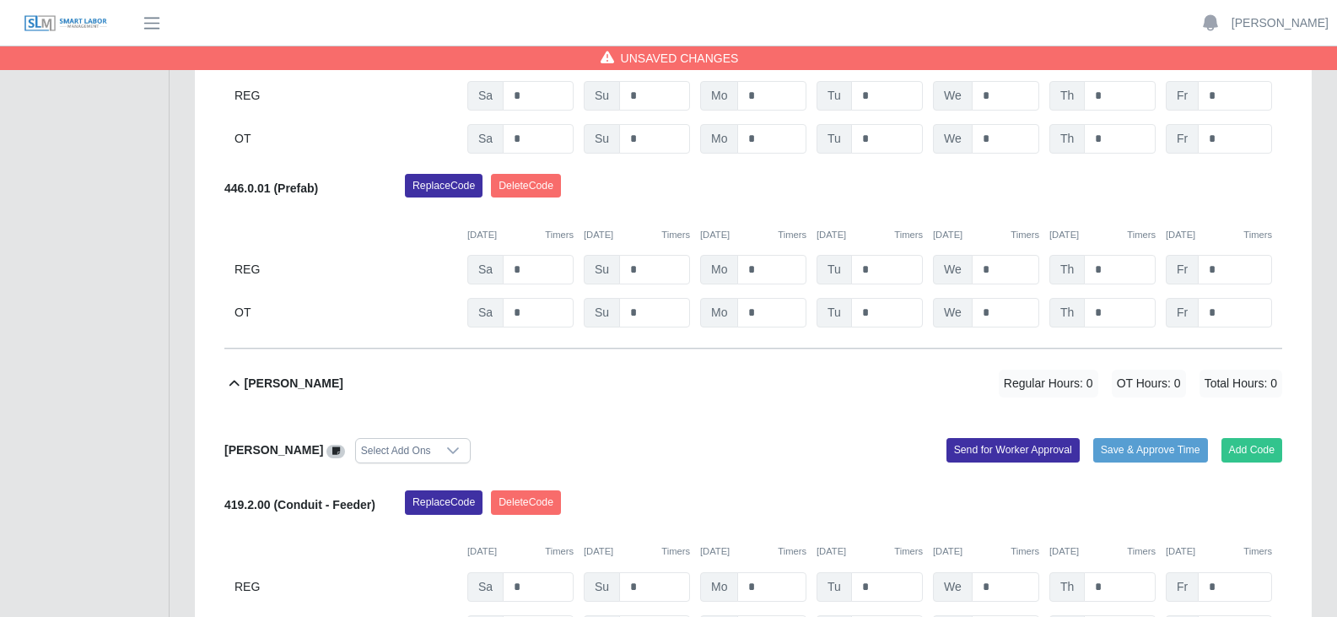
scroll to position [693, 0]
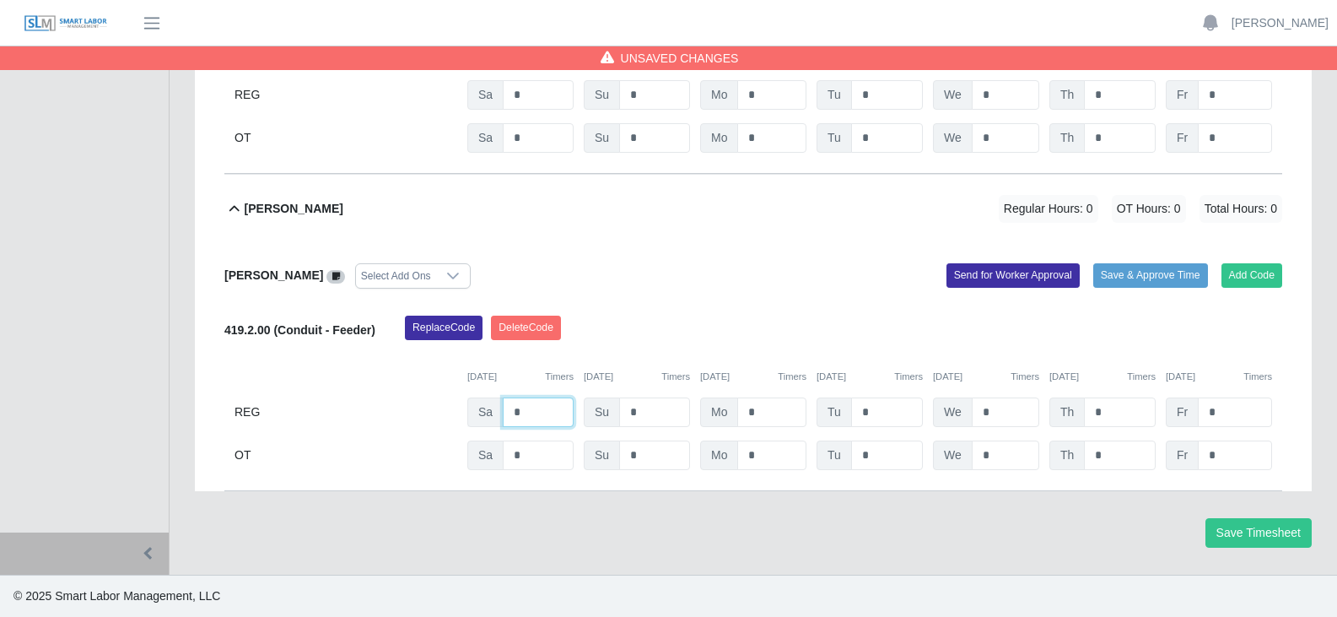
click at [510, 413] on input "*" at bounding box center [538, 412] width 71 height 30
click at [652, 416] on input "*" at bounding box center [654, 412] width 71 height 30
drag, startPoint x: 530, startPoint y: 416, endPoint x: 482, endPoint y: 407, distance: 48.8
click at [482, 407] on div "Sa **" at bounding box center [520, 412] width 106 height 30
type input "*"
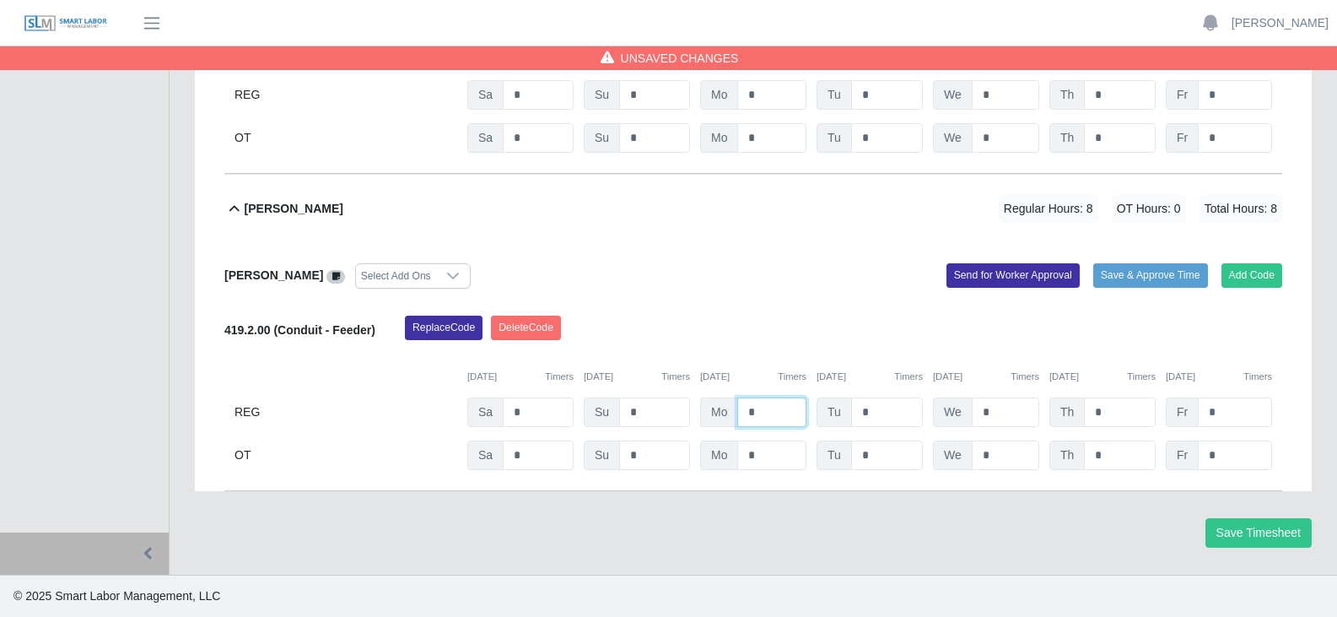
click at [747, 413] on input "*" at bounding box center [771, 412] width 69 height 30
type input "**"
drag, startPoint x: 868, startPoint y: 411, endPoint x: 835, endPoint y: 412, distance: 32.9
click at [835, 412] on div "Tu *" at bounding box center [870, 412] width 106 height 30
type input "*"
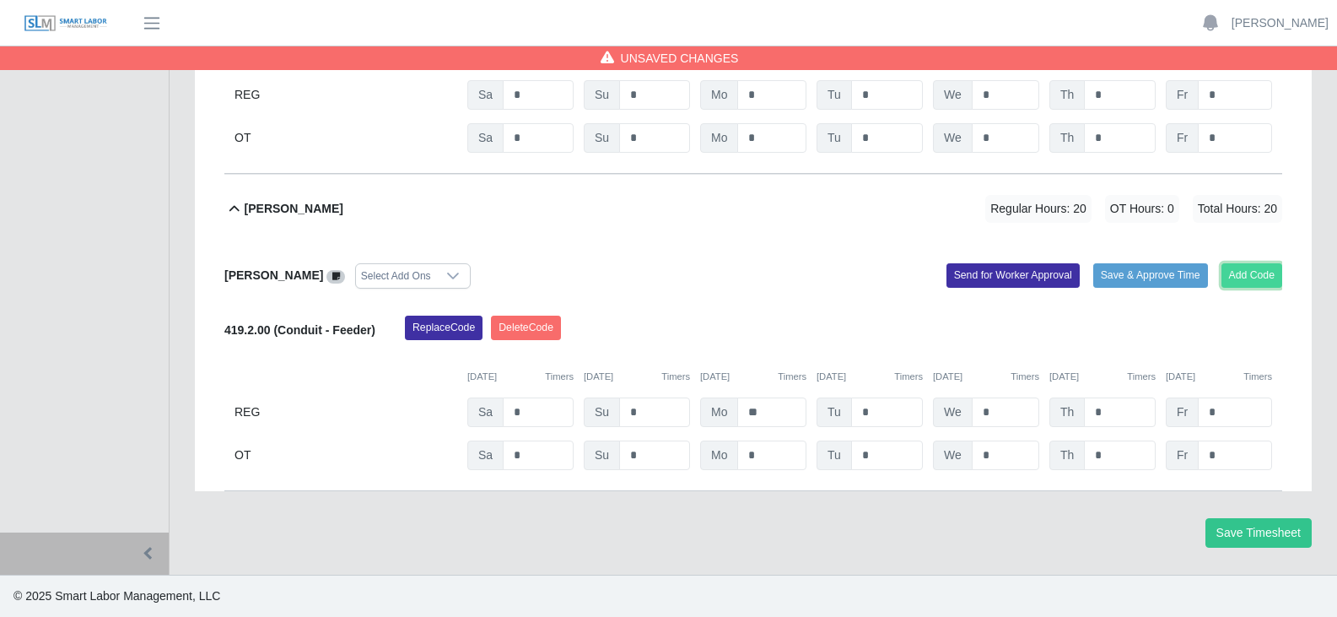
click at [1255, 274] on button "Add Code" at bounding box center [1253, 275] width 62 height 24
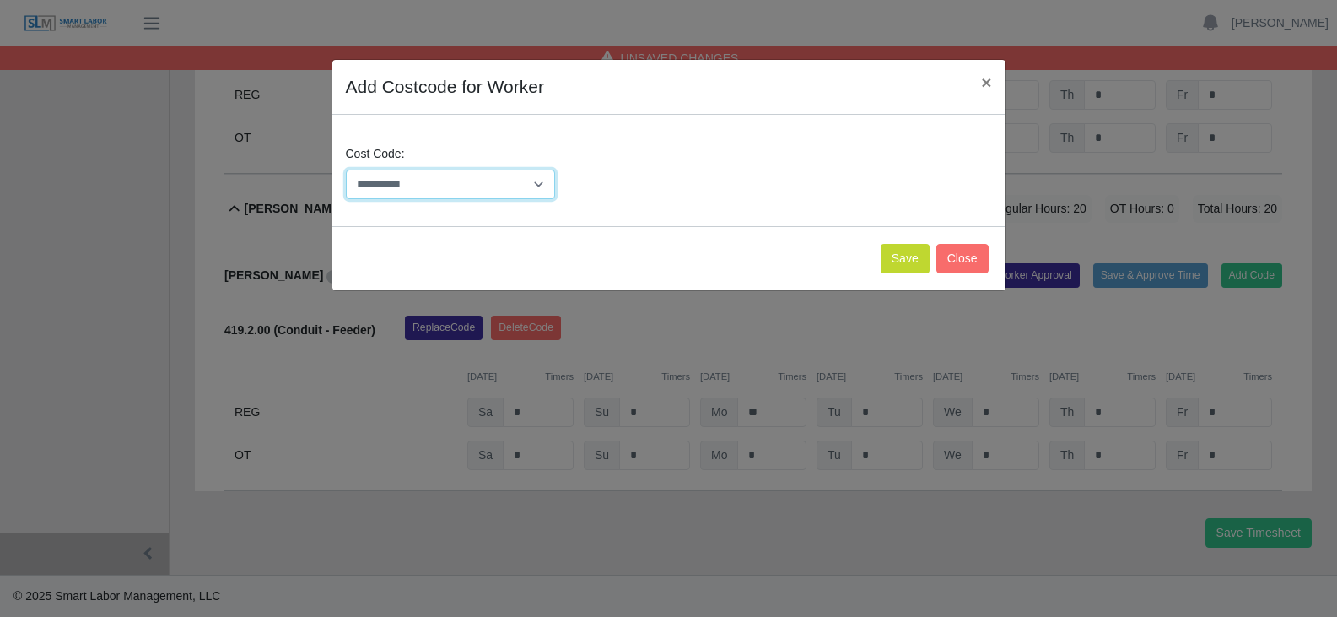
click at [445, 190] on select "**********" at bounding box center [451, 185] width 210 height 30
select select "**********"
click at [346, 170] on select "**********" at bounding box center [451, 185] width 210 height 30
click at [916, 267] on button "Save" at bounding box center [905, 259] width 49 height 30
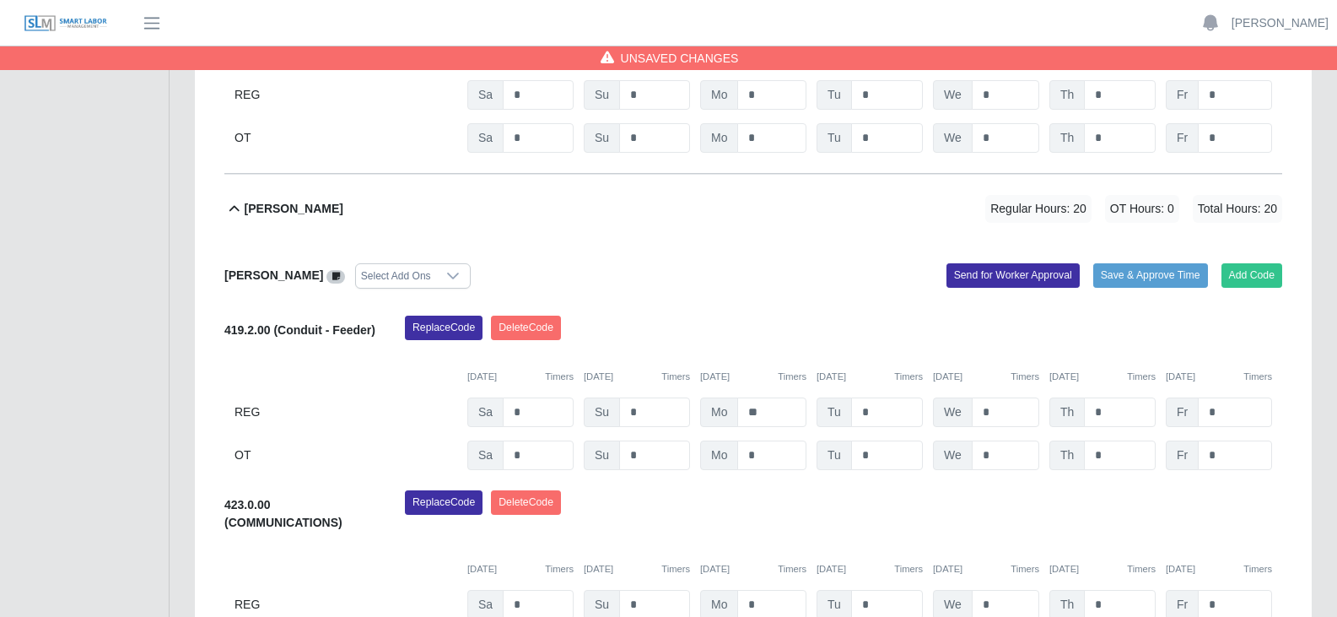
scroll to position [885, 0]
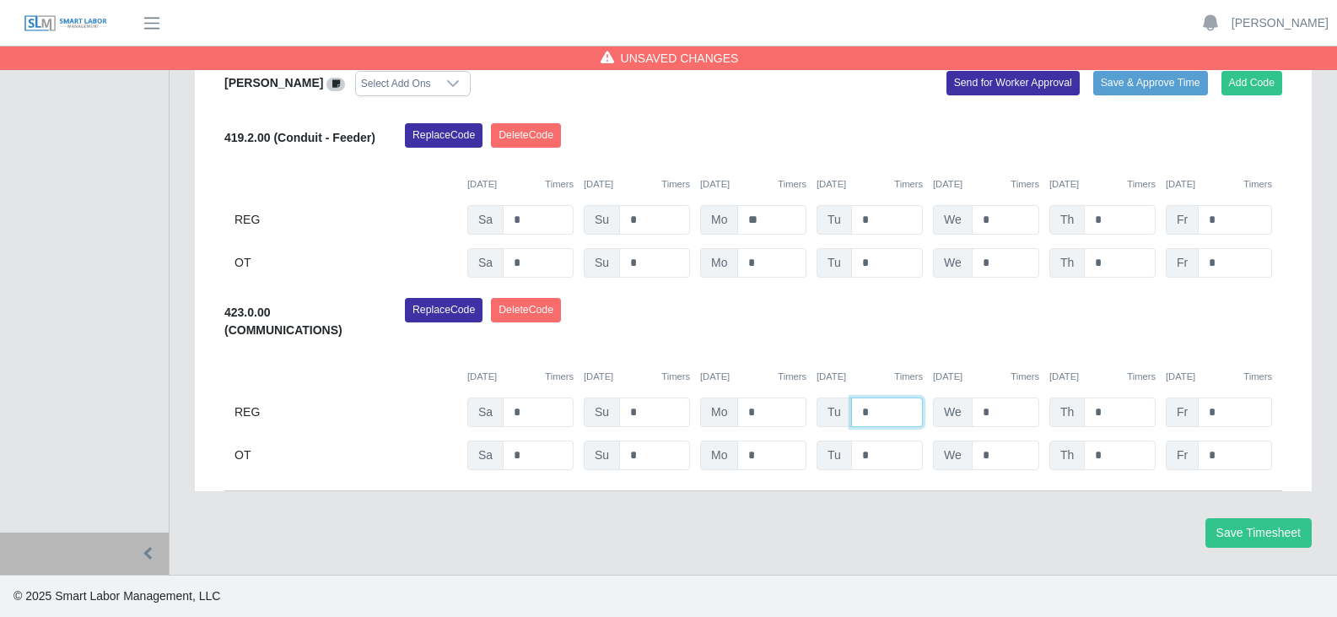
click at [863, 409] on input "*" at bounding box center [887, 412] width 72 height 30
type input "*"
click at [997, 407] on input "*" at bounding box center [1005, 412] width 67 height 30
click at [1241, 532] on button "Save Timesheet" at bounding box center [1259, 533] width 106 height 30
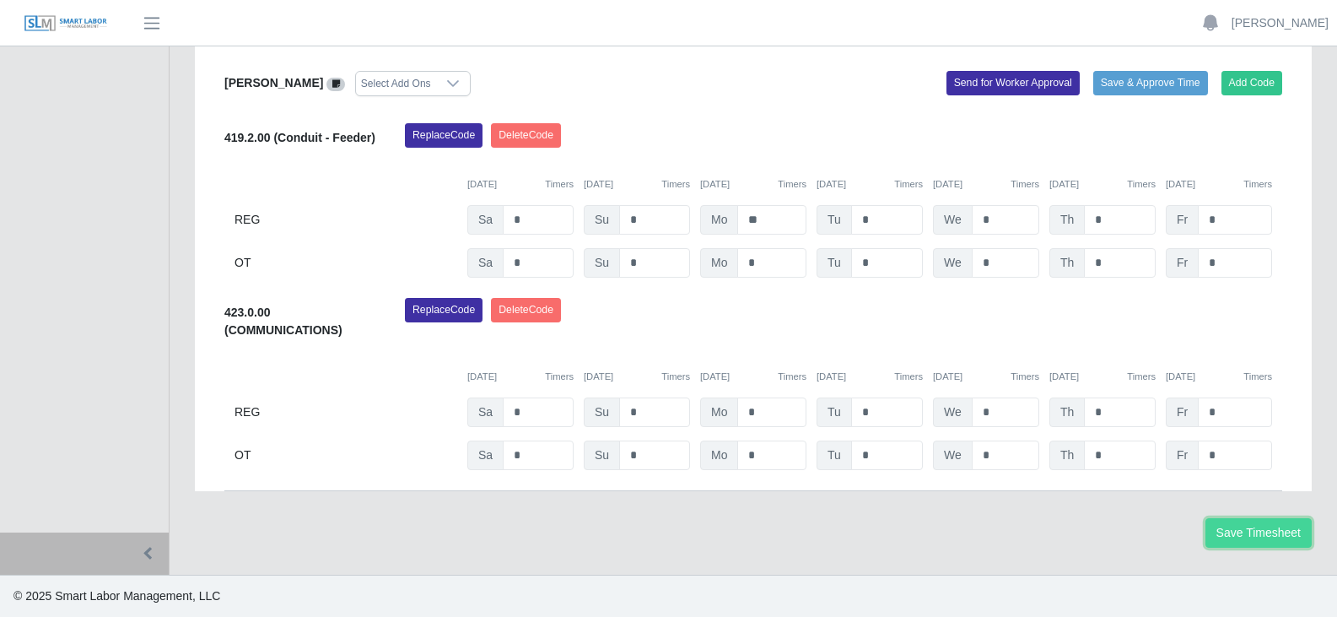
click at [1247, 531] on button "Save Timesheet" at bounding box center [1259, 533] width 106 height 30
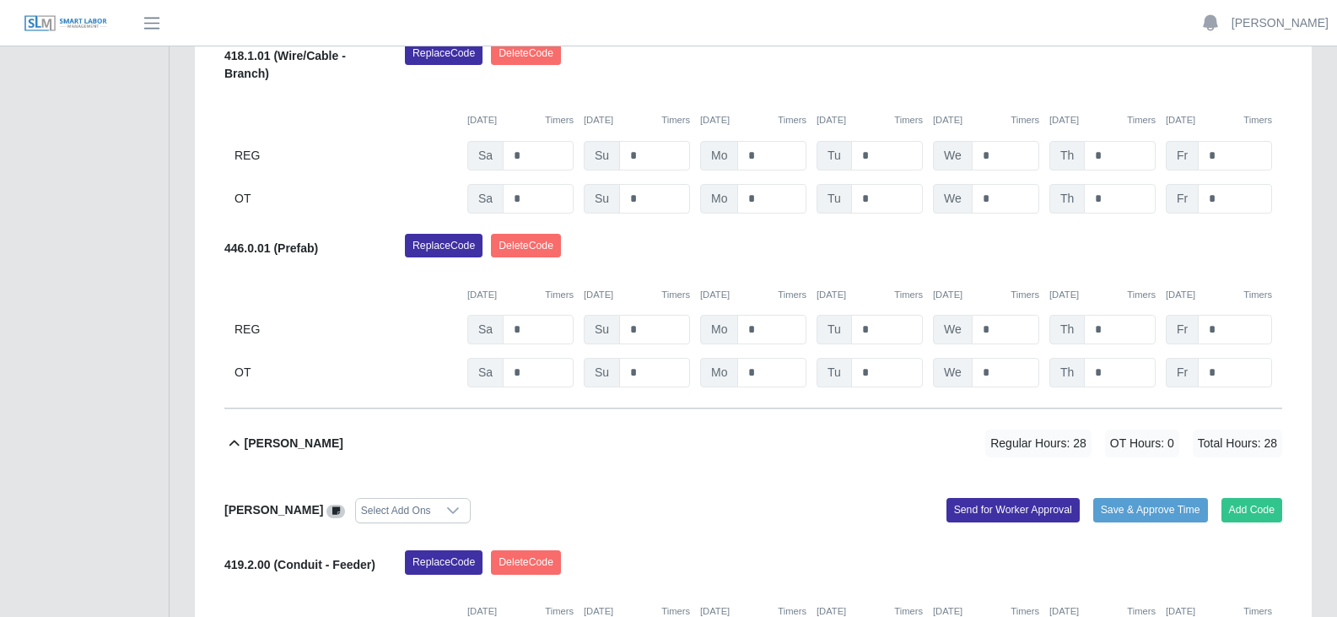
scroll to position [210, 0]
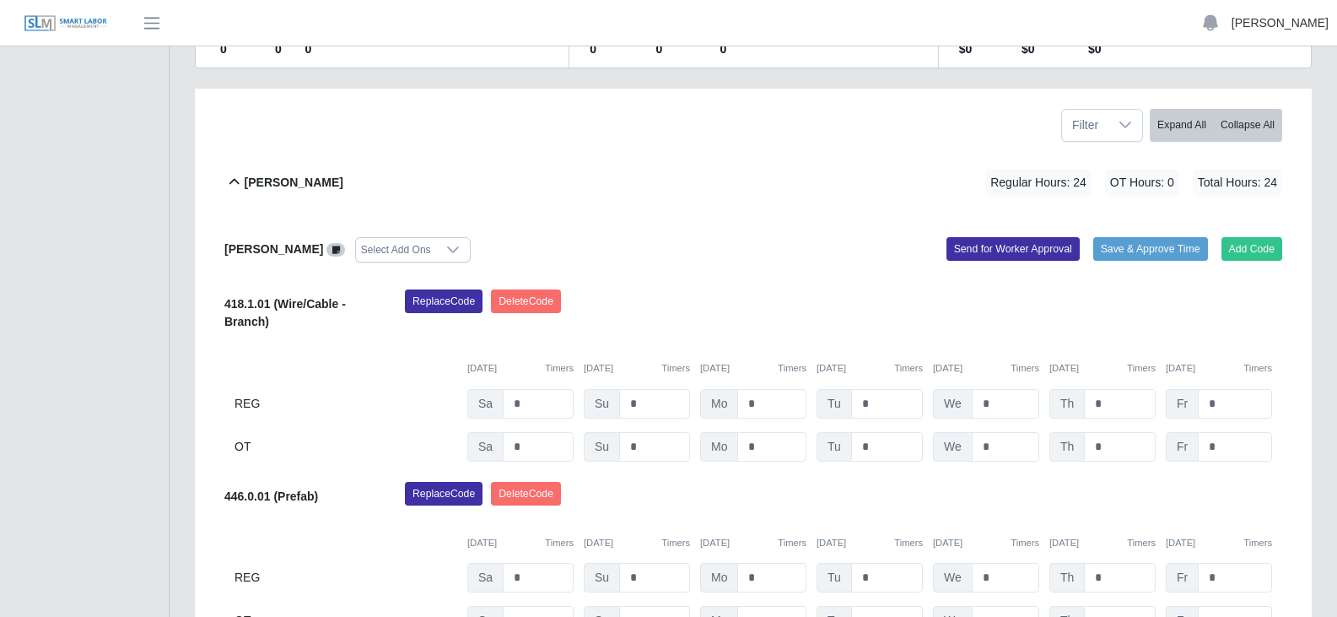
click at [1285, 26] on link "[PERSON_NAME]" at bounding box center [1280, 23] width 97 height 18
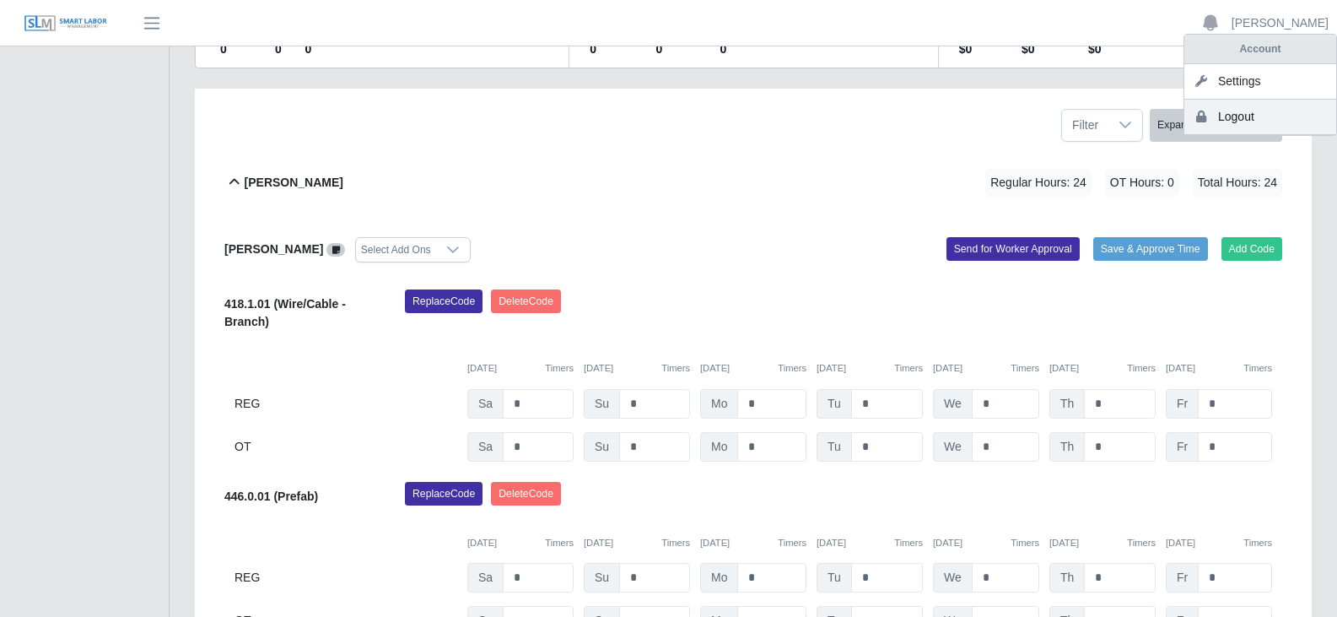
click at [1218, 117] on link "Logout" at bounding box center [1261, 117] width 152 height 35
